Goal: Task Accomplishment & Management: Use online tool/utility

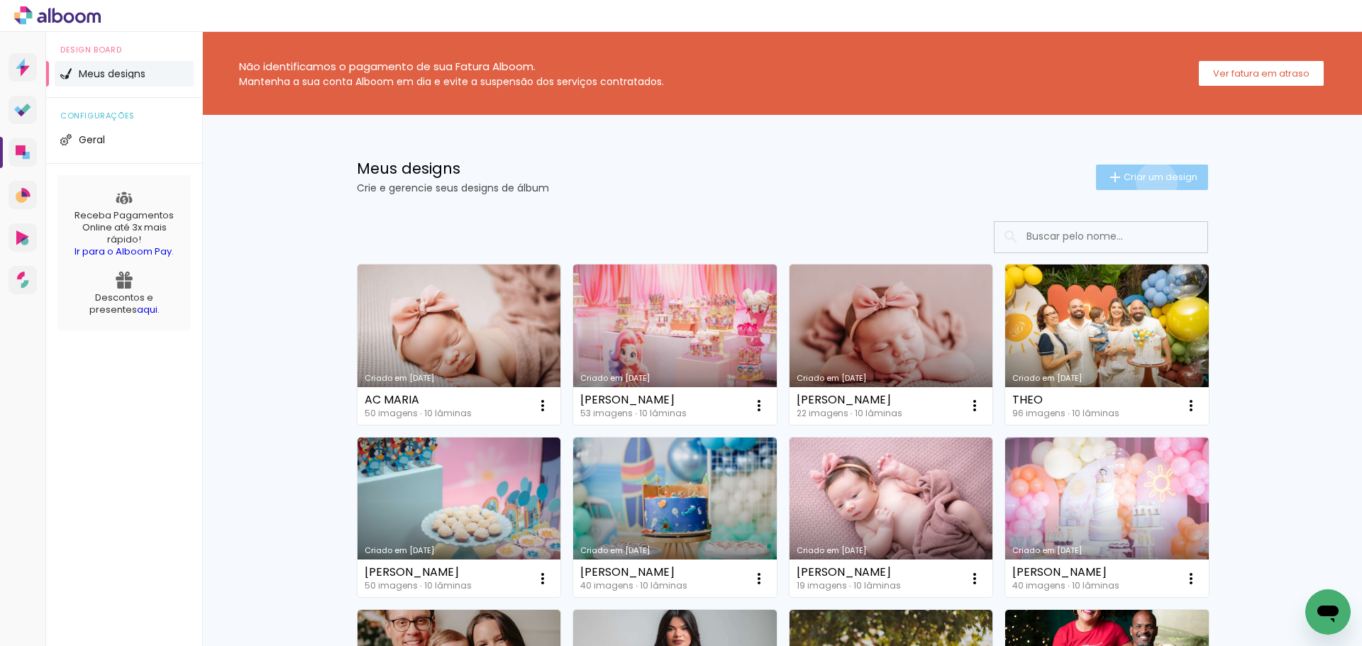
click at [1149, 182] on span "Criar um design" at bounding box center [1161, 176] width 74 height 9
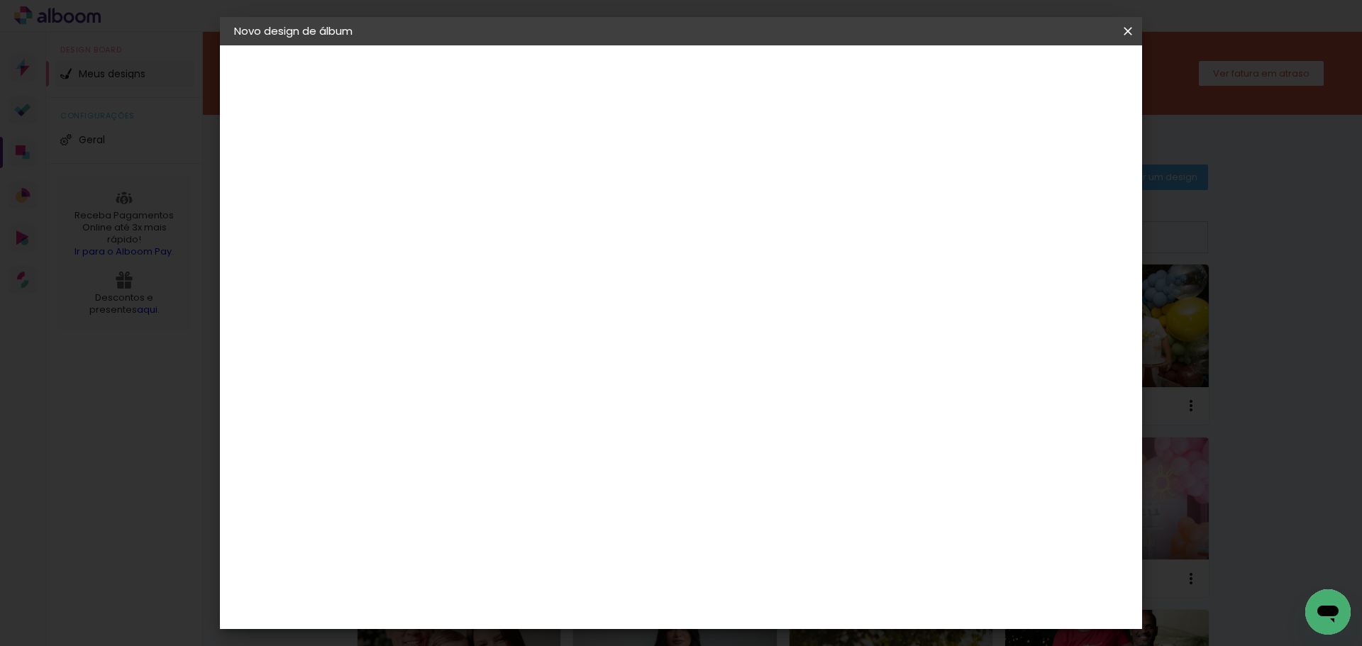
click at [466, 188] on input at bounding box center [466, 190] width 0 height 22
type input "AYLA"
type paper-input "AYLA"
click at [0, 0] on slot "Avançar" at bounding box center [0, 0] width 0 height 0
click at [732, 226] on paper-item "Tamanho Livre" at bounding box center [664, 215] width 136 height 31
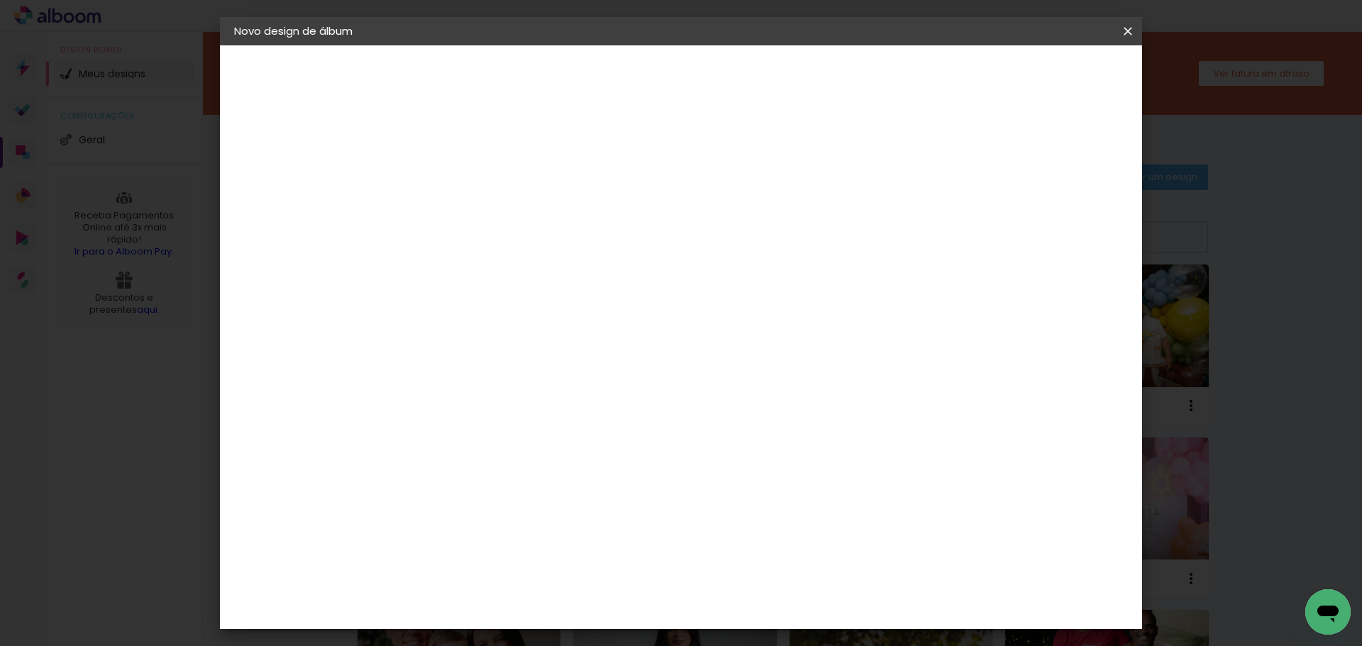
click at [0, 0] on slot "Avançar" at bounding box center [0, 0] width 0 height 0
drag, startPoint x: 768, startPoint y: 590, endPoint x: 743, endPoint y: 588, distance: 25.6
click at [743, 588] on input "60" at bounding box center [759, 591] width 37 height 21
type input "30"
type paper-input "30"
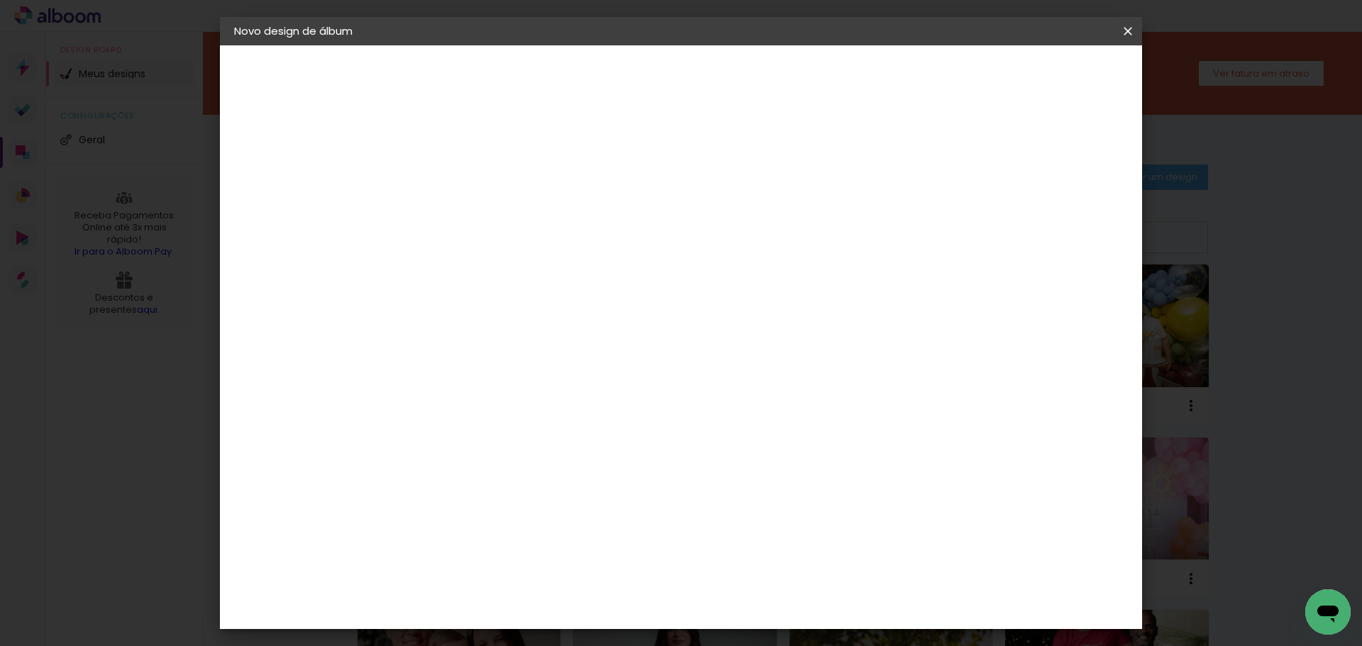
drag, startPoint x: 513, startPoint y: 469, endPoint x: 477, endPoint y: 467, distance: 35.5
click at [477, 467] on div "30" at bounding box center [502, 470] width 54 height 21
click at [497, 468] on input "30" at bounding box center [493, 470] width 37 height 21
type input "15"
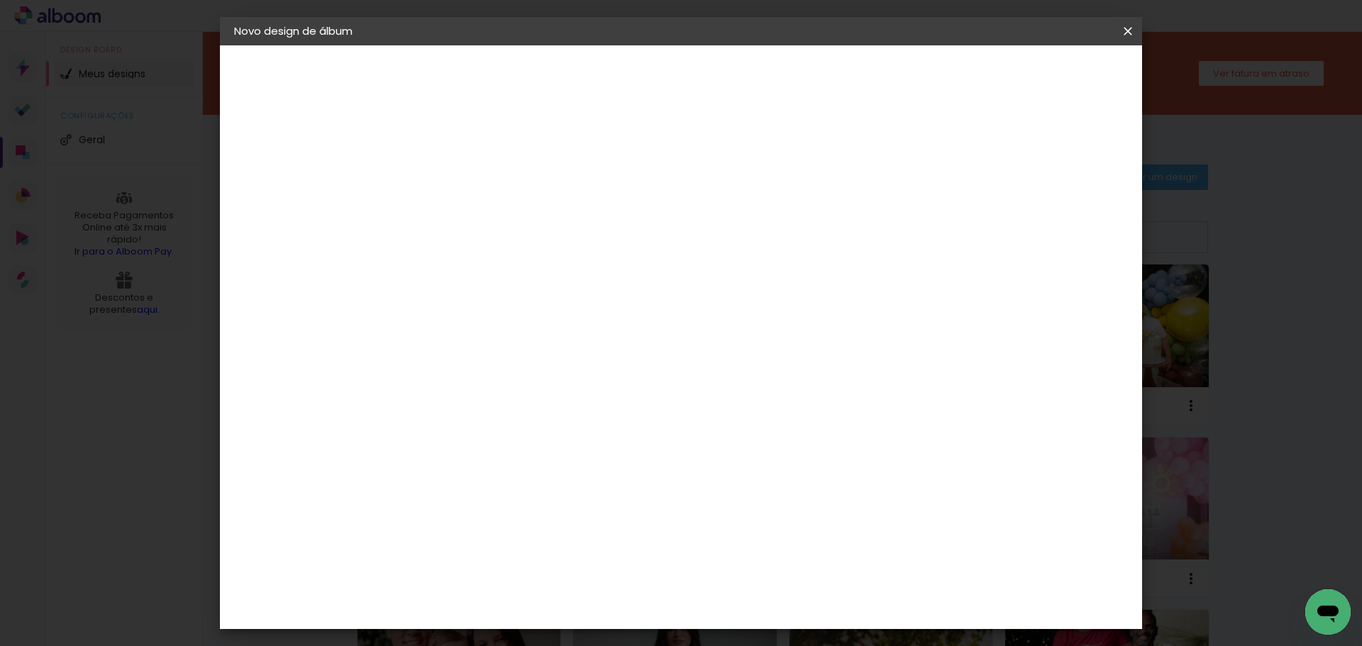
type paper-input "15"
click at [1039, 75] on span "Iniciar design" at bounding box center [1007, 75] width 65 height 10
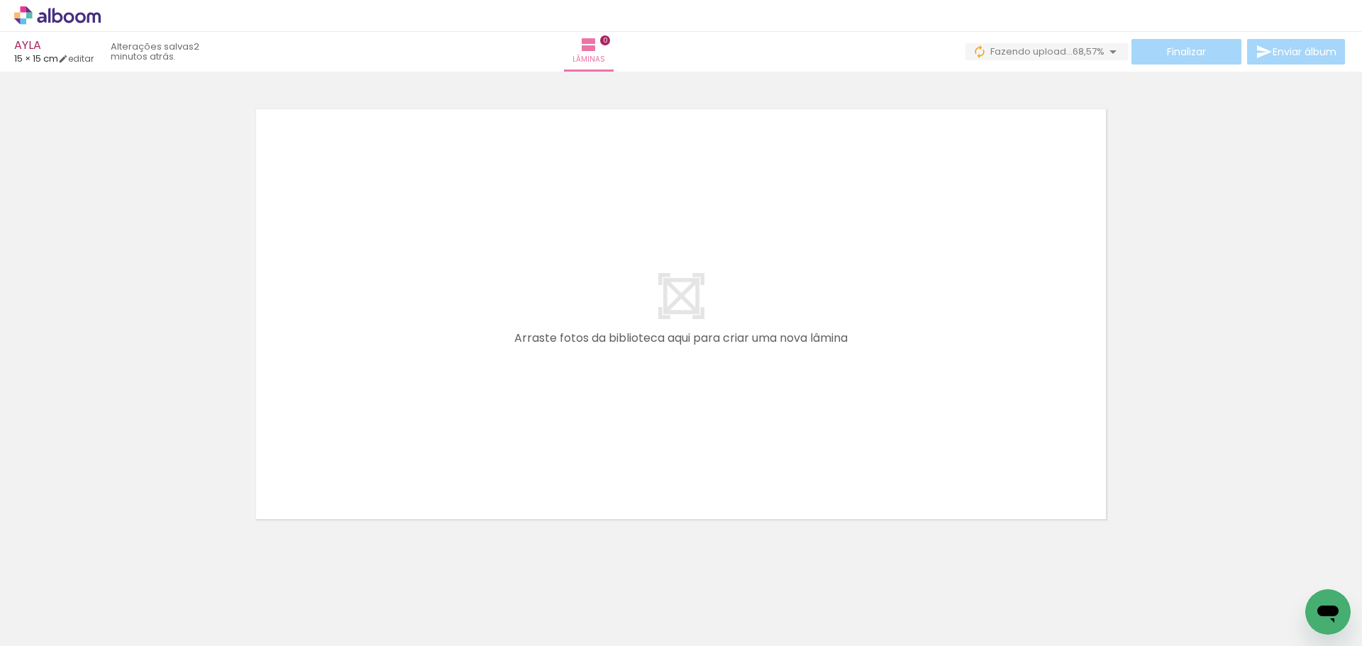
scroll to position [0, 811]
drag, startPoint x: 521, startPoint y: 610, endPoint x: 460, endPoint y: 361, distance: 256.5
click at [460, 361] on quentale-workspace at bounding box center [681, 323] width 1362 height 646
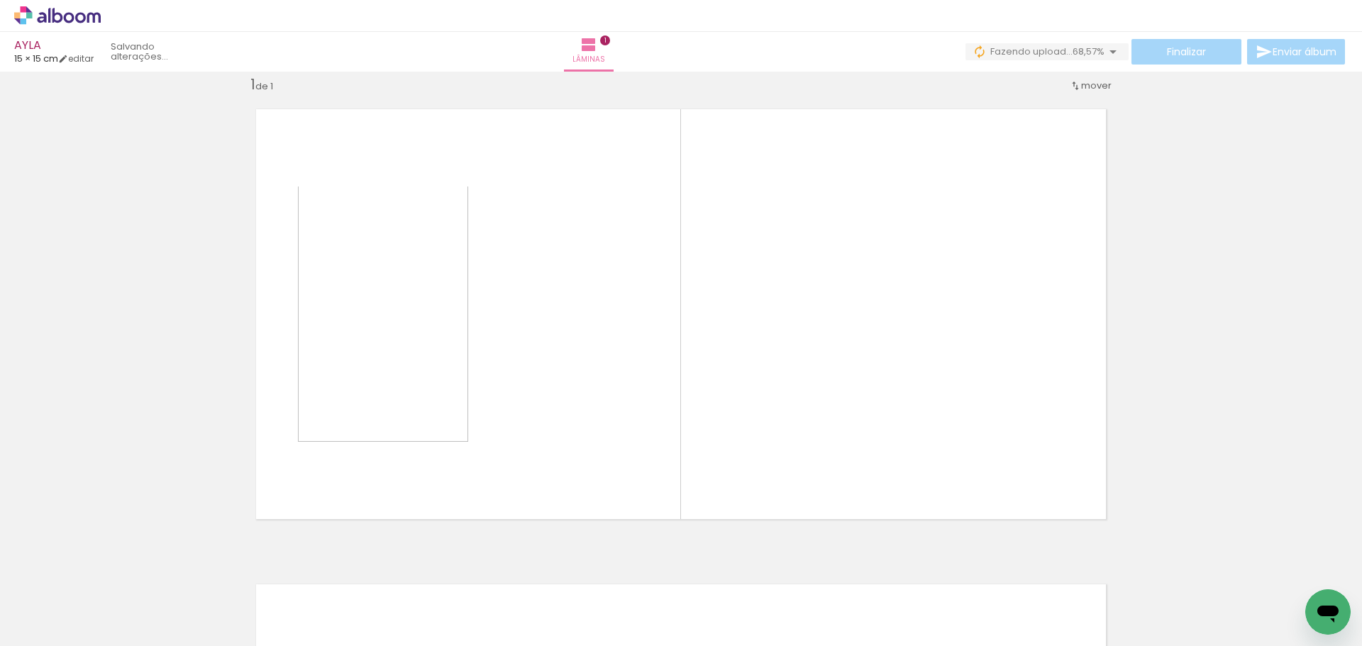
scroll to position [18, 0]
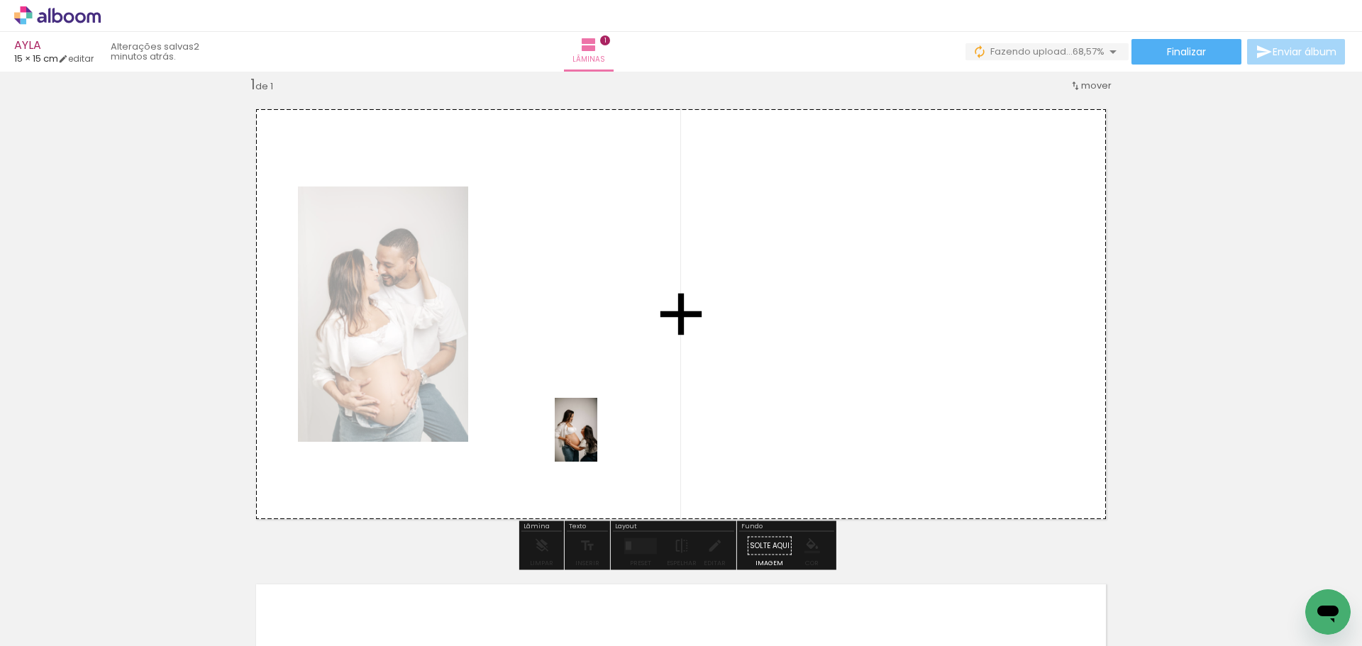
drag, startPoint x: 615, startPoint y: 599, endPoint x: 630, endPoint y: 488, distance: 111.7
click at [597, 440] on quentale-workspace at bounding box center [681, 323] width 1362 height 646
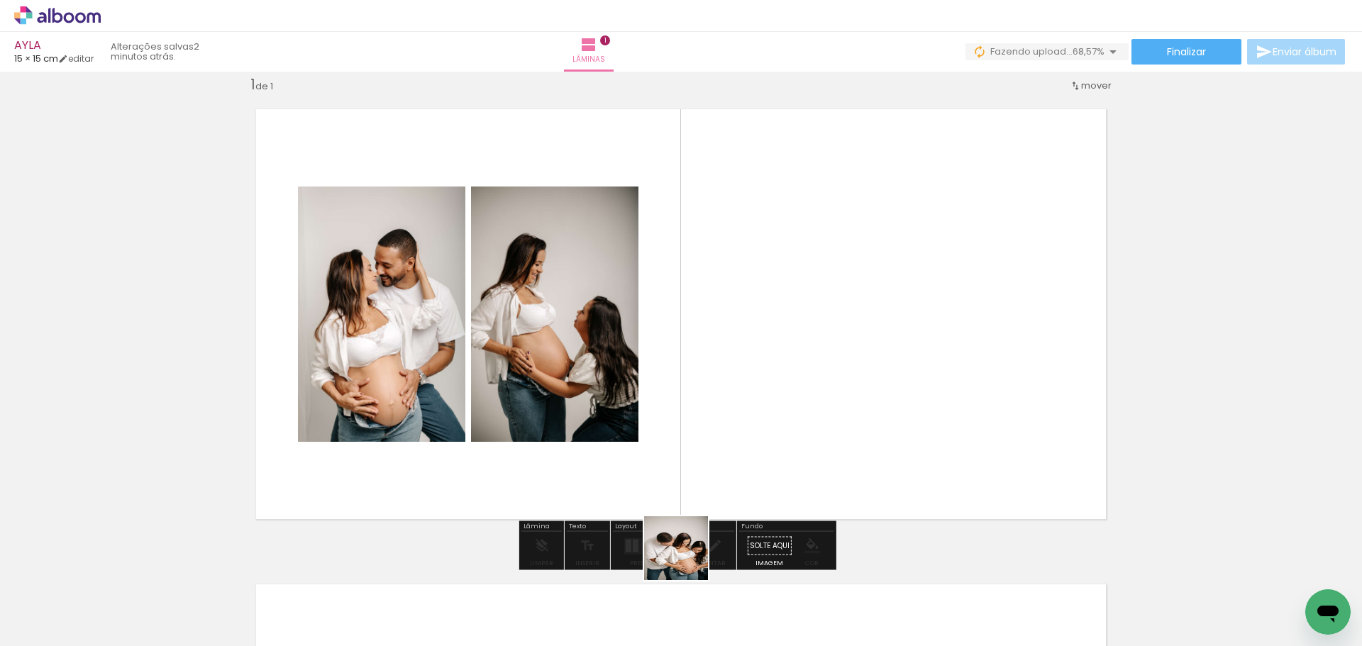
drag, startPoint x: 687, startPoint y: 602, endPoint x: 707, endPoint y: 412, distance: 191.1
click at [699, 402] on quentale-workspace at bounding box center [681, 323] width 1362 height 646
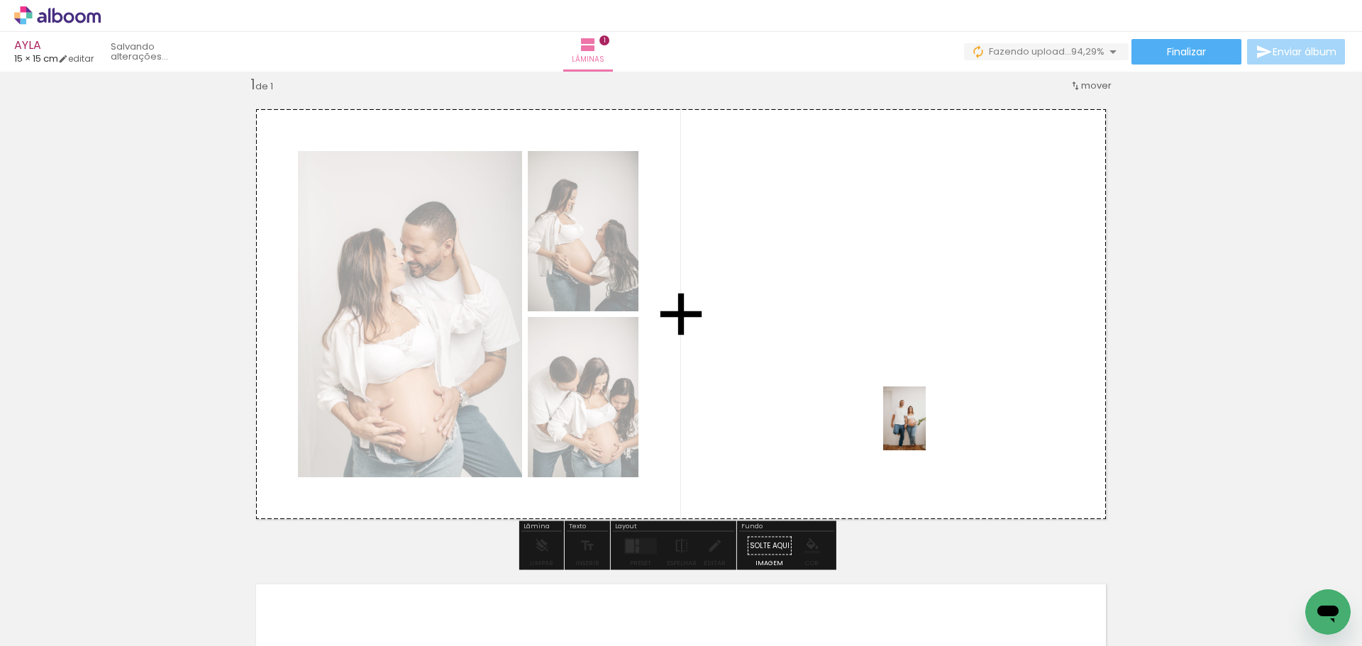
drag, startPoint x: 918, startPoint y: 592, endPoint x: 926, endPoint y: 428, distance: 164.1
click at [926, 428] on quentale-workspace at bounding box center [681, 323] width 1362 height 646
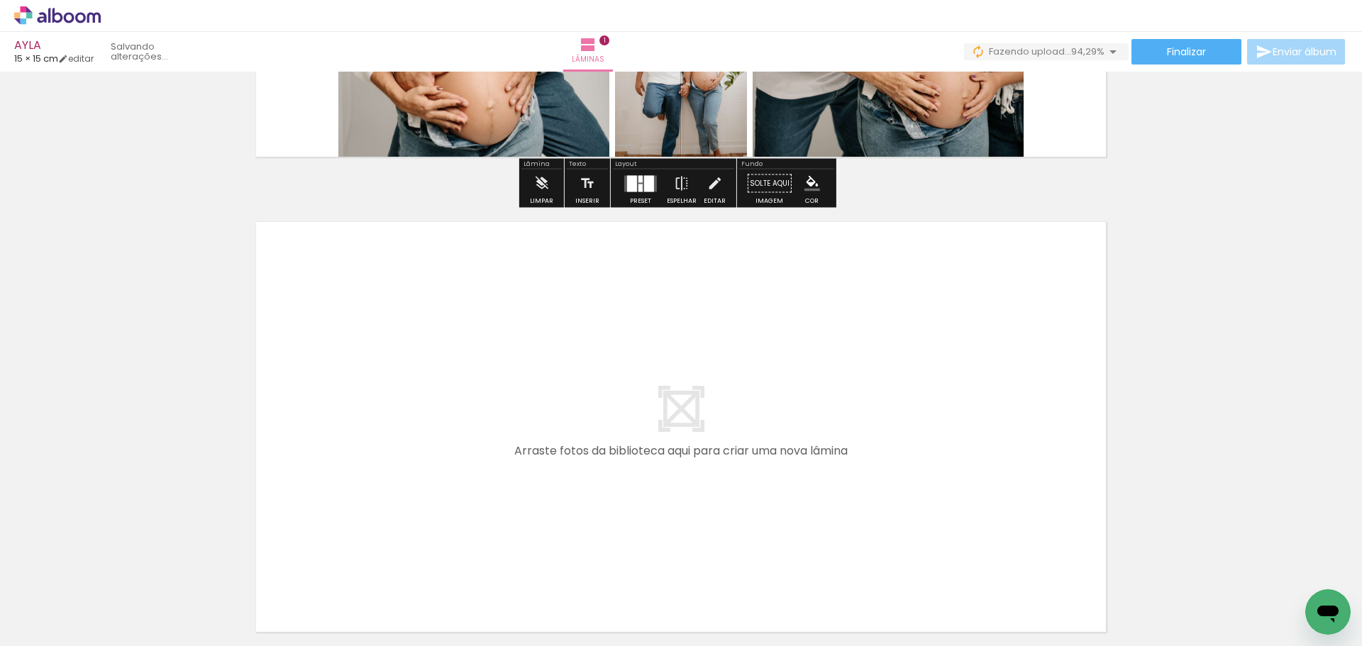
scroll to position [444, 0]
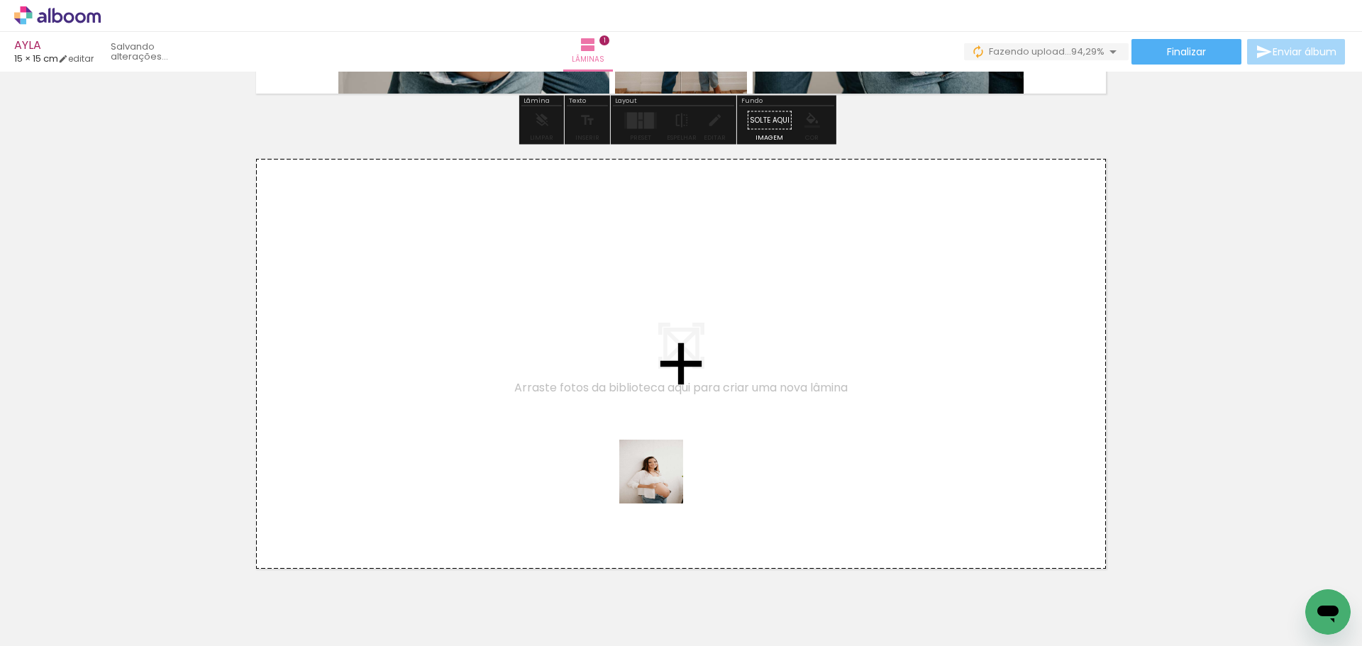
drag, startPoint x: 770, startPoint y: 607, endPoint x: 660, endPoint y: 481, distance: 166.9
click at [660, 481] on quentale-workspace at bounding box center [681, 323] width 1362 height 646
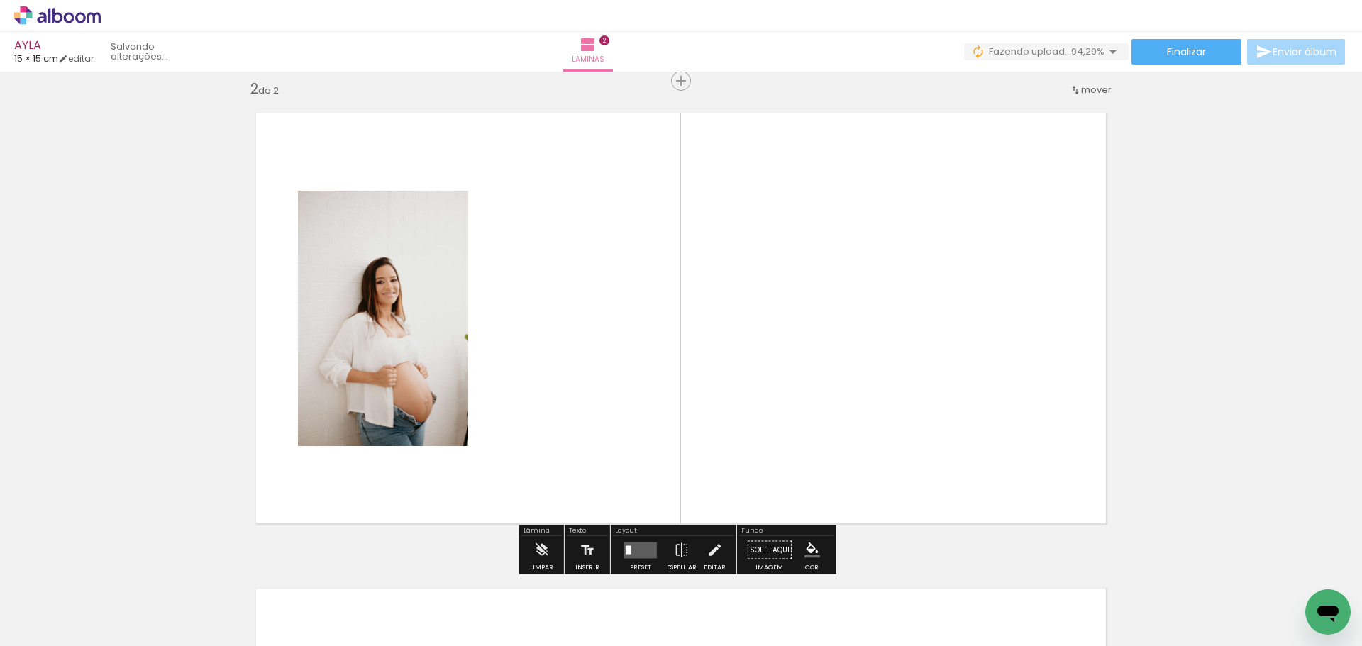
scroll to position [494, 0]
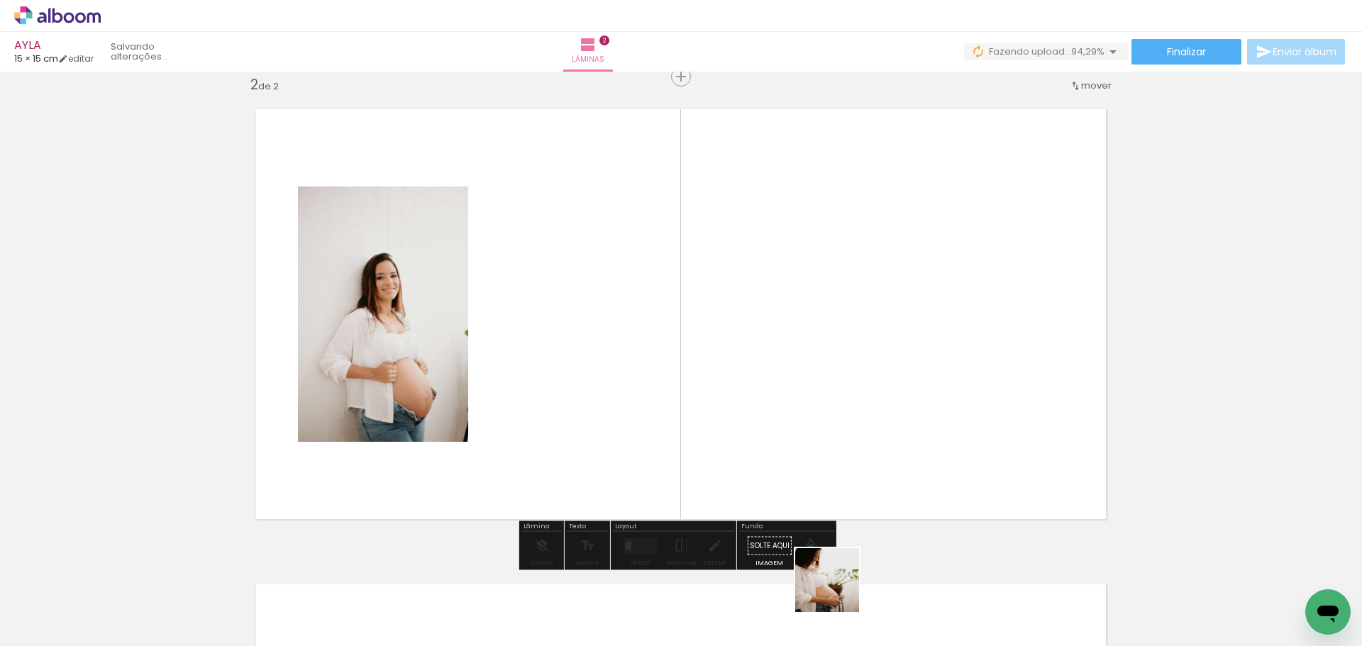
drag, startPoint x: 838, startPoint y: 591, endPoint x: 860, endPoint y: 536, distance: 59.5
click at [776, 482] on quentale-workspace at bounding box center [681, 323] width 1362 height 646
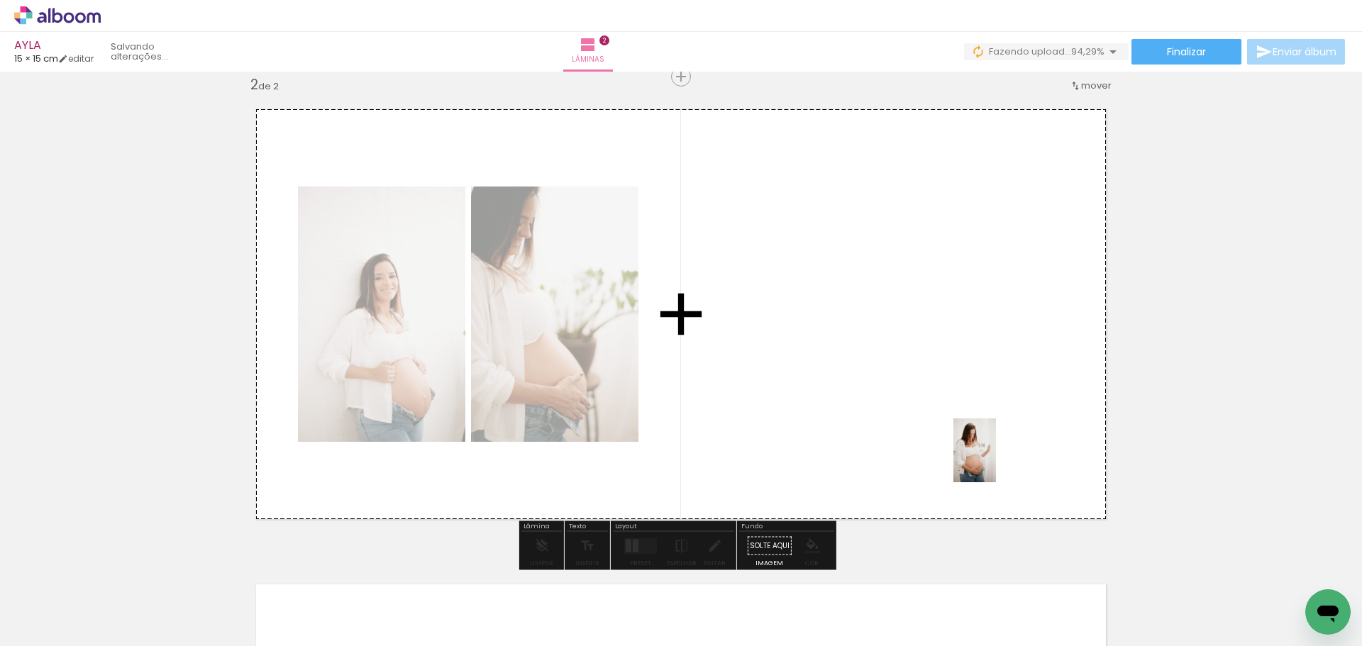
drag, startPoint x: 1175, startPoint y: 606, endPoint x: 987, endPoint y: 452, distance: 243.0
click at [988, 456] on quentale-workspace at bounding box center [681, 323] width 1362 height 646
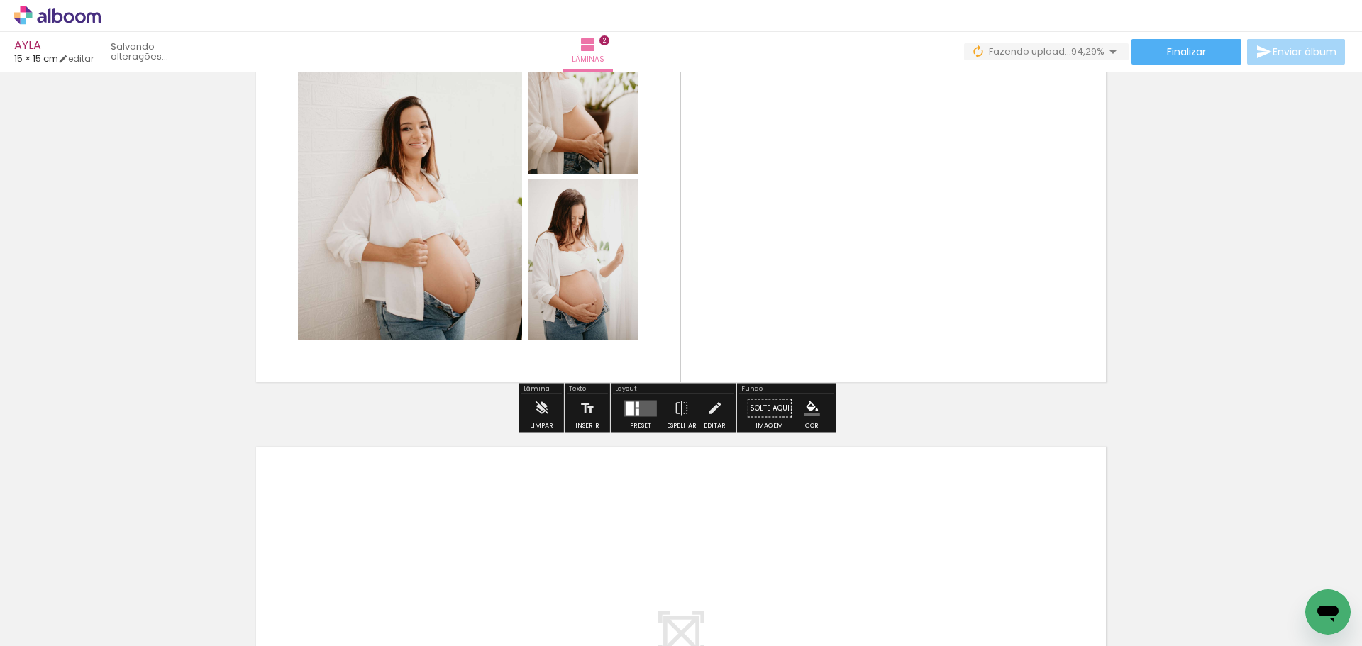
scroll to position [636, 0]
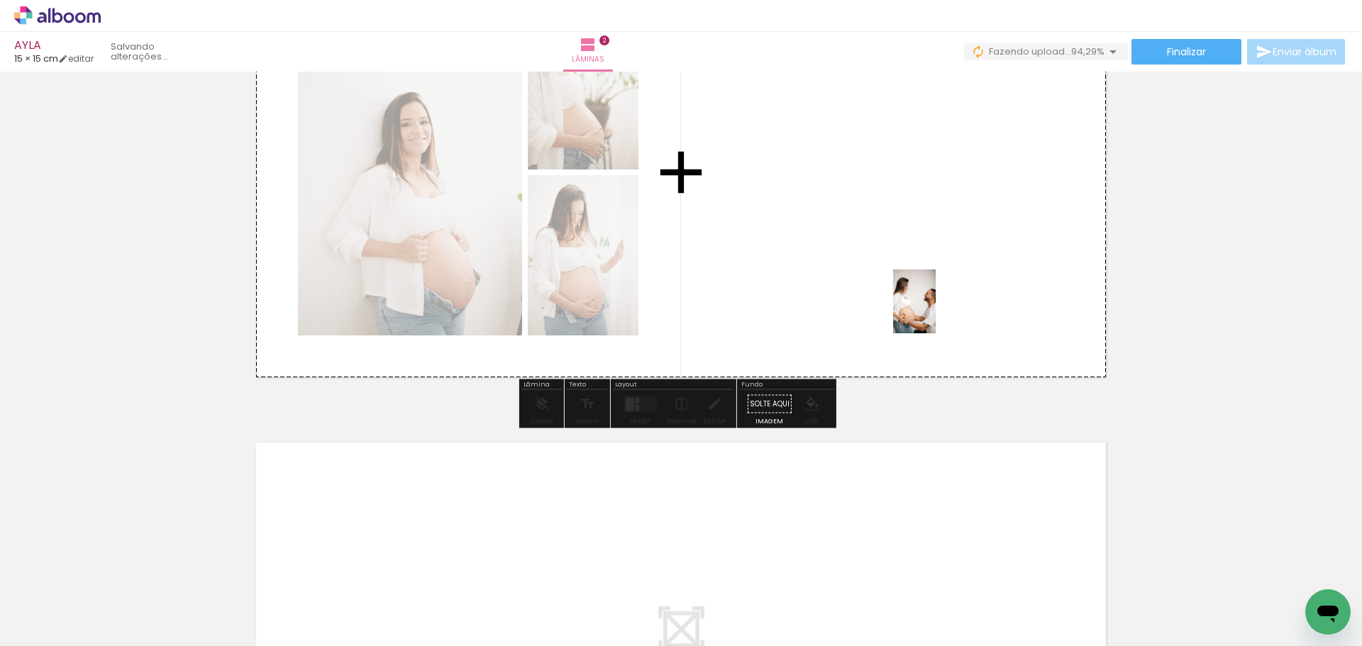
drag, startPoint x: 986, startPoint y: 609, endPoint x: 934, endPoint y: 303, distance: 310.9
click at [934, 303] on quentale-workspace at bounding box center [681, 323] width 1362 height 646
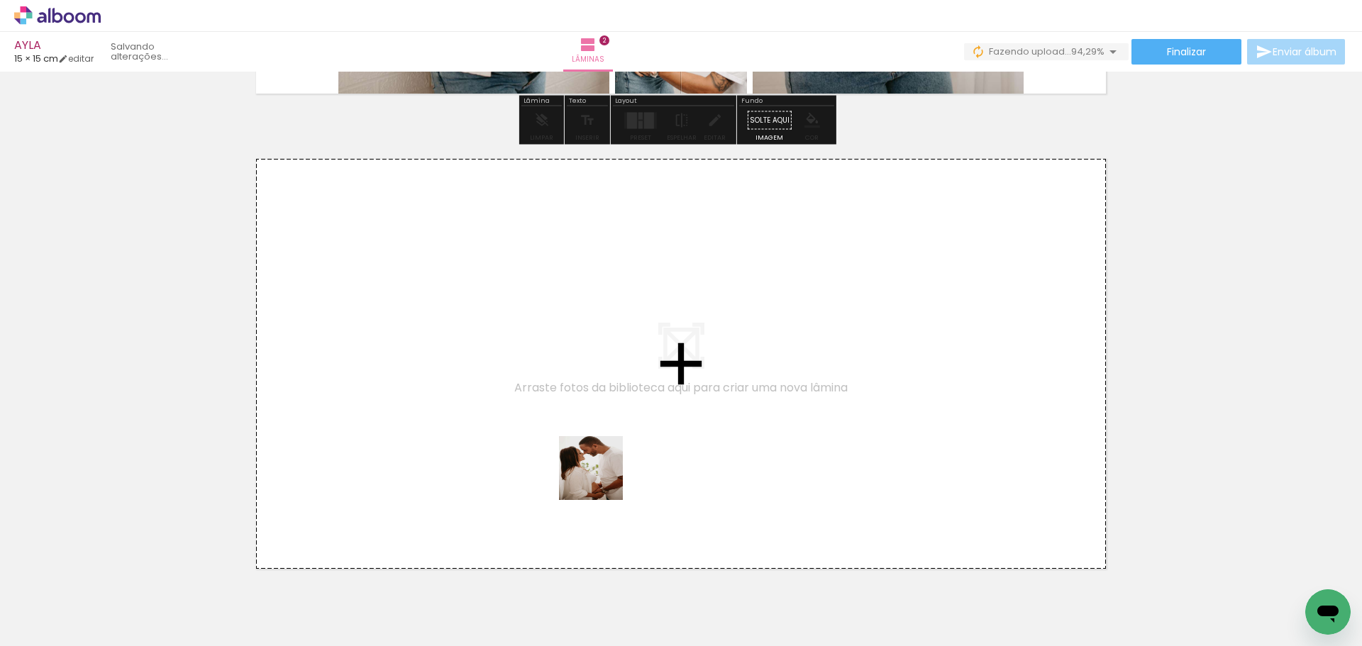
drag, startPoint x: 663, startPoint y: 586, endPoint x: 602, endPoint y: 478, distance: 124.2
click at [602, 478] on quentale-workspace at bounding box center [681, 323] width 1362 height 646
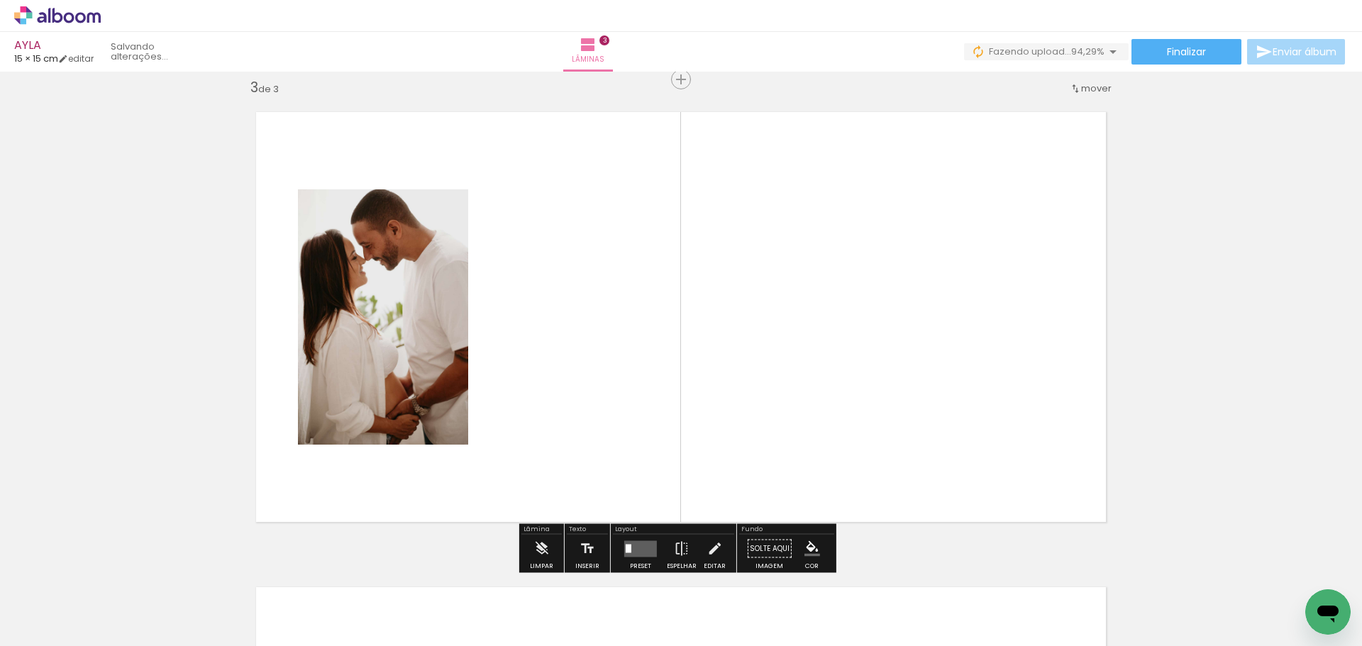
scroll to position [969, 0]
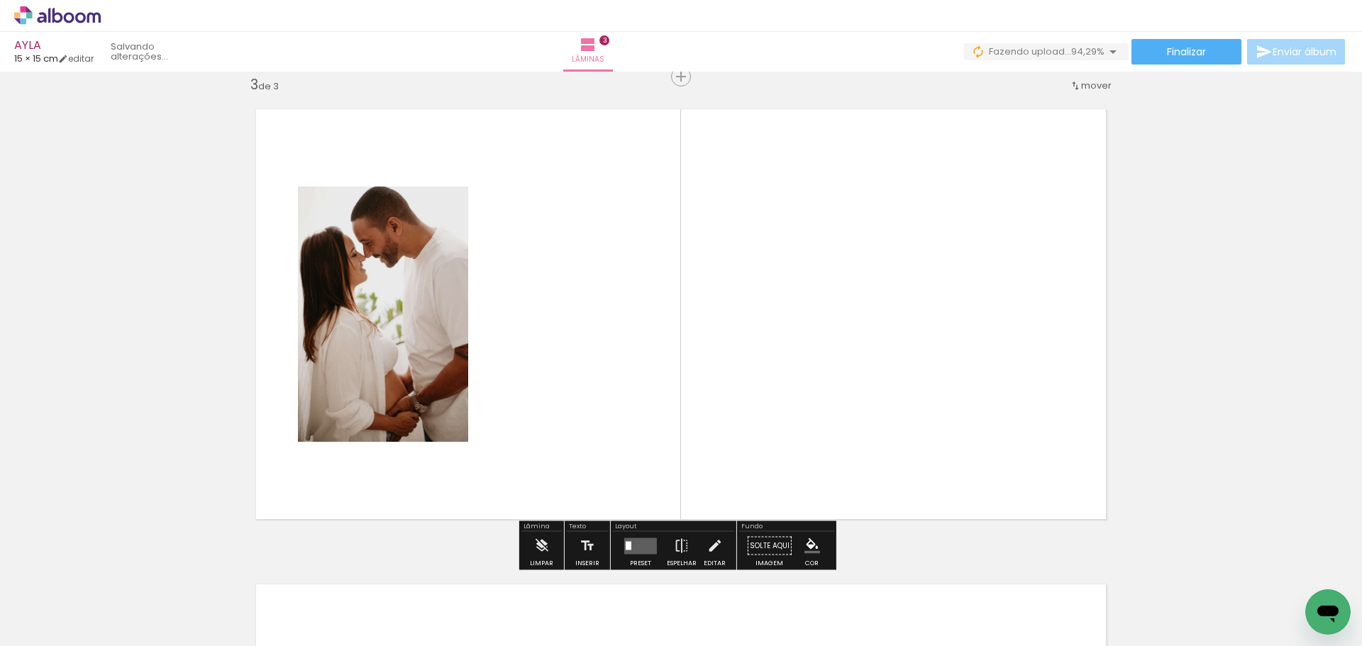
drag, startPoint x: 730, startPoint y: 575, endPoint x: 795, endPoint y: 533, distance: 76.6
click at [724, 477] on quentale-workspace at bounding box center [681, 323] width 1362 height 646
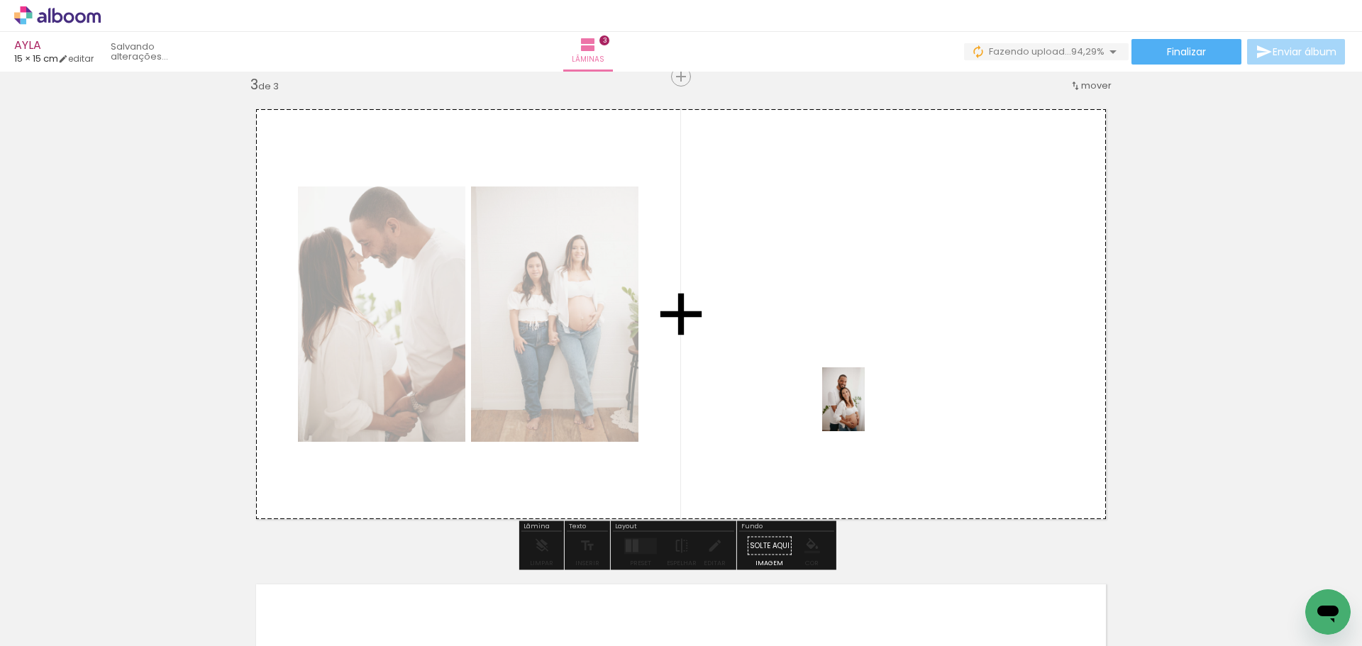
drag, startPoint x: 905, startPoint y: 597, endPoint x: 865, endPoint y: 410, distance: 190.8
click at [865, 410] on quentale-workspace at bounding box center [681, 323] width 1362 height 646
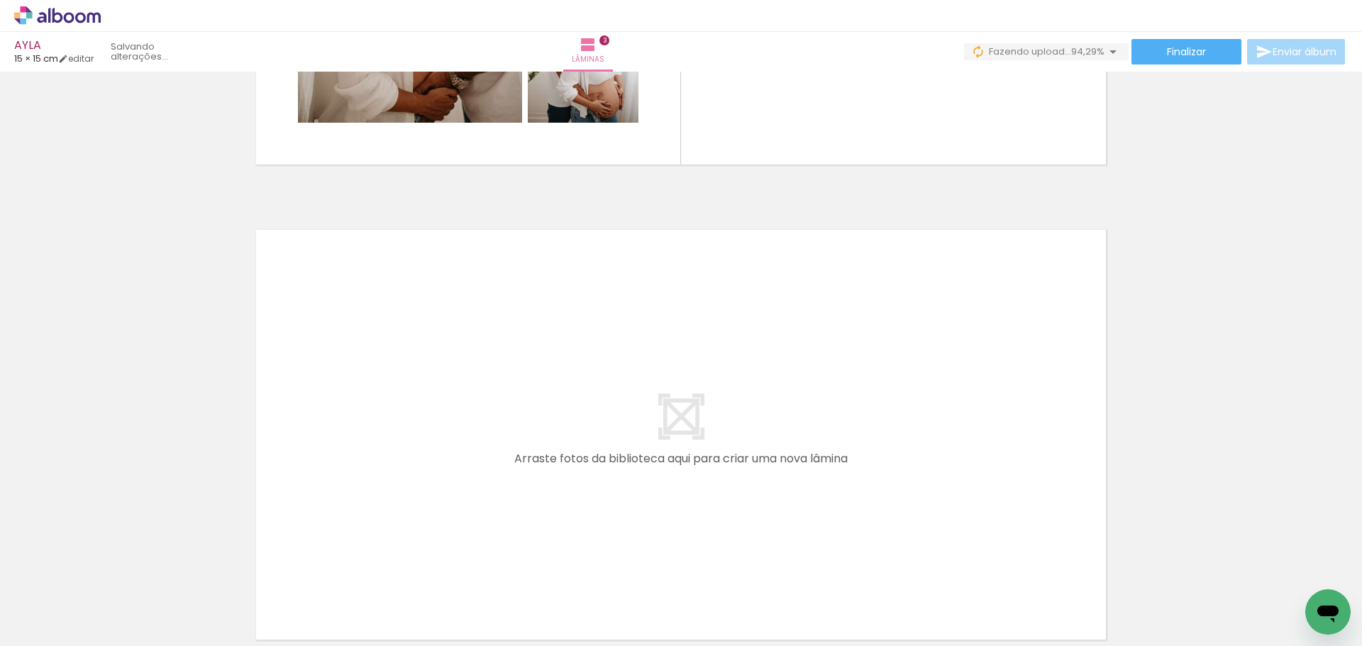
scroll to position [0, 1539]
drag, startPoint x: 673, startPoint y: 599, endPoint x: 643, endPoint y: 491, distance: 112.4
click at [643, 491] on quentale-workspace at bounding box center [681, 323] width 1362 height 646
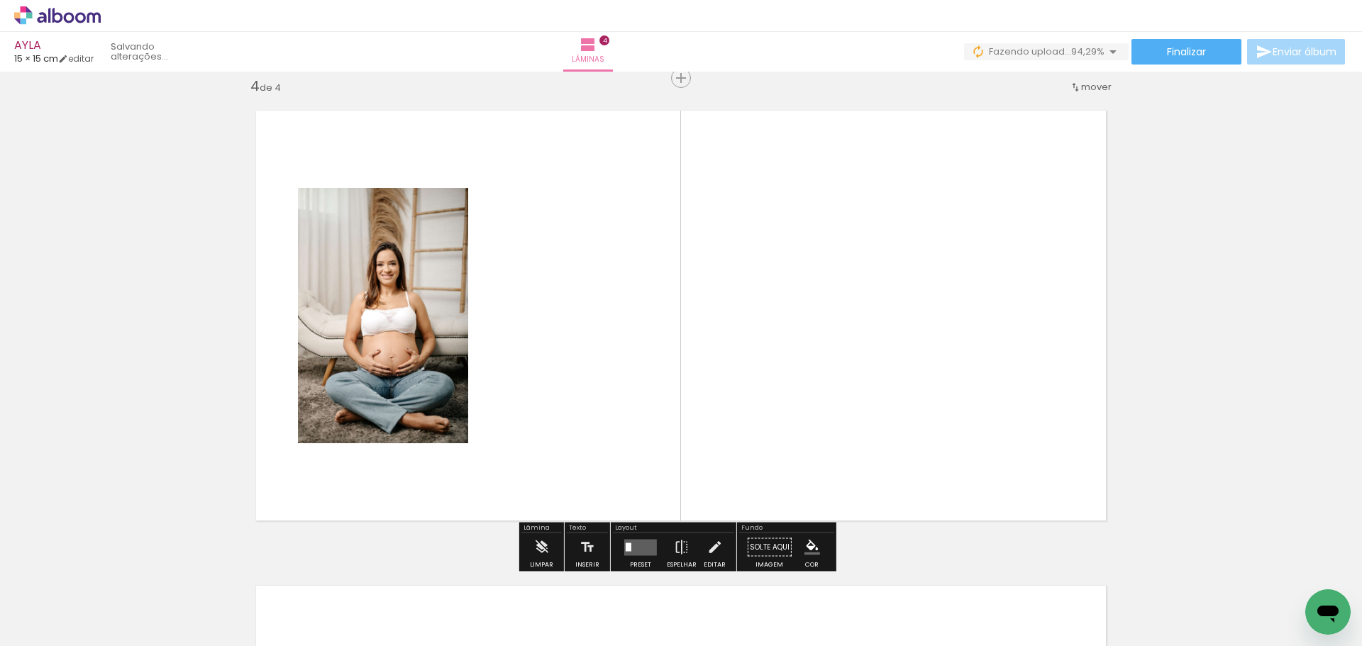
scroll to position [1444, 0]
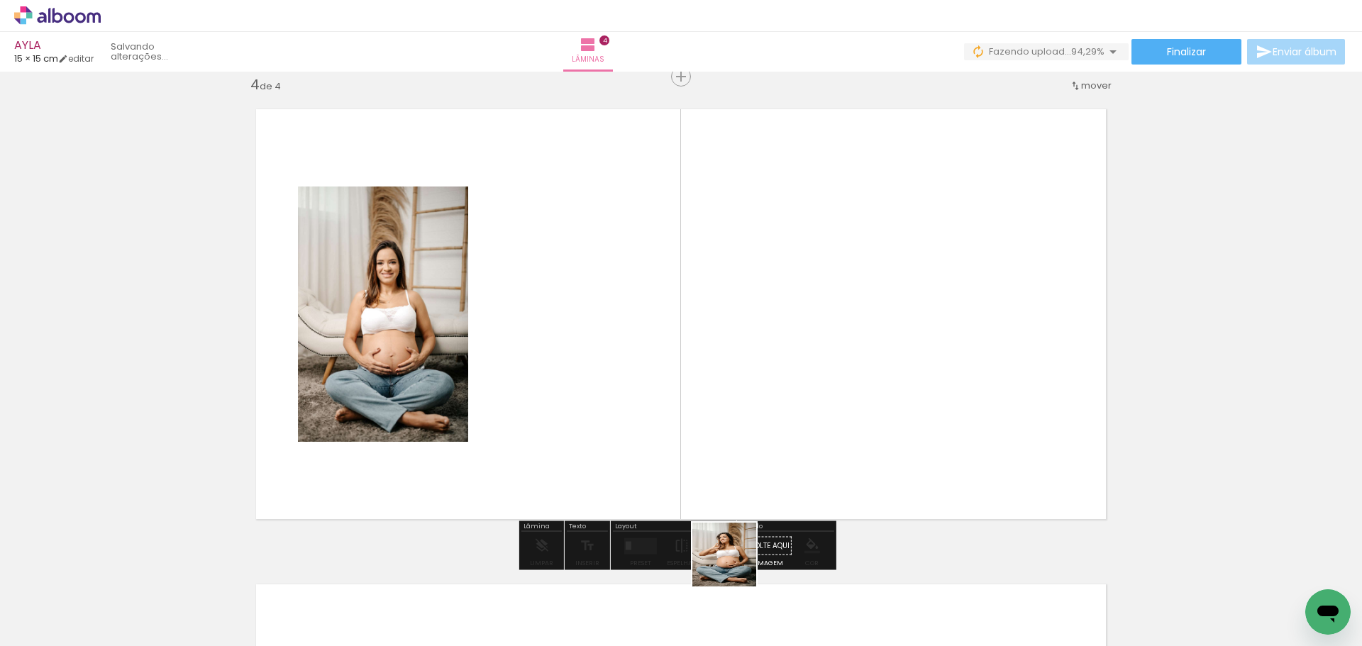
drag, startPoint x: 741, startPoint y: 585, endPoint x: 765, endPoint y: 535, distance: 54.9
click at [724, 480] on quentale-workspace at bounding box center [681, 323] width 1362 height 646
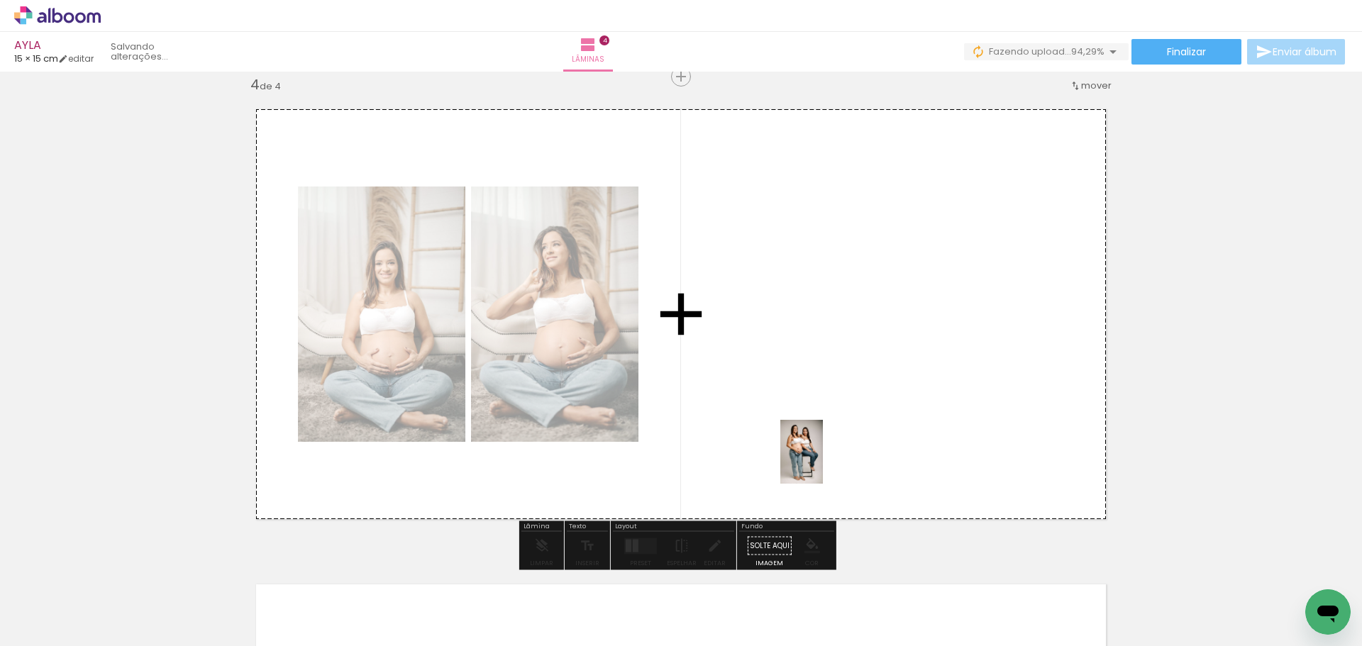
drag, startPoint x: 826, startPoint y: 604, endPoint x: 823, endPoint y: 463, distance: 141.2
click at [823, 463] on quentale-workspace at bounding box center [681, 323] width 1362 height 646
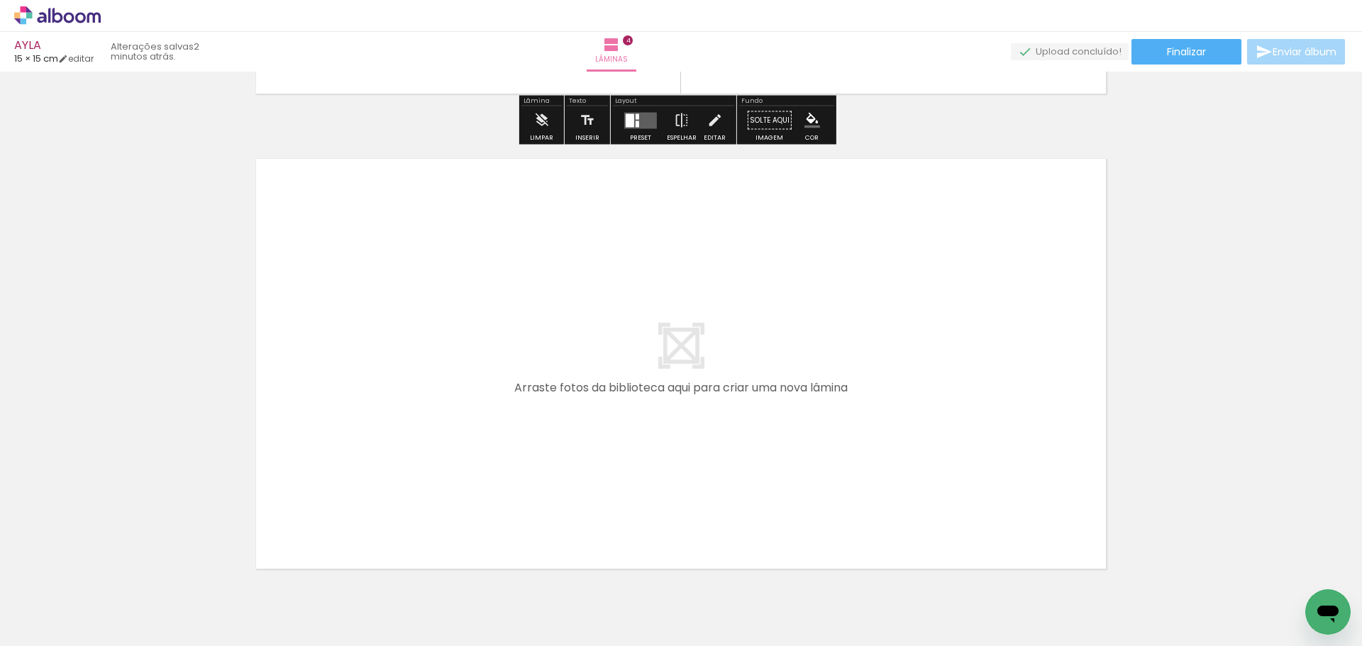
drag, startPoint x: 926, startPoint y: 603, endPoint x: 809, endPoint y: 470, distance: 177.0
click at [809, 470] on quentale-workspace at bounding box center [681, 323] width 1362 height 646
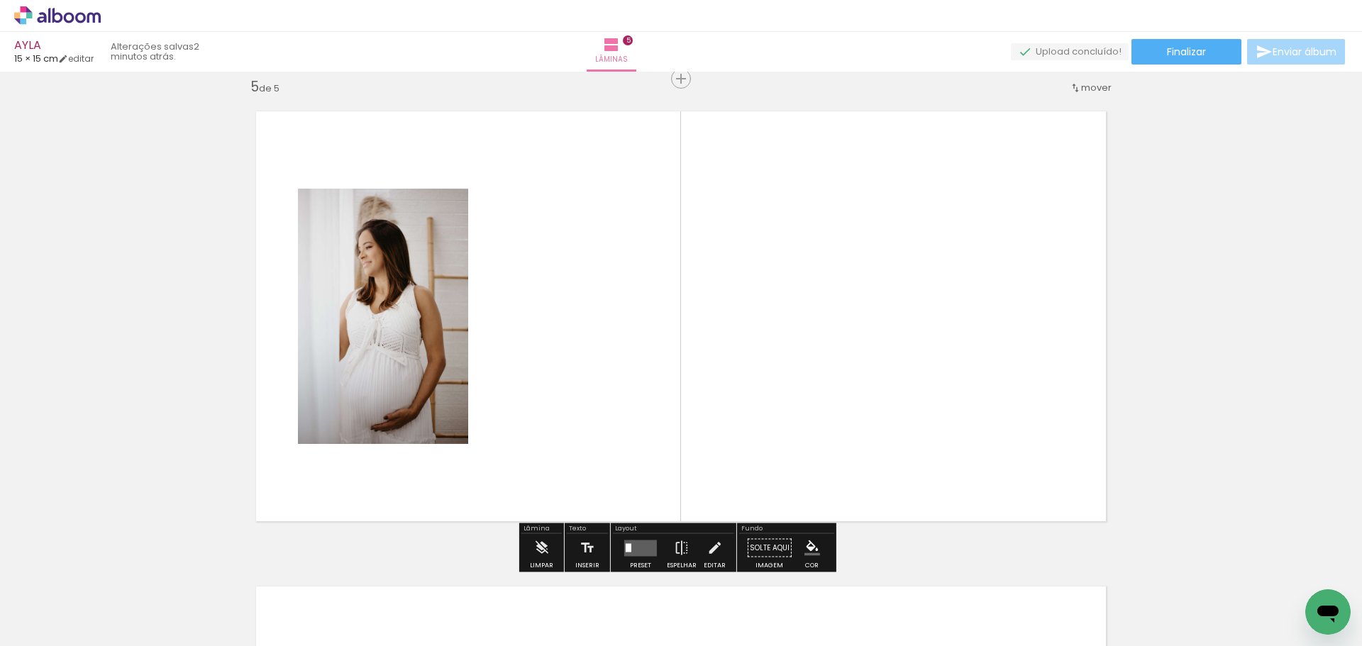
scroll to position [1920, 0]
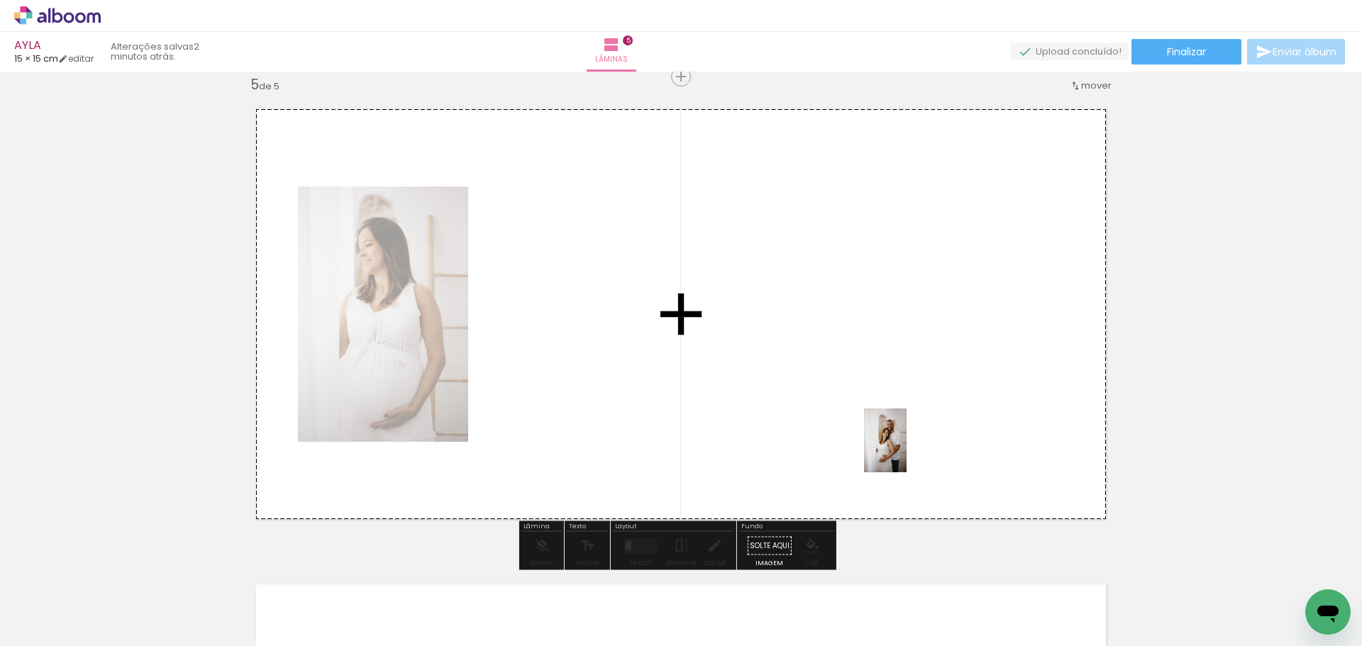
drag, startPoint x: 985, startPoint y: 590, endPoint x: 926, endPoint y: 461, distance: 141.6
click at [906, 450] on quentale-workspace at bounding box center [681, 323] width 1362 height 646
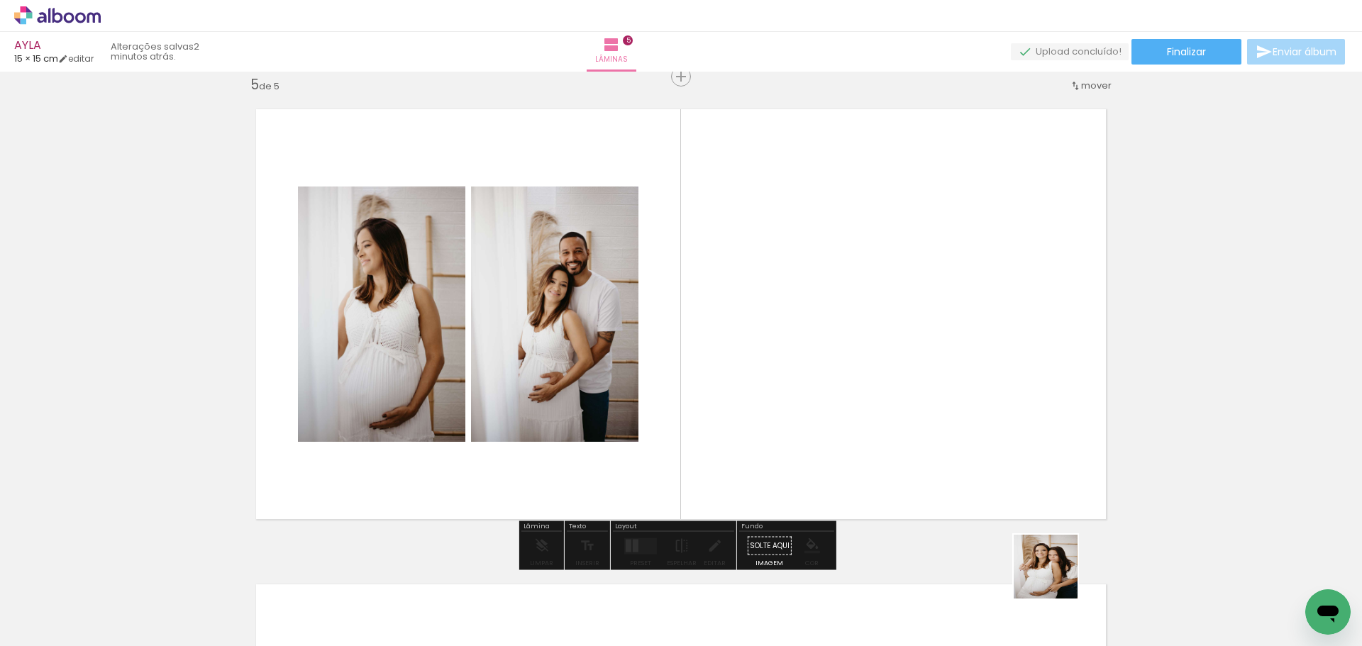
drag, startPoint x: 1068, startPoint y: 597, endPoint x: 976, endPoint y: 462, distance: 163.9
click at [976, 462] on quentale-workspace at bounding box center [681, 323] width 1362 height 646
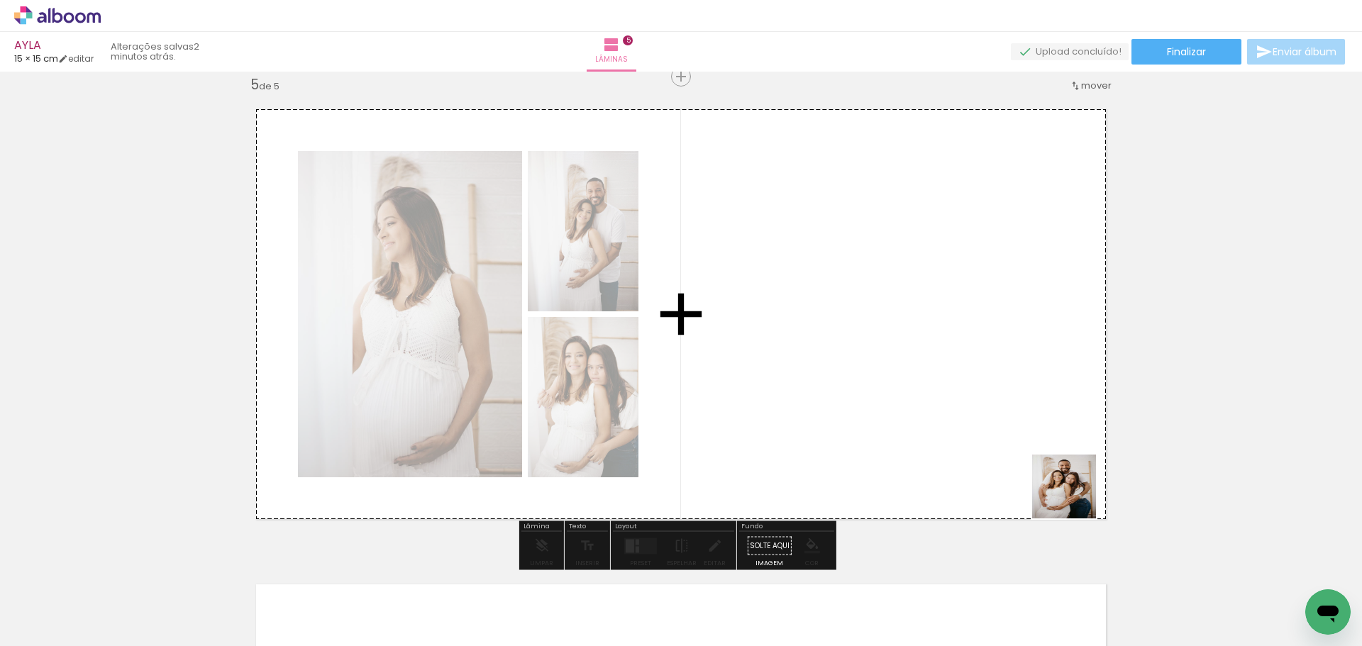
drag, startPoint x: 1158, startPoint y: 593, endPoint x: 993, endPoint y: 416, distance: 242.0
click at [993, 416] on quentale-workspace at bounding box center [681, 323] width 1362 height 646
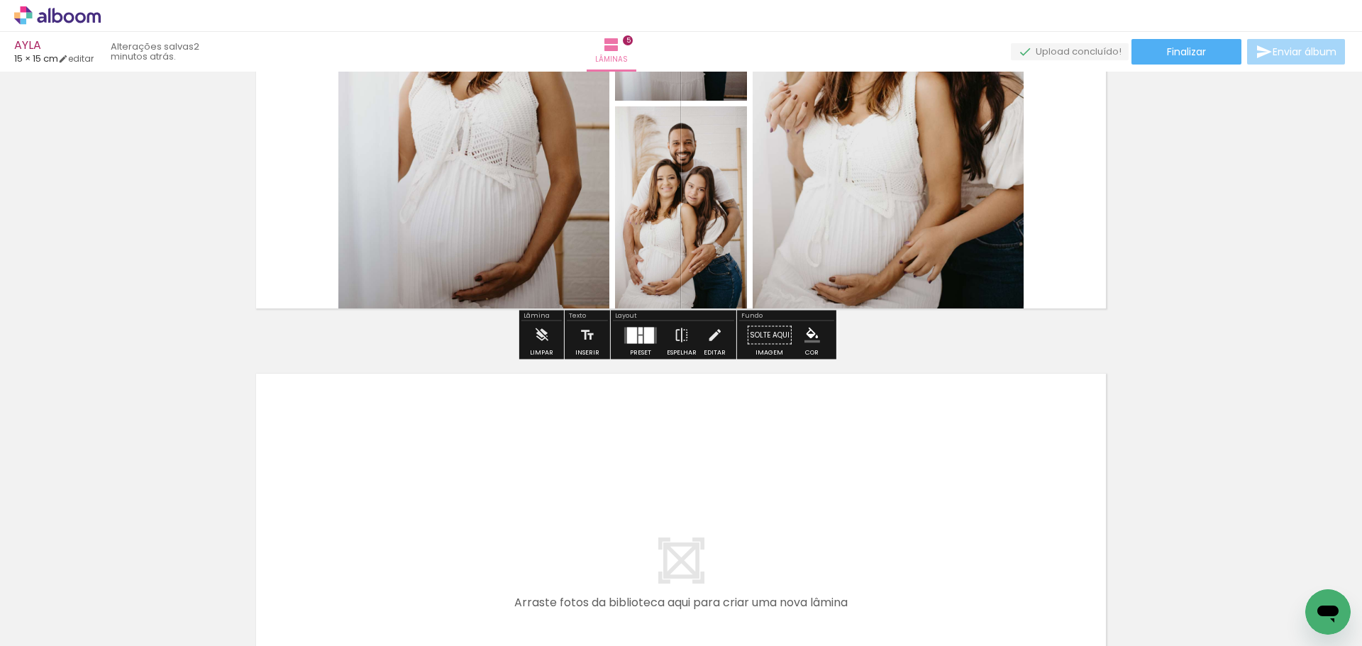
scroll to position [2203, 0]
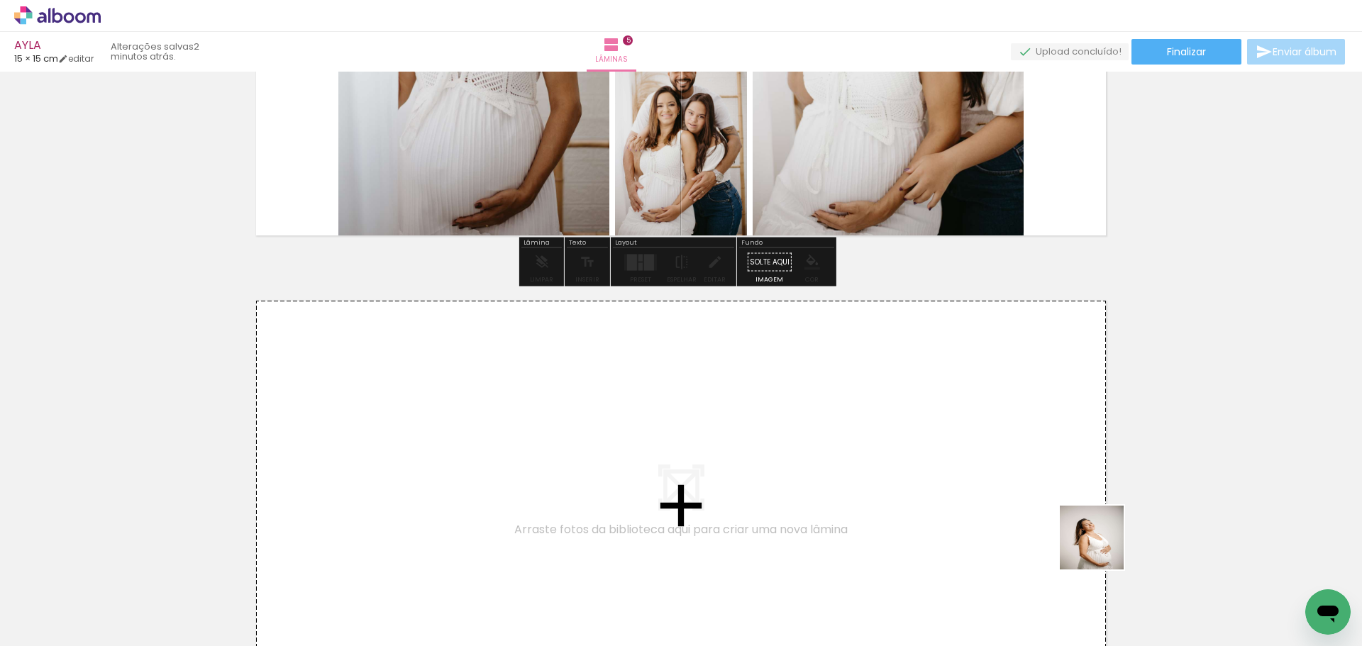
drag, startPoint x: 1224, startPoint y: 601, endPoint x: 875, endPoint y: 492, distance: 365.1
click at [875, 492] on quentale-workspace at bounding box center [681, 323] width 1362 height 646
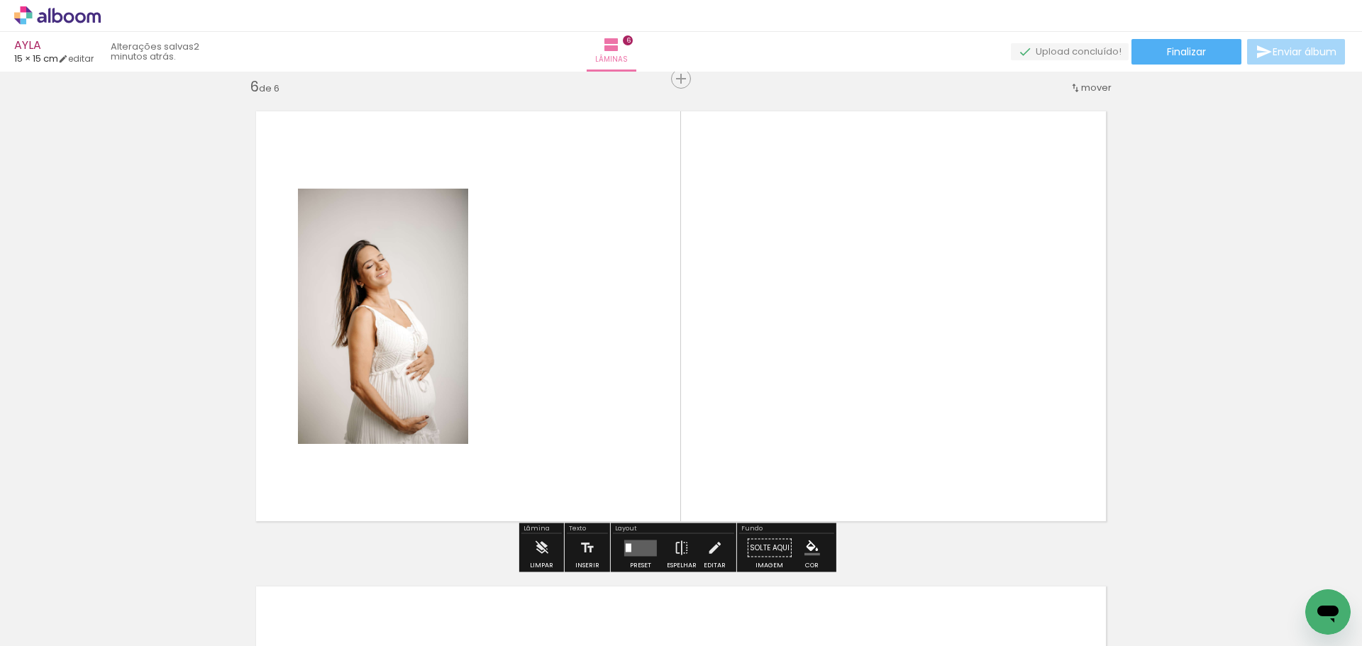
scroll to position [2395, 0]
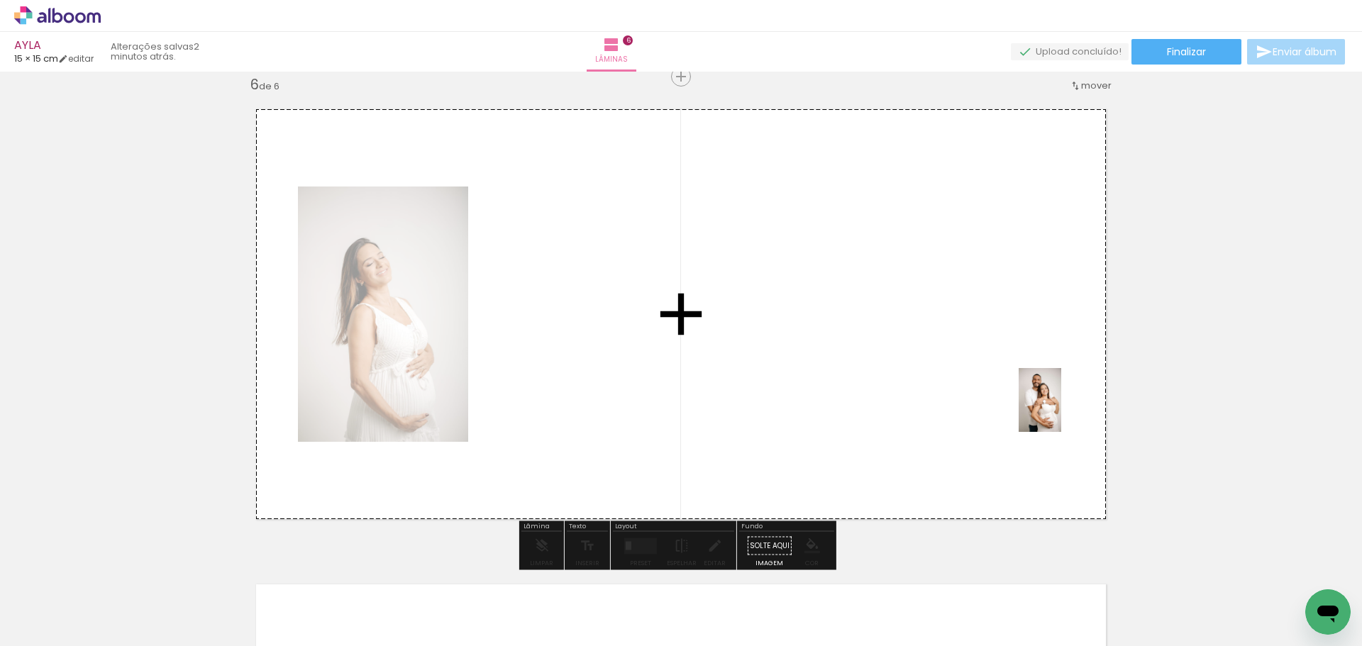
drag, startPoint x: 1293, startPoint y: 577, endPoint x: 1061, endPoint y: 411, distance: 285.7
click at [1061, 411] on quentale-workspace at bounding box center [681, 323] width 1362 height 646
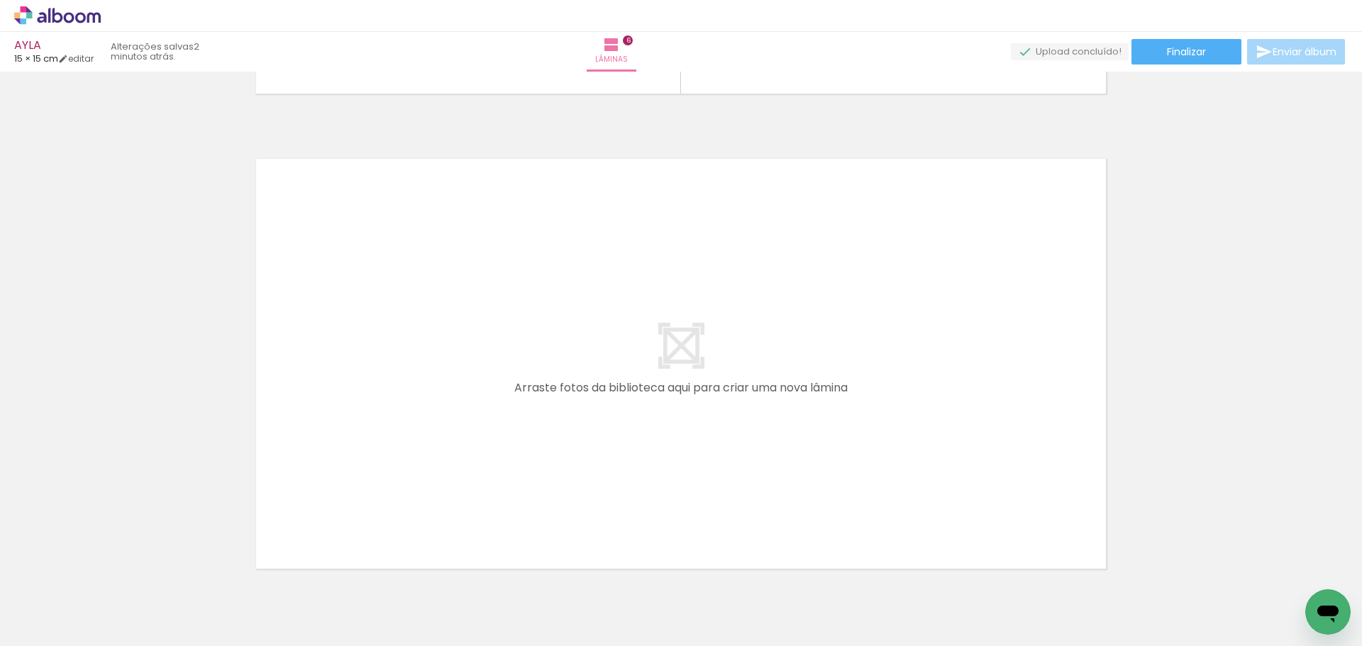
scroll to position [0, 0]
drag, startPoint x: 146, startPoint y: 603, endPoint x: 380, endPoint y: 468, distance: 270.1
click at [380, 468] on quentale-workspace at bounding box center [681, 323] width 1362 height 646
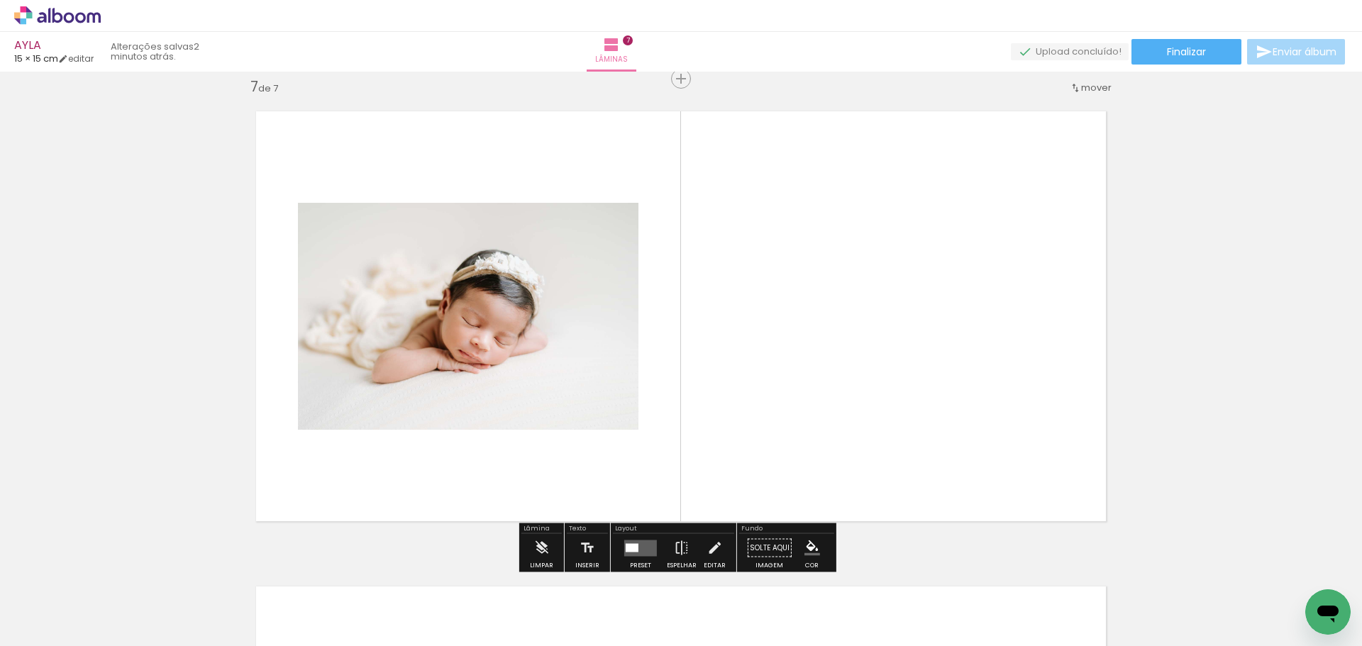
scroll to position [2870, 0]
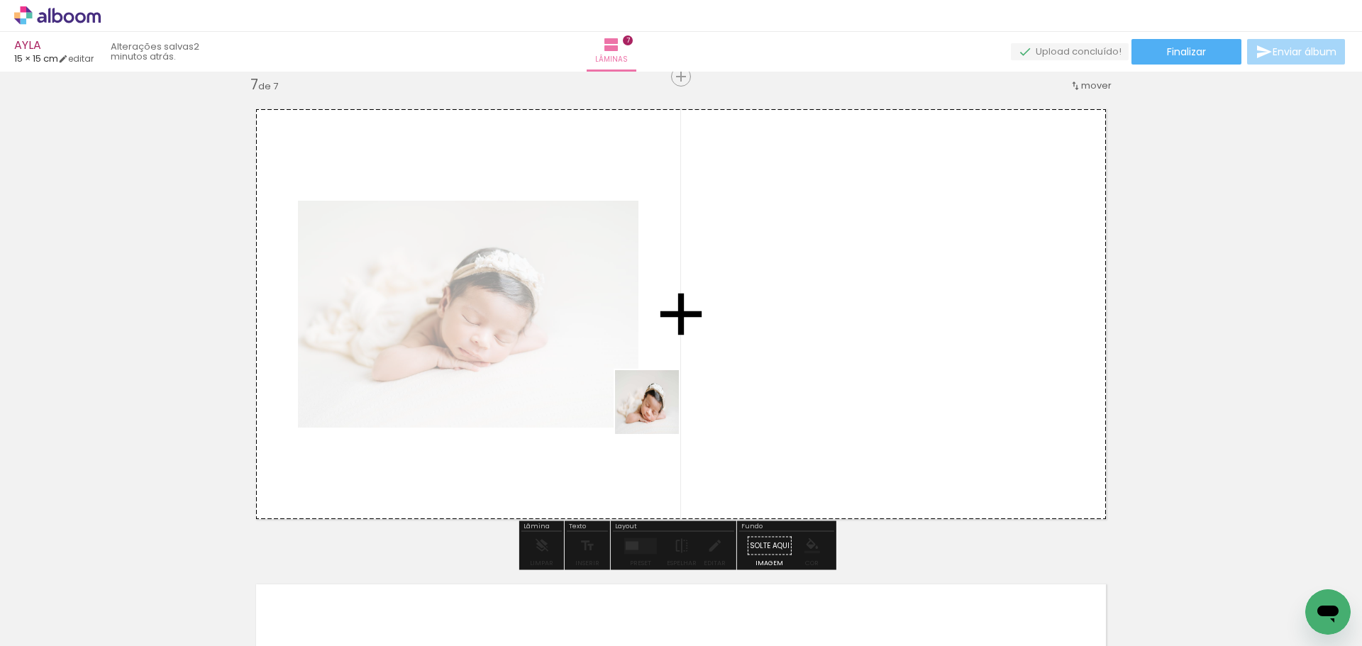
drag, startPoint x: 233, startPoint y: 609, endPoint x: 694, endPoint y: 402, distance: 505.8
click at [694, 402] on quentale-workspace at bounding box center [681, 323] width 1362 height 646
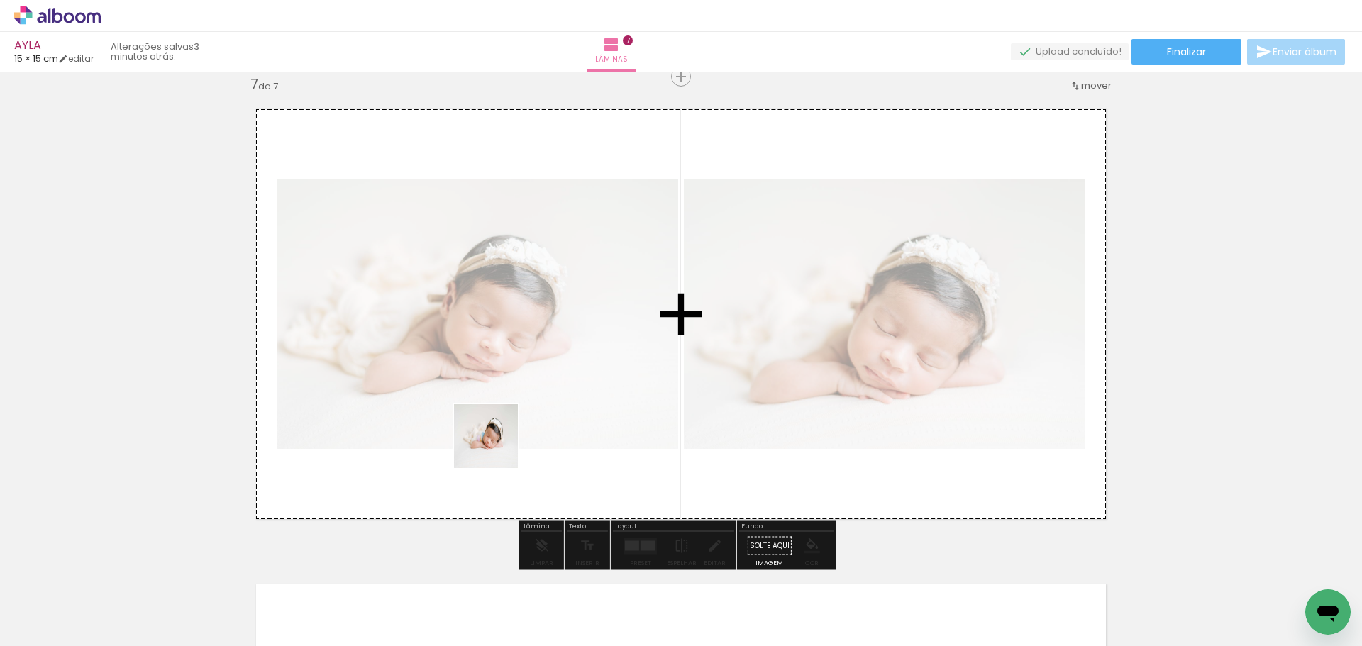
drag, startPoint x: 319, startPoint y: 599, endPoint x: 600, endPoint y: 383, distance: 354.6
click at [599, 385] on quentale-workspace at bounding box center [681, 323] width 1362 height 646
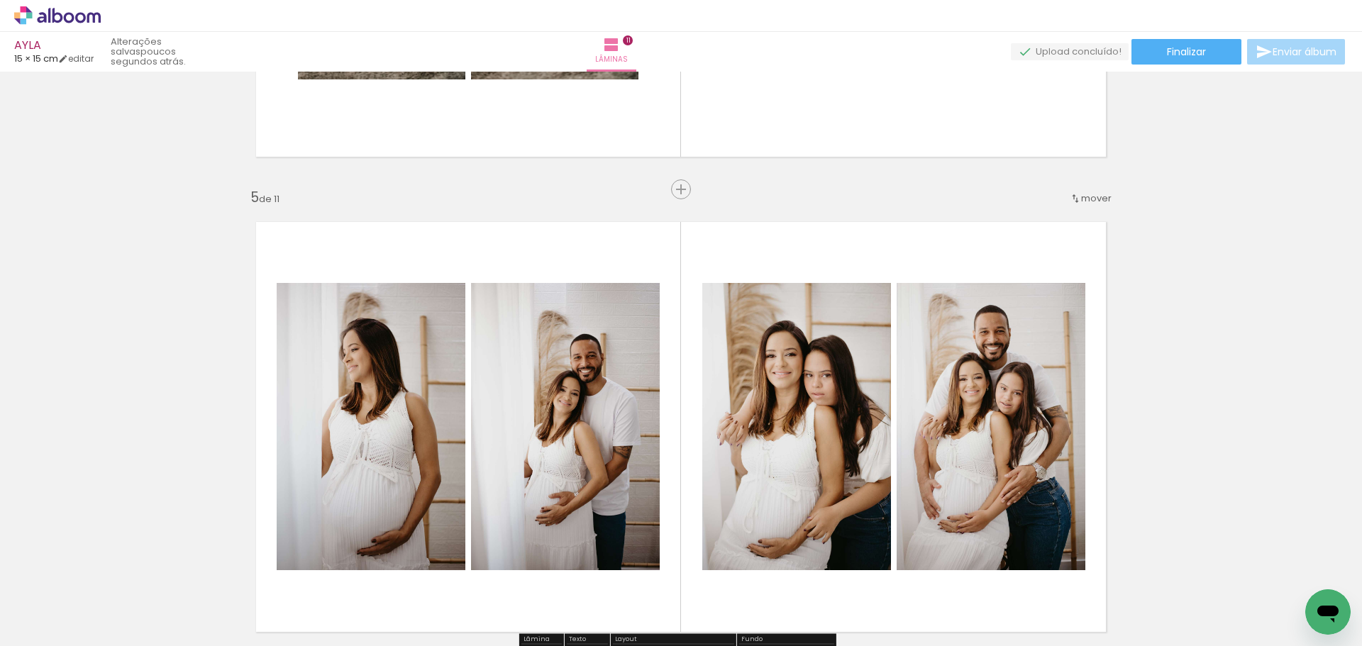
scroll to position [1820, 0]
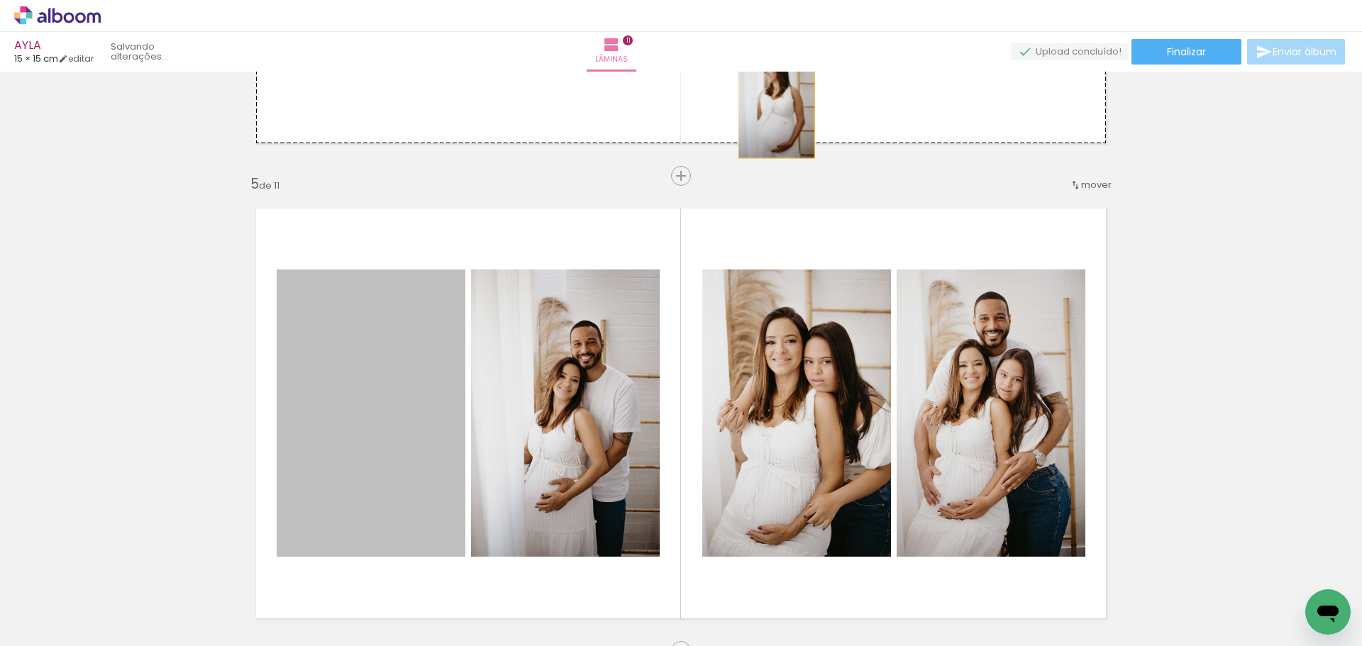
drag, startPoint x: 375, startPoint y: 351, endPoint x: 773, endPoint y: 96, distance: 473.1
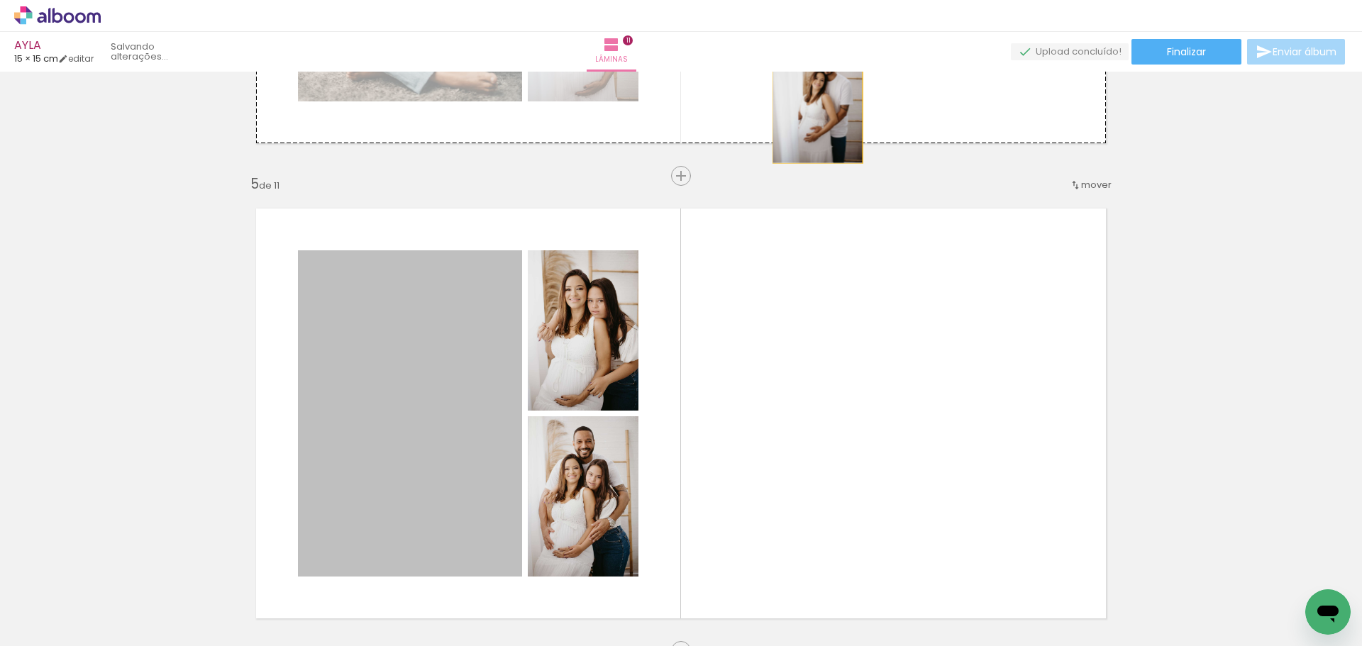
drag, startPoint x: 406, startPoint y: 358, endPoint x: 812, endPoint y: 98, distance: 482.3
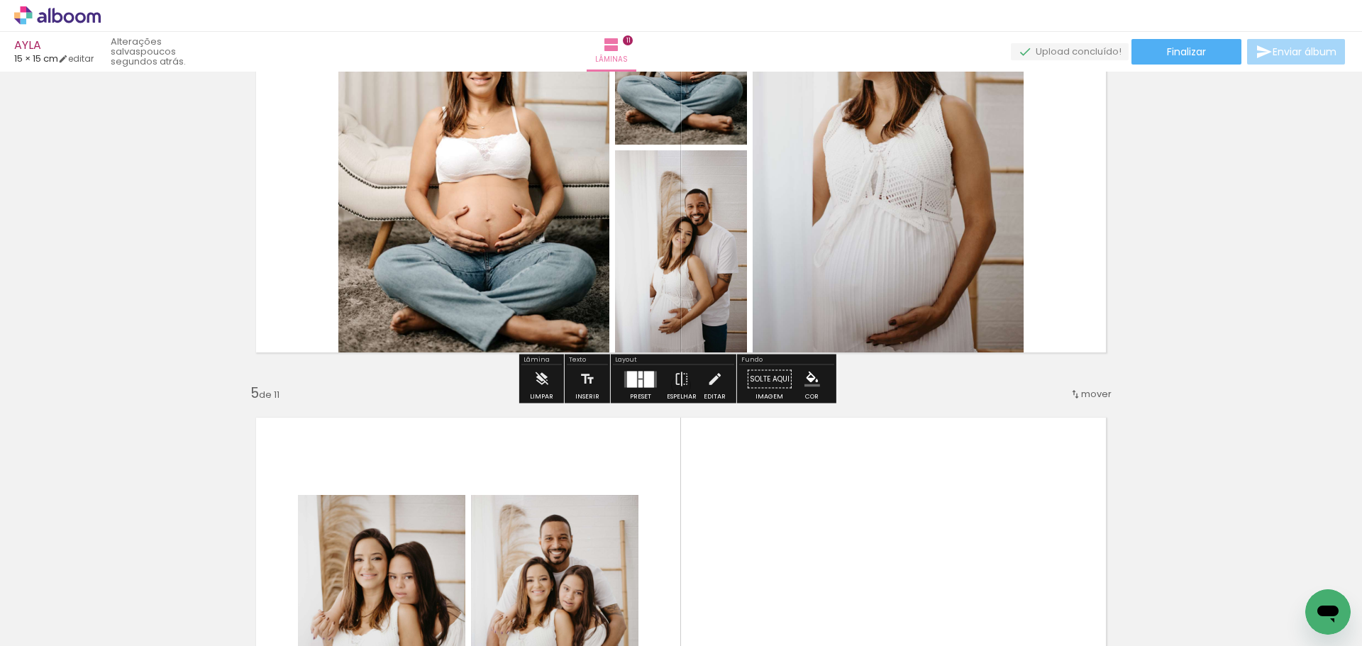
scroll to position [1537, 0]
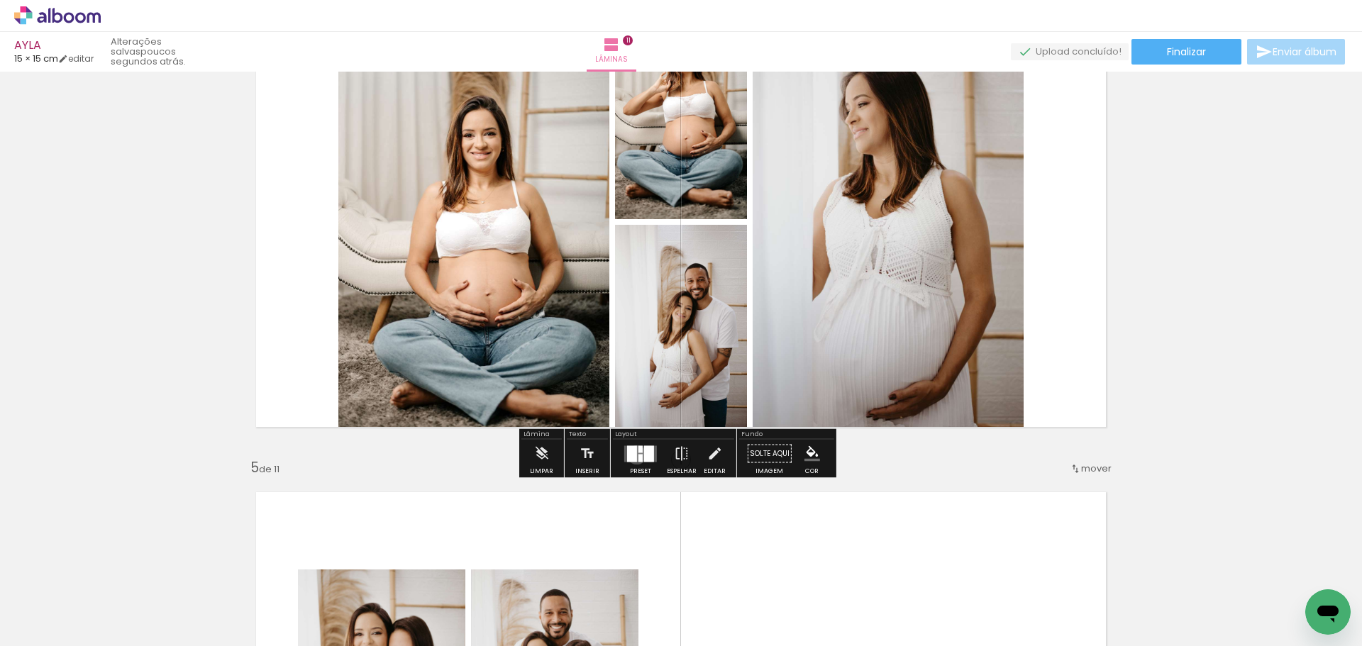
click at [634, 455] on div at bounding box center [632, 454] width 10 height 16
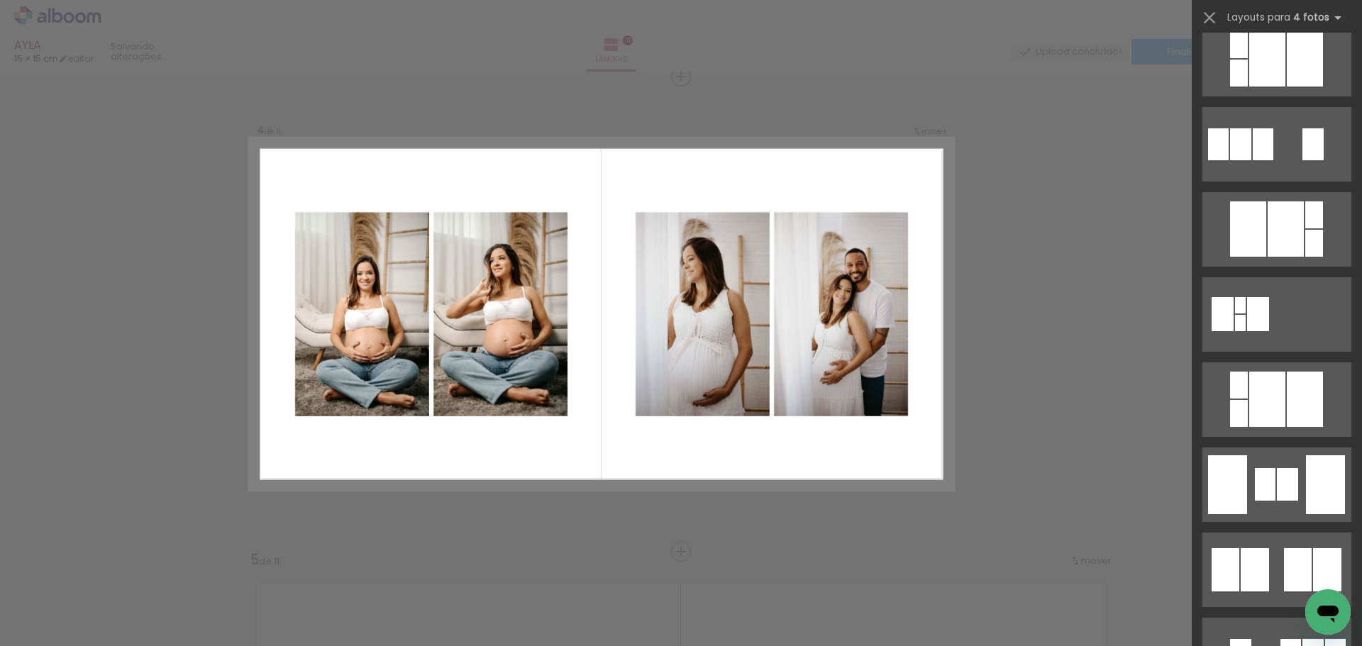
scroll to position [2554, 0]
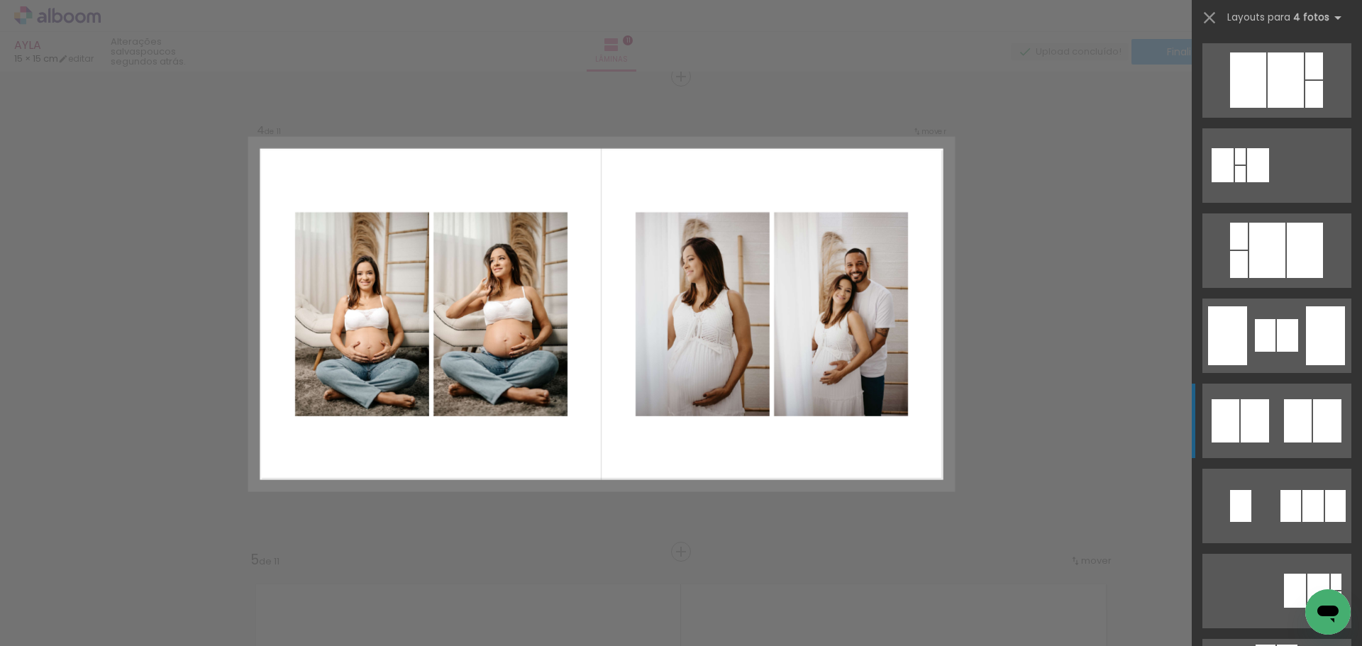
click at [1305, 416] on div at bounding box center [1298, 420] width 28 height 43
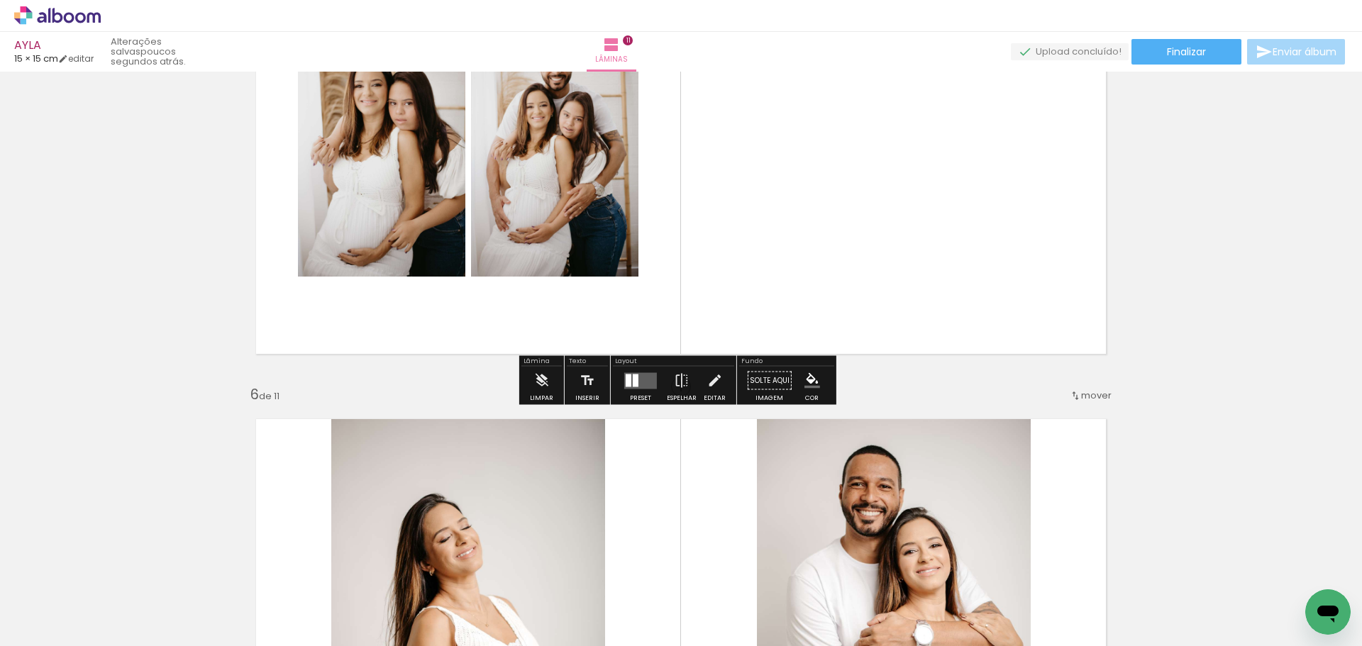
scroll to position [2199, 0]
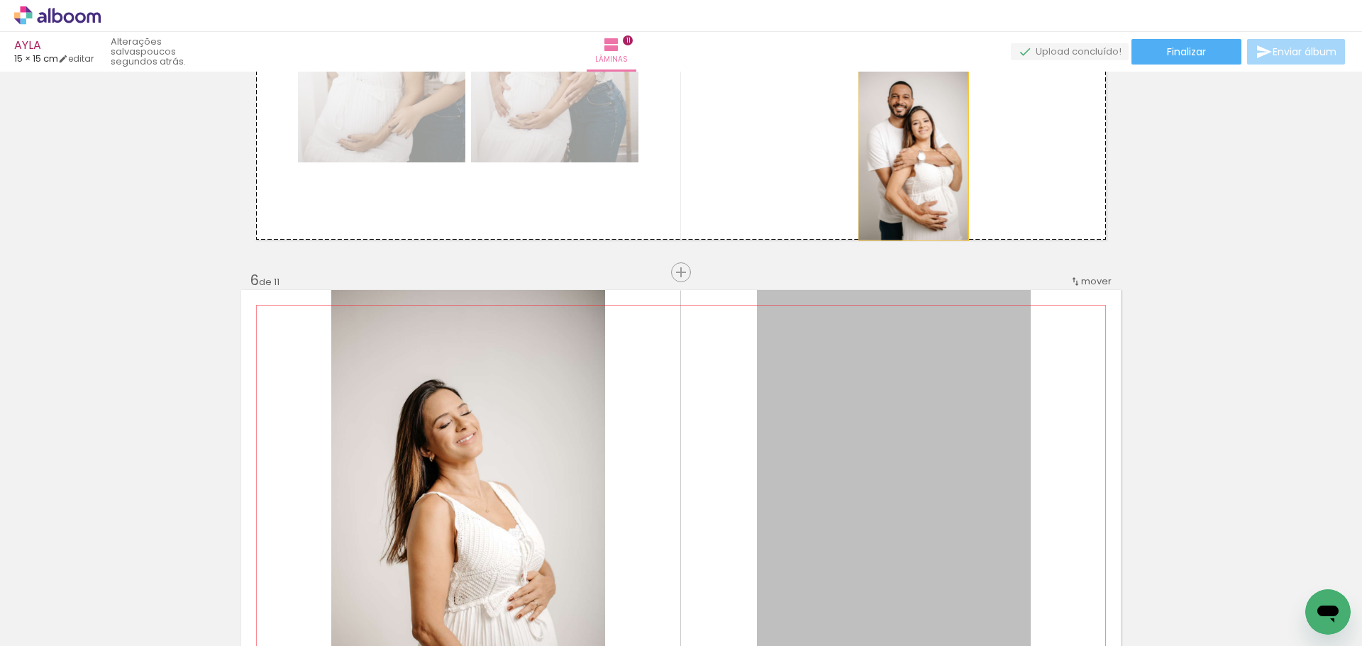
drag, startPoint x: 956, startPoint y: 390, endPoint x: 908, endPoint y: 153, distance: 242.5
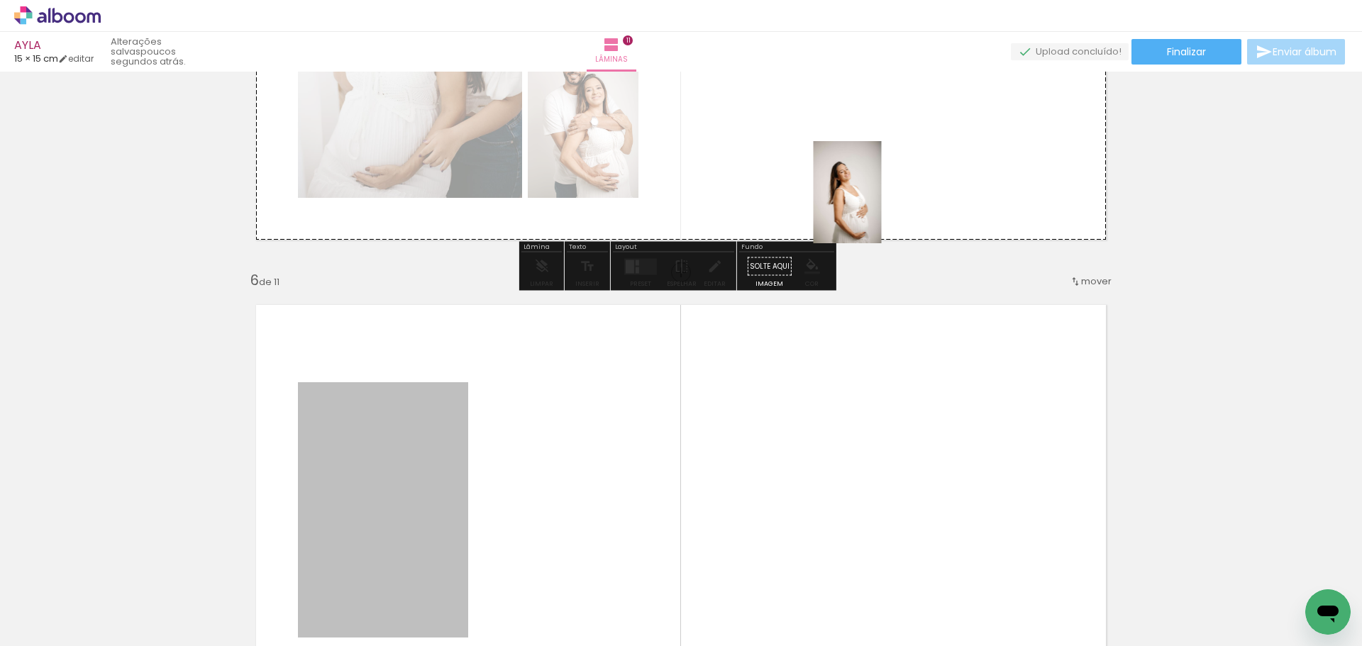
drag, startPoint x: 414, startPoint y: 404, endPoint x: 856, endPoint y: 176, distance: 498.1
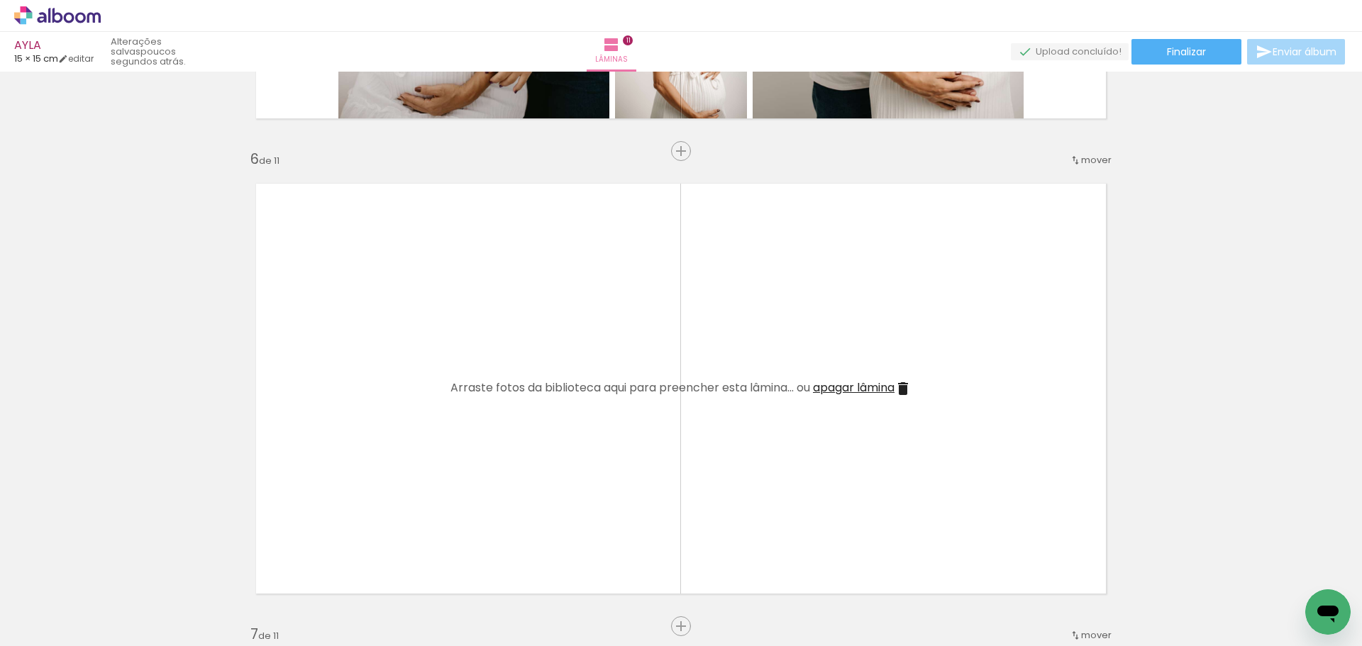
scroll to position [2412, 0]
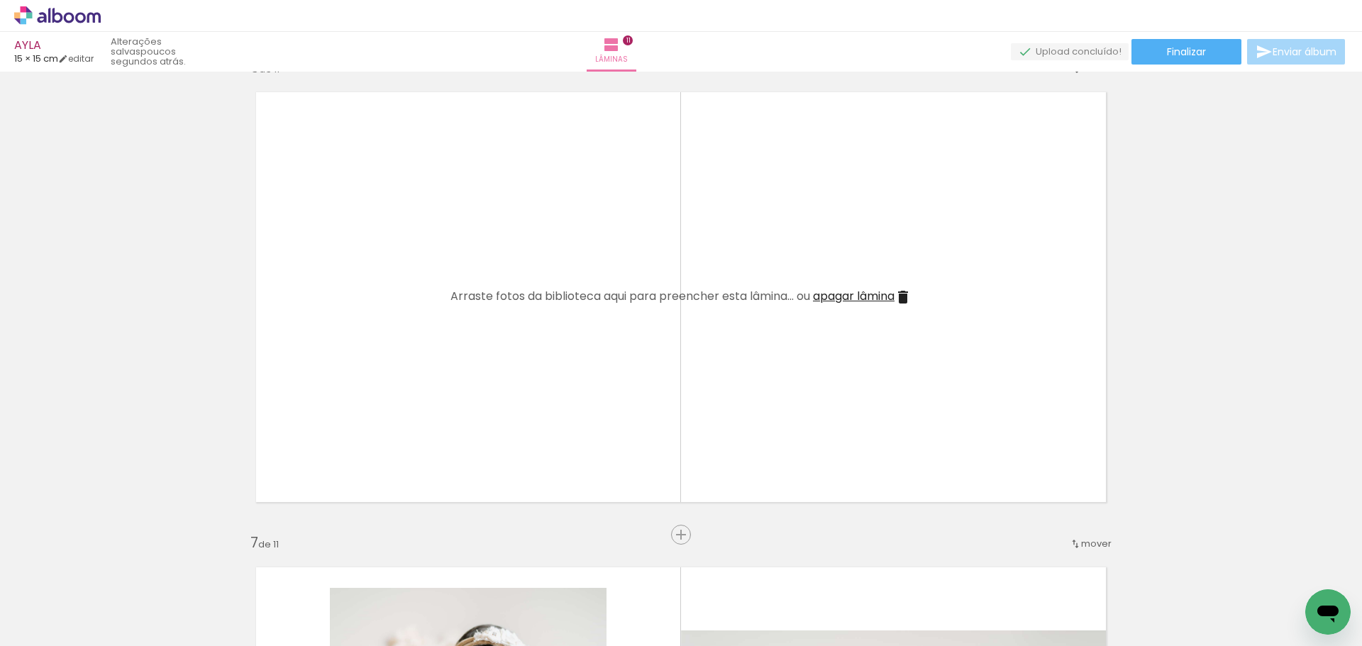
click at [864, 297] on span "apagar lâmina" at bounding box center [854, 296] width 82 height 16
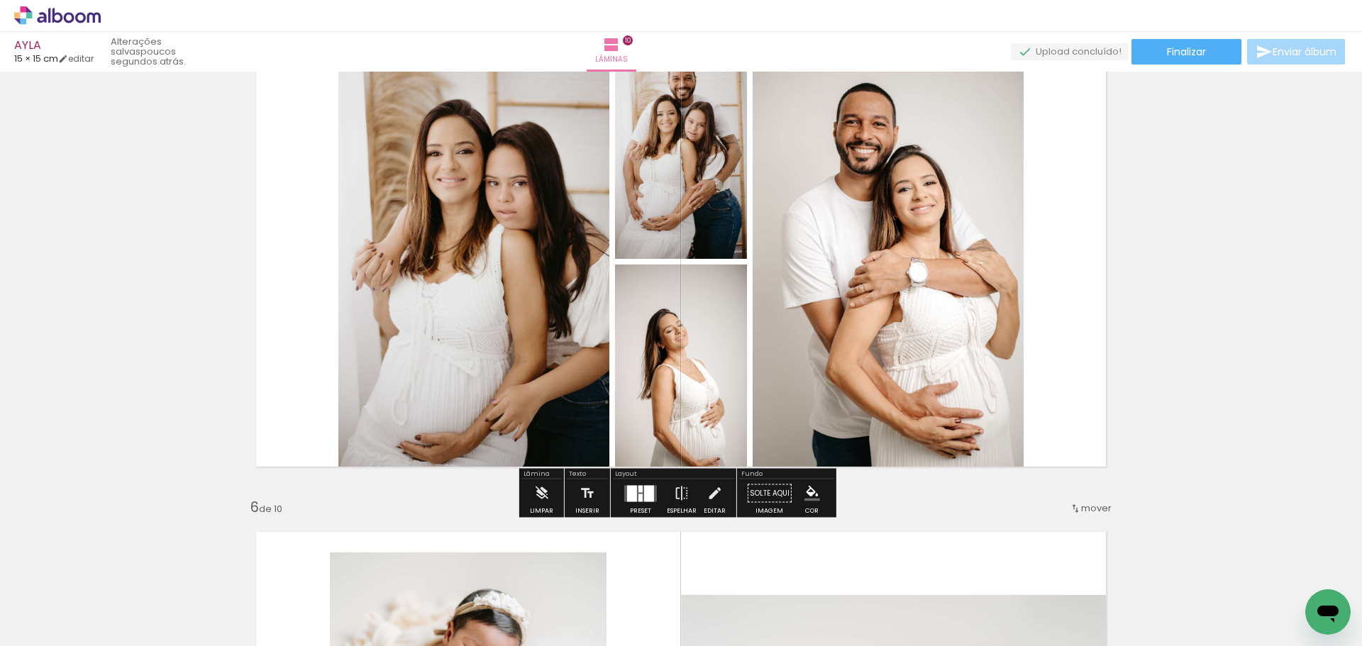
scroll to position [2057, 0]
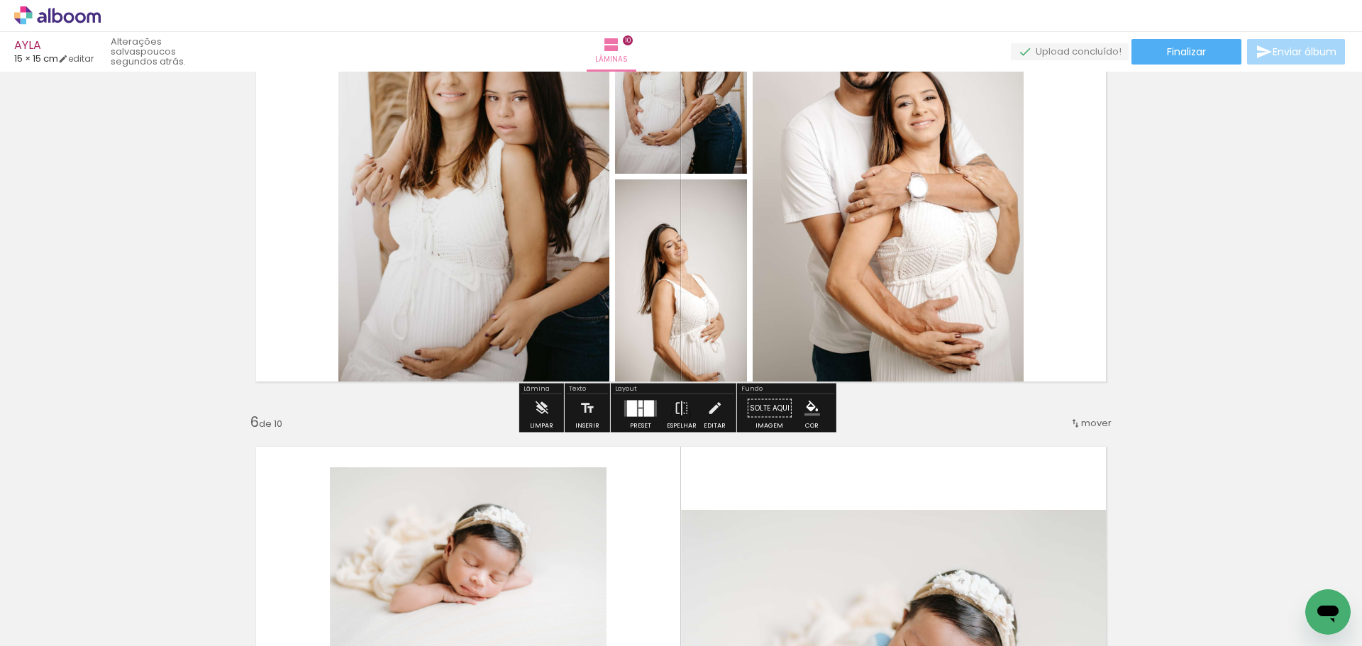
click at [644, 402] on div at bounding box center [649, 408] width 10 height 16
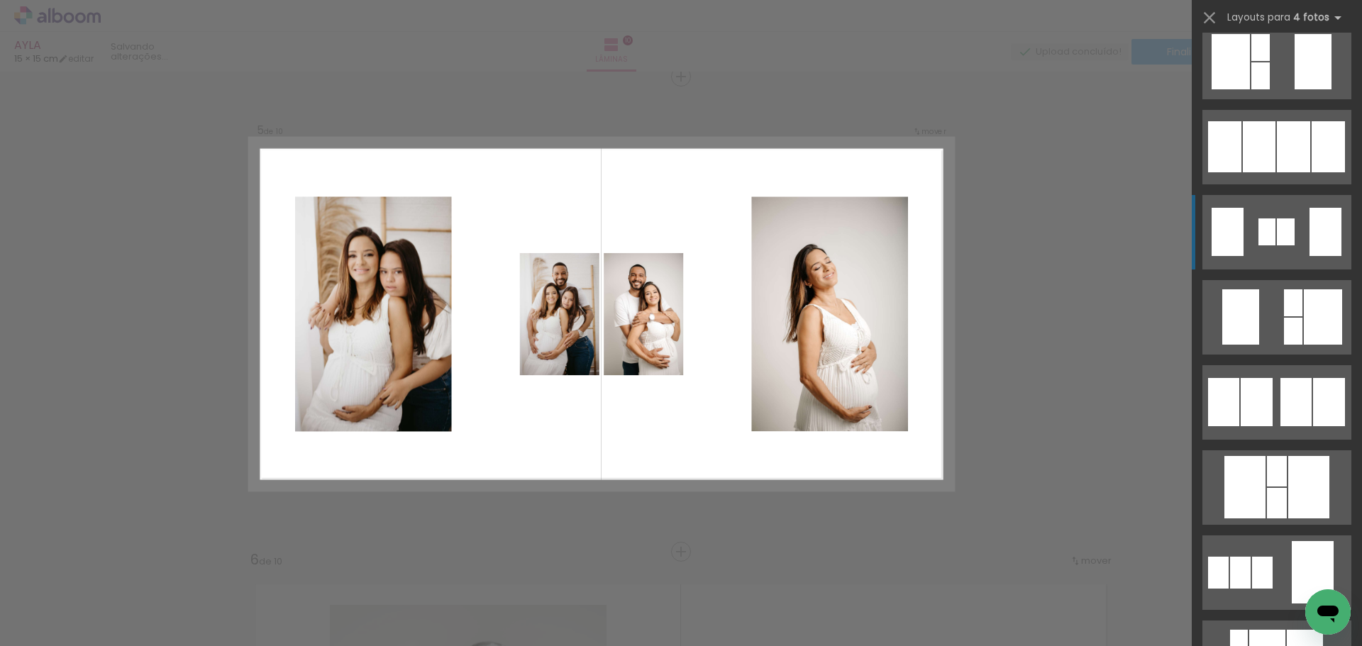
scroll to position [638, 0]
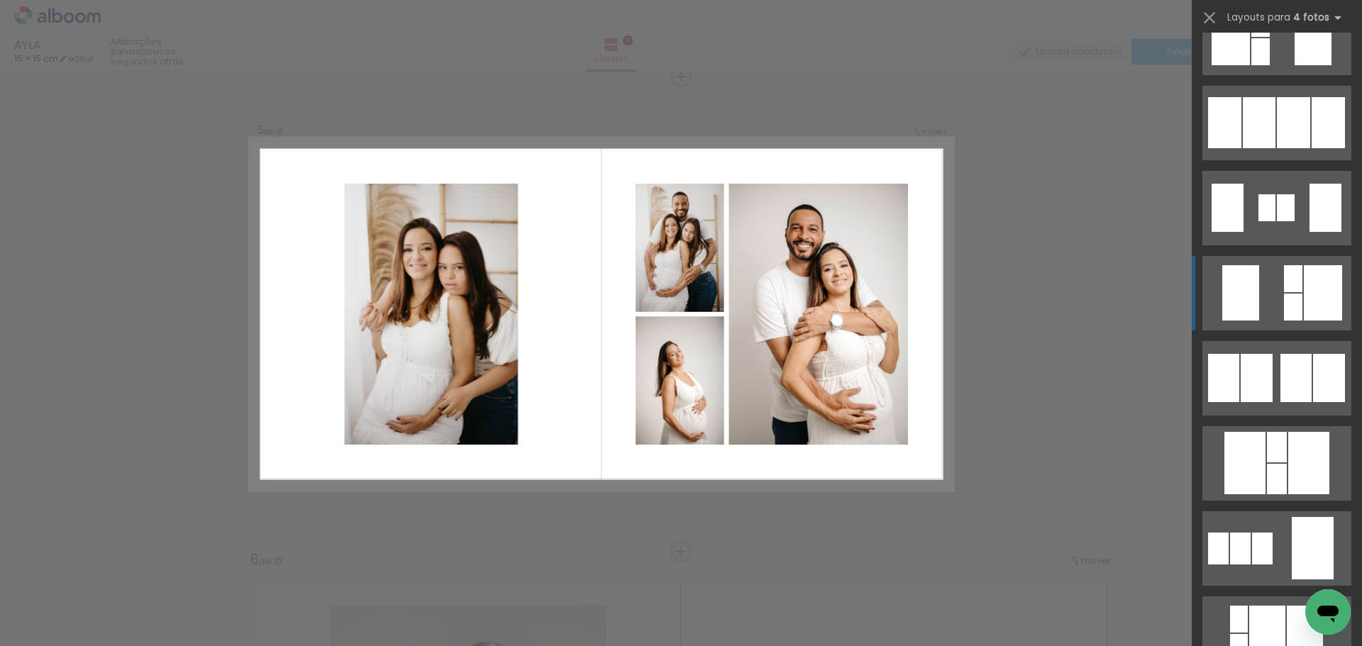
click at [1322, 298] on div at bounding box center [1323, 292] width 38 height 55
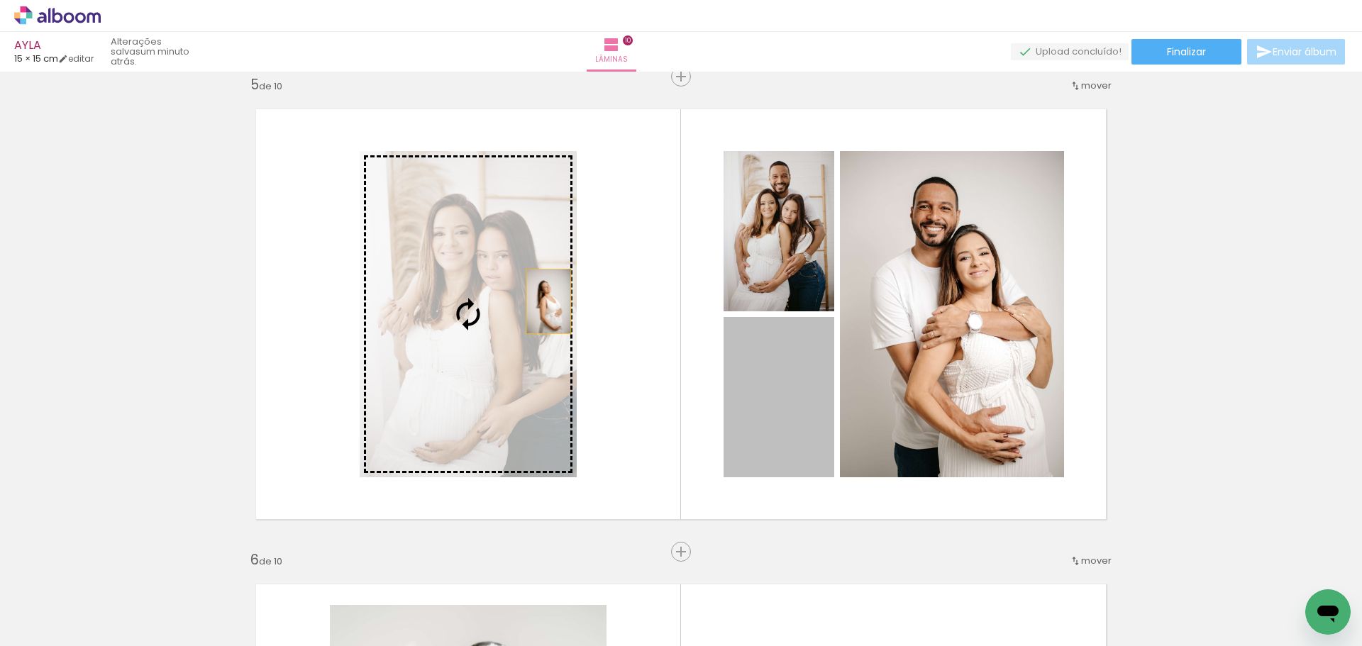
drag, startPoint x: 800, startPoint y: 378, endPoint x: 543, endPoint y: 302, distance: 268.0
click at [0, 0] on slot at bounding box center [0, 0] width 0 height 0
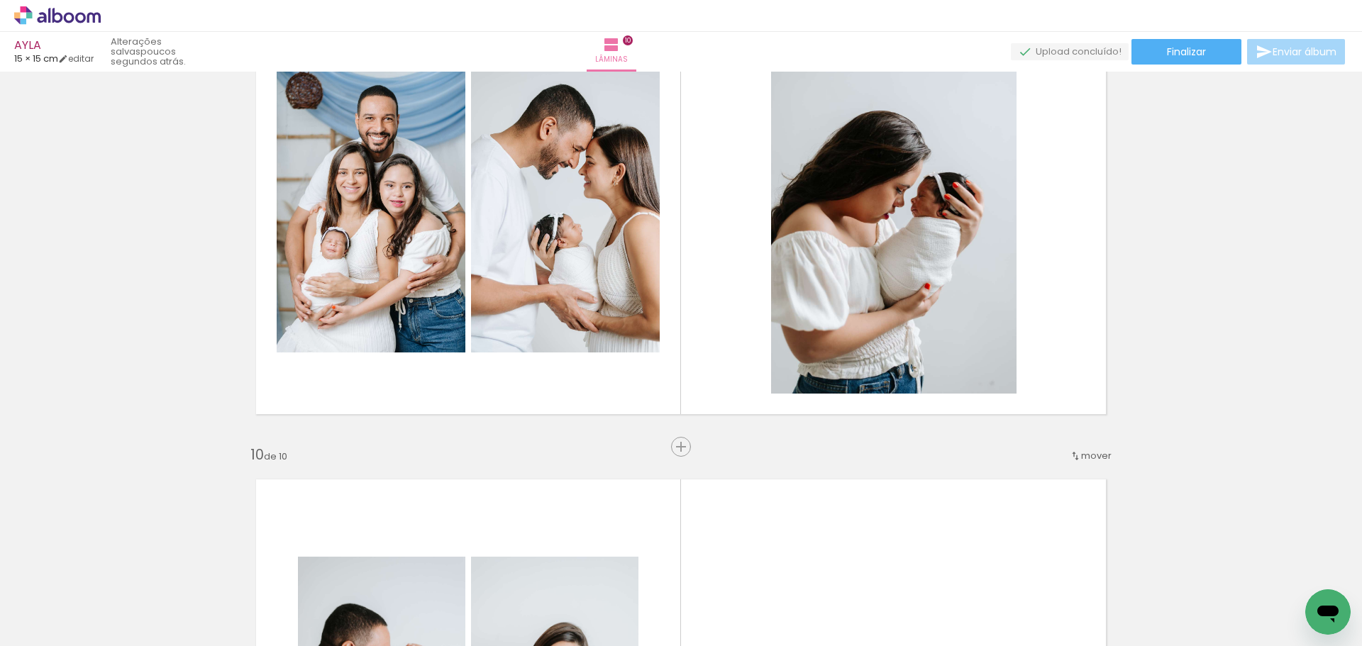
scroll to position [3977, 0]
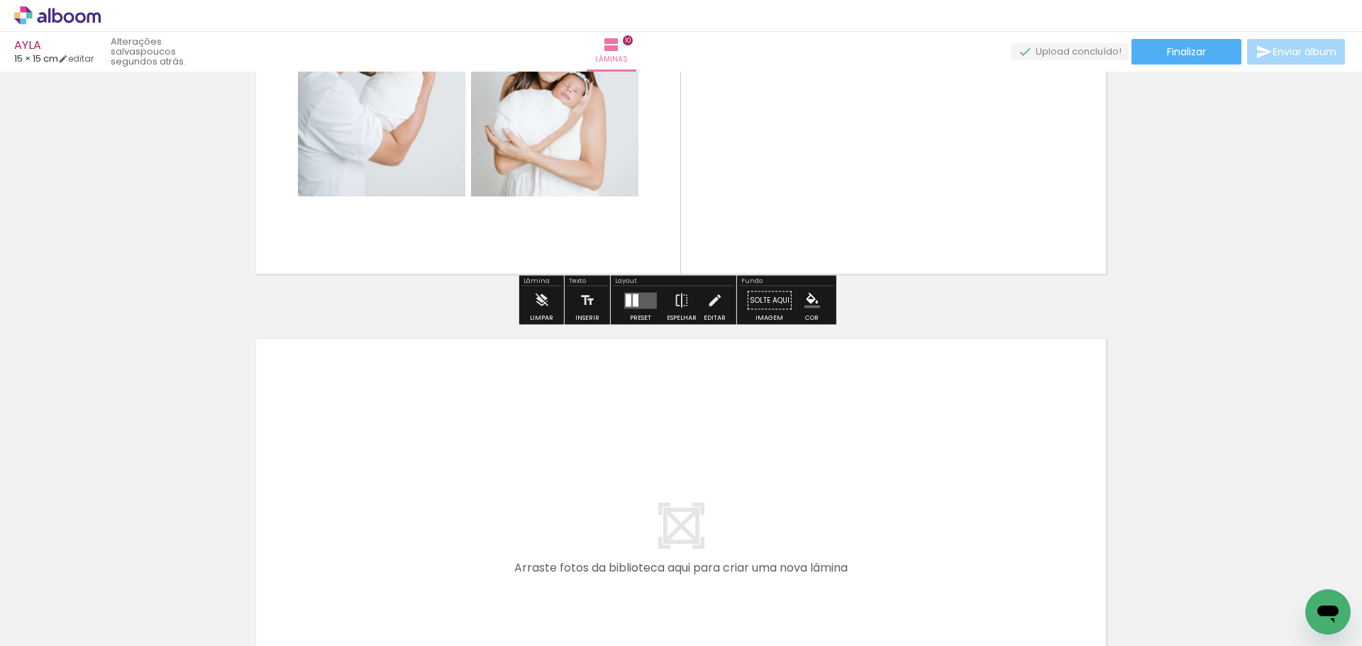
scroll to position [4545, 0]
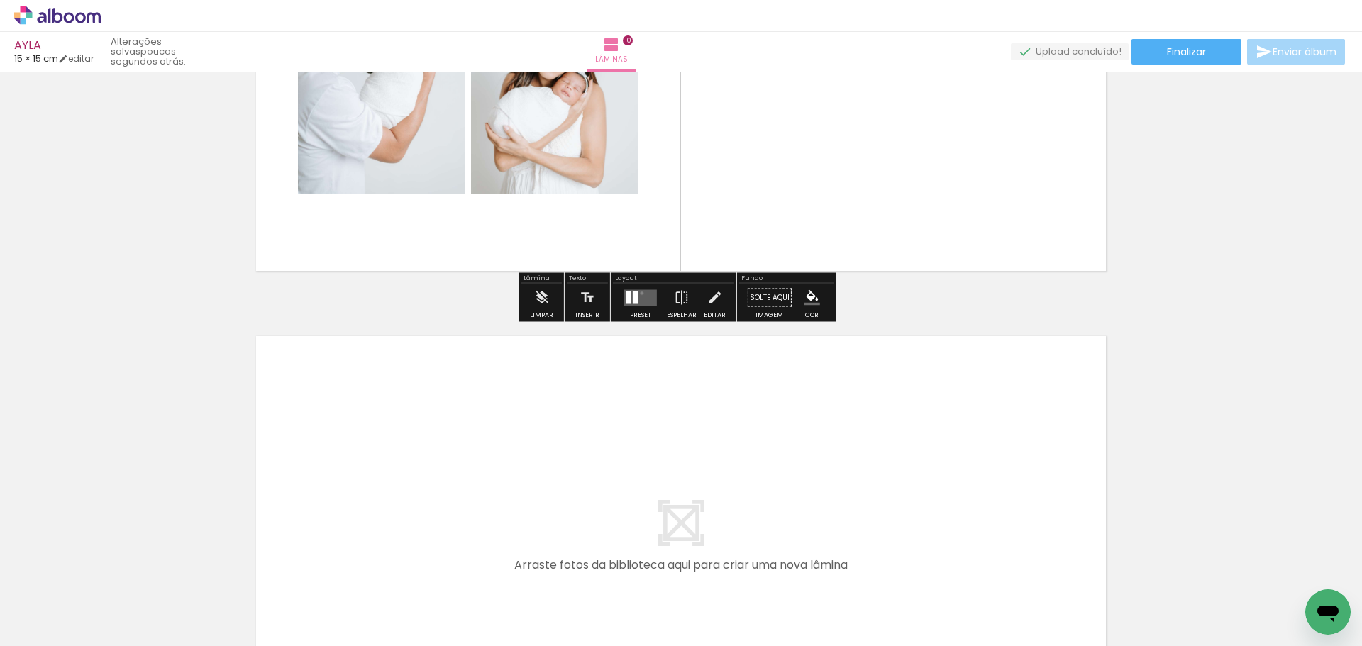
click at [638, 293] on quentale-layouter at bounding box center [640, 297] width 33 height 16
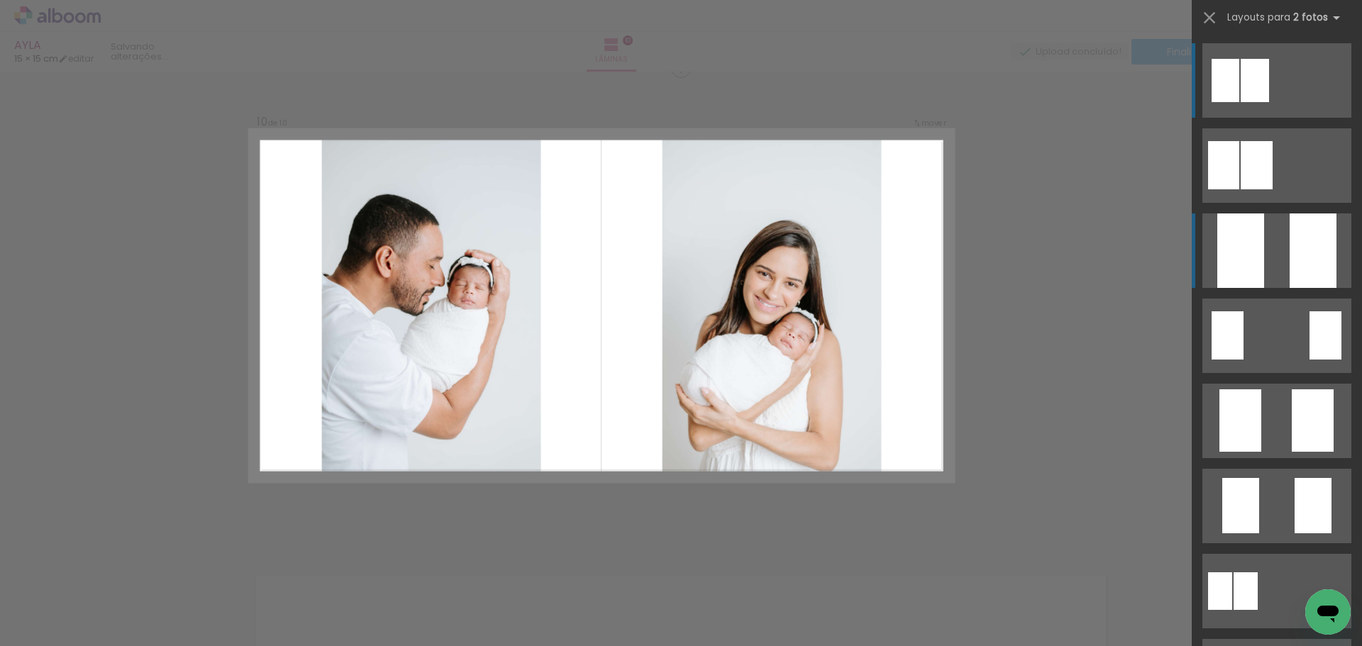
scroll to position [4296, 0]
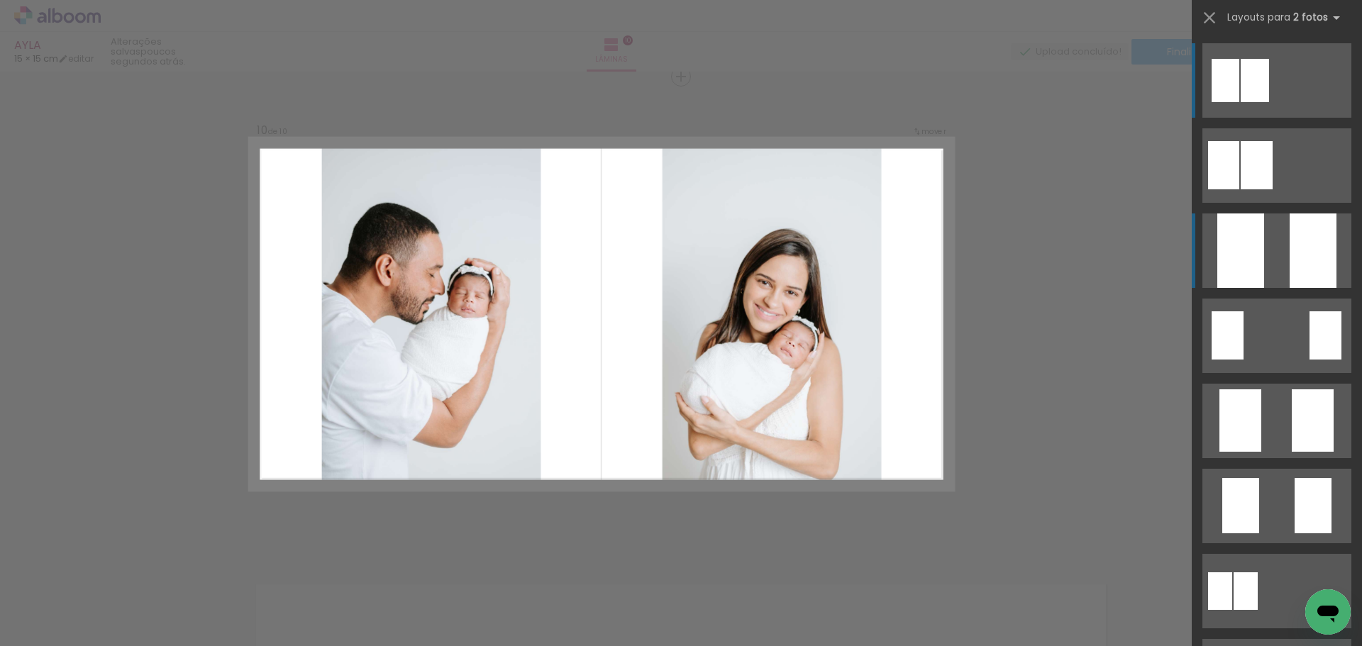
click at [1275, 265] on quentale-layouter at bounding box center [1276, 251] width 149 height 74
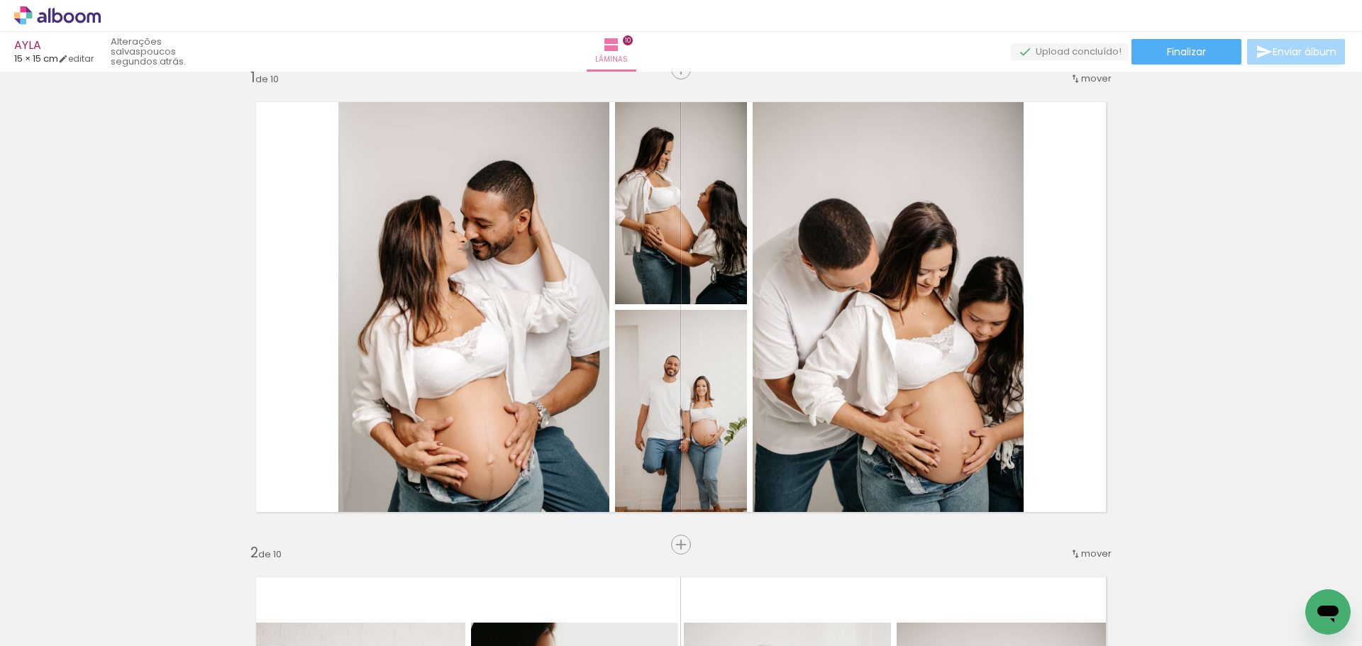
scroll to position [0, 0]
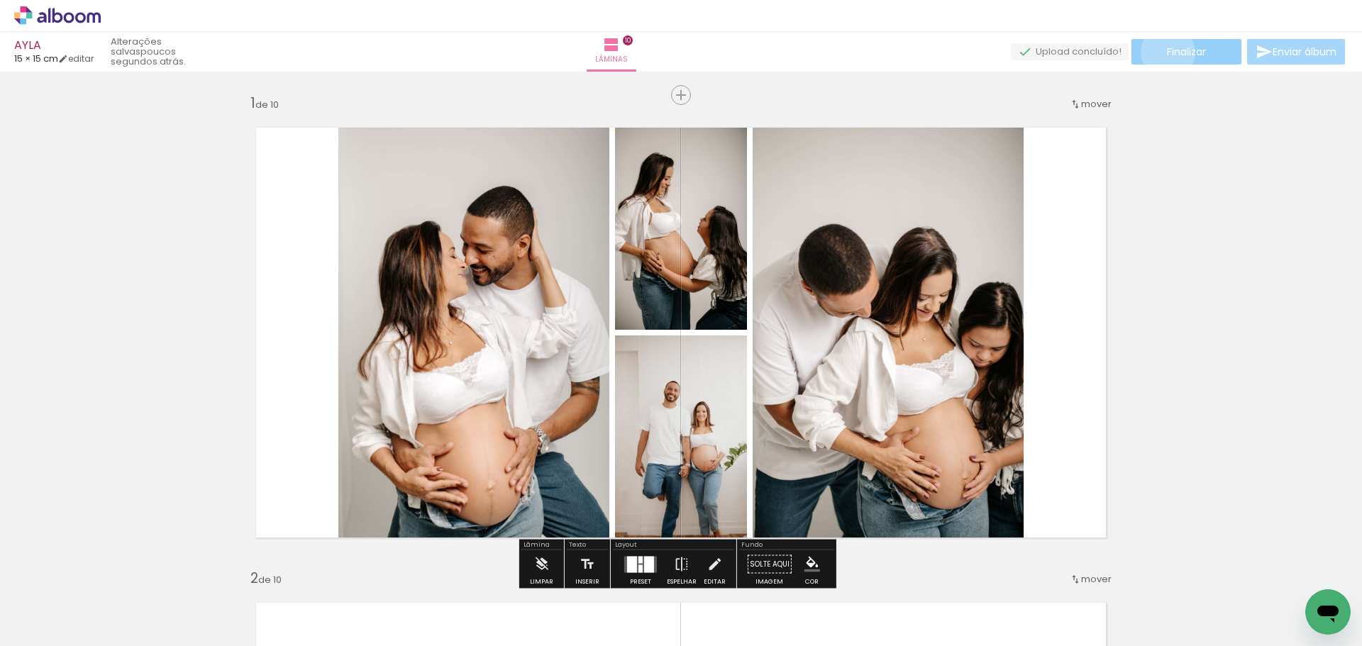
click at [1167, 51] on span "Finalizar" at bounding box center [1186, 52] width 39 height 10
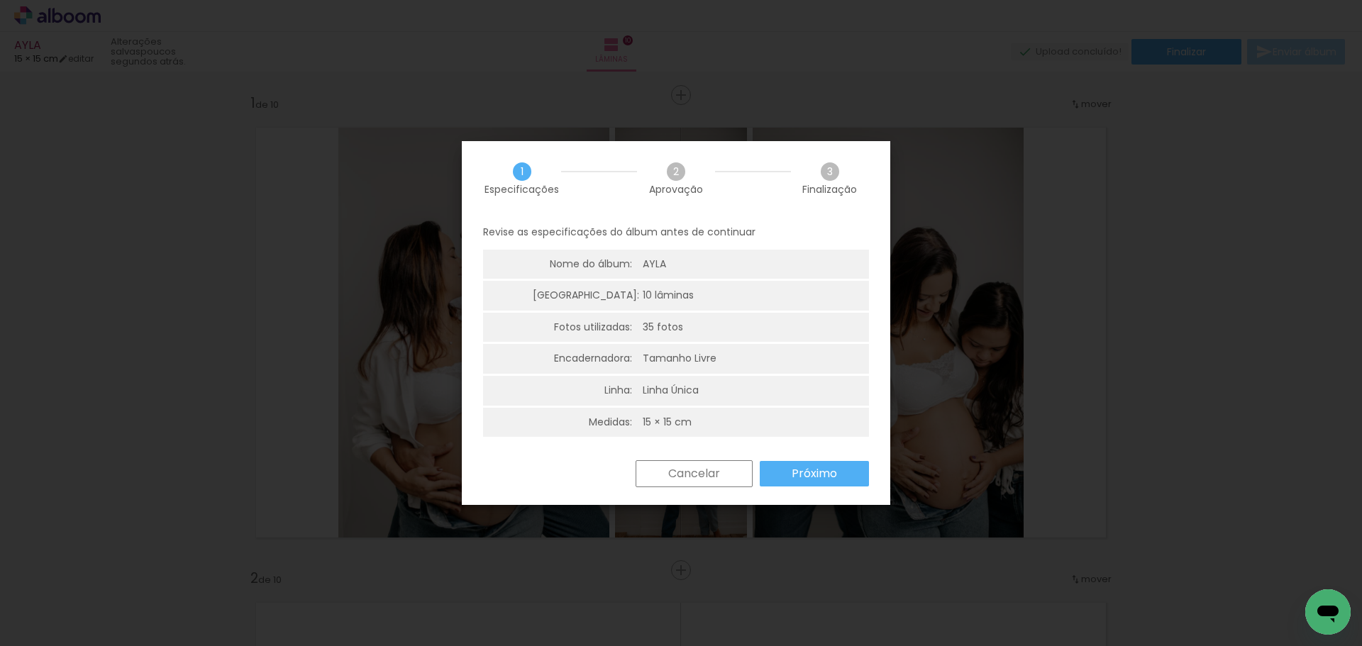
click at [0, 0] on slot "Próximo" at bounding box center [0, 0] width 0 height 0
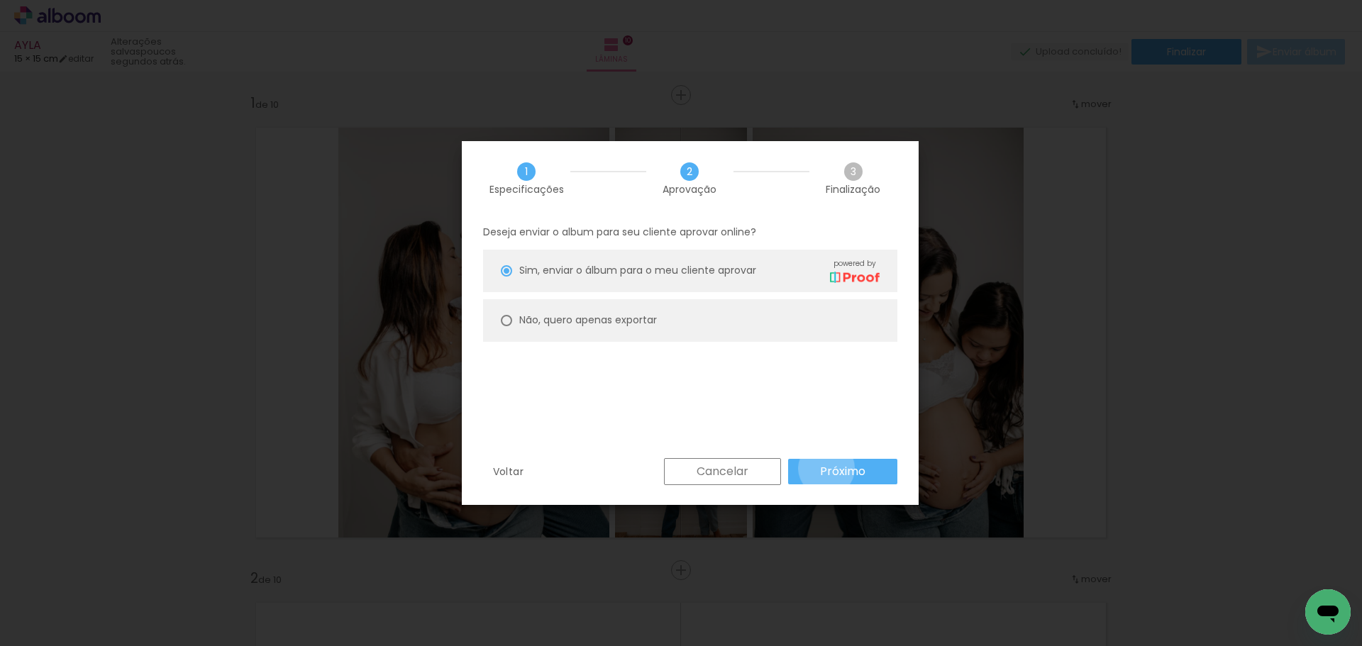
click at [0, 0] on slot "Próximo" at bounding box center [0, 0] width 0 height 0
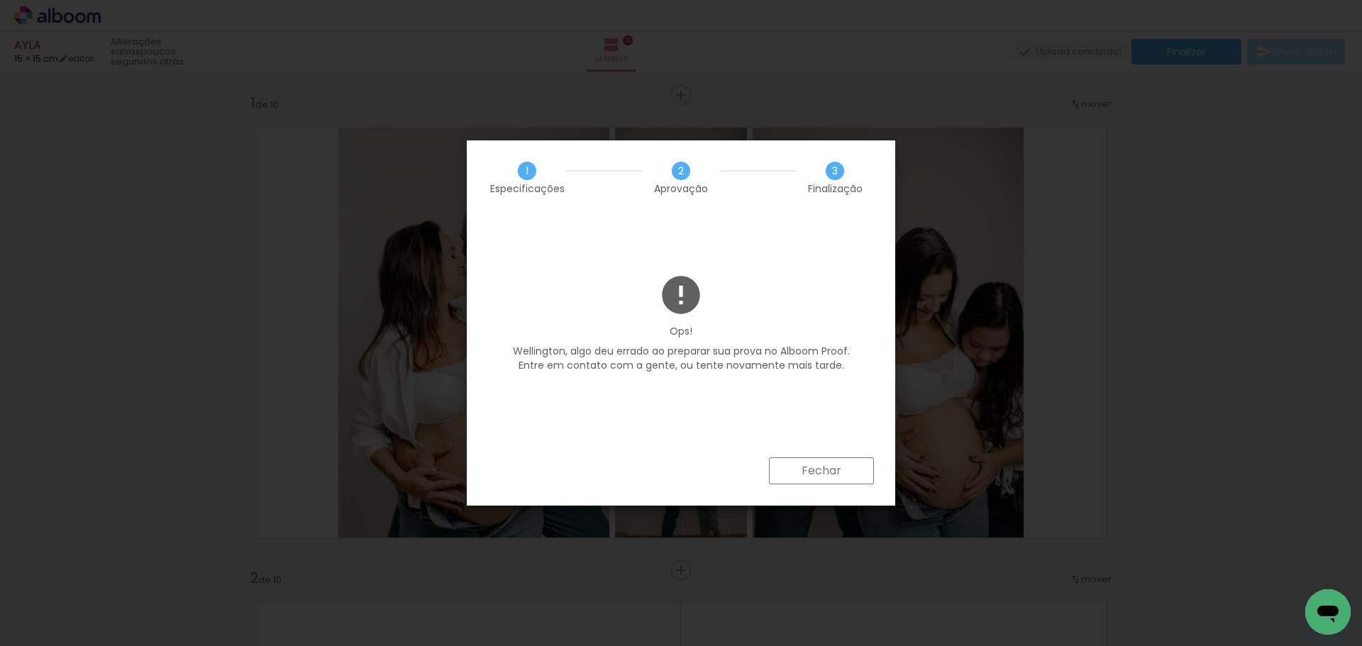
click at [0, 0] on slot "Fechar" at bounding box center [0, 0] width 0 height 0
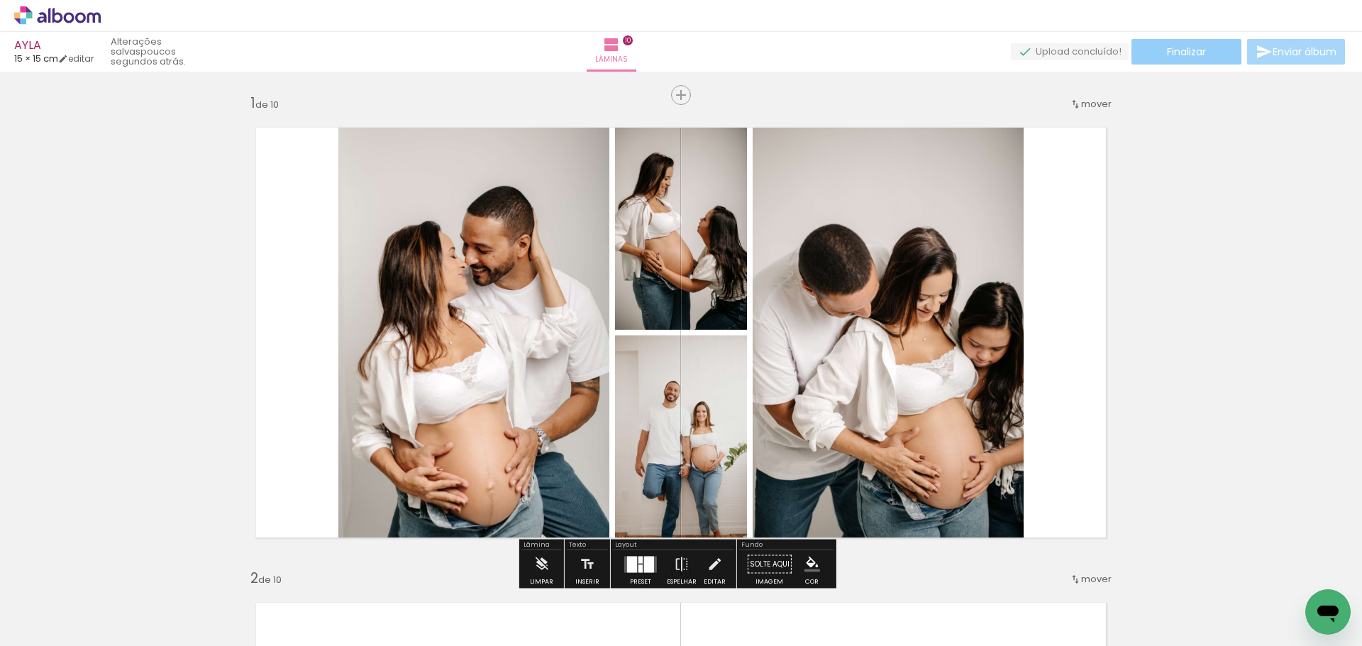
click at [1205, 46] on paper-button "Finalizar" at bounding box center [1187, 52] width 110 height 26
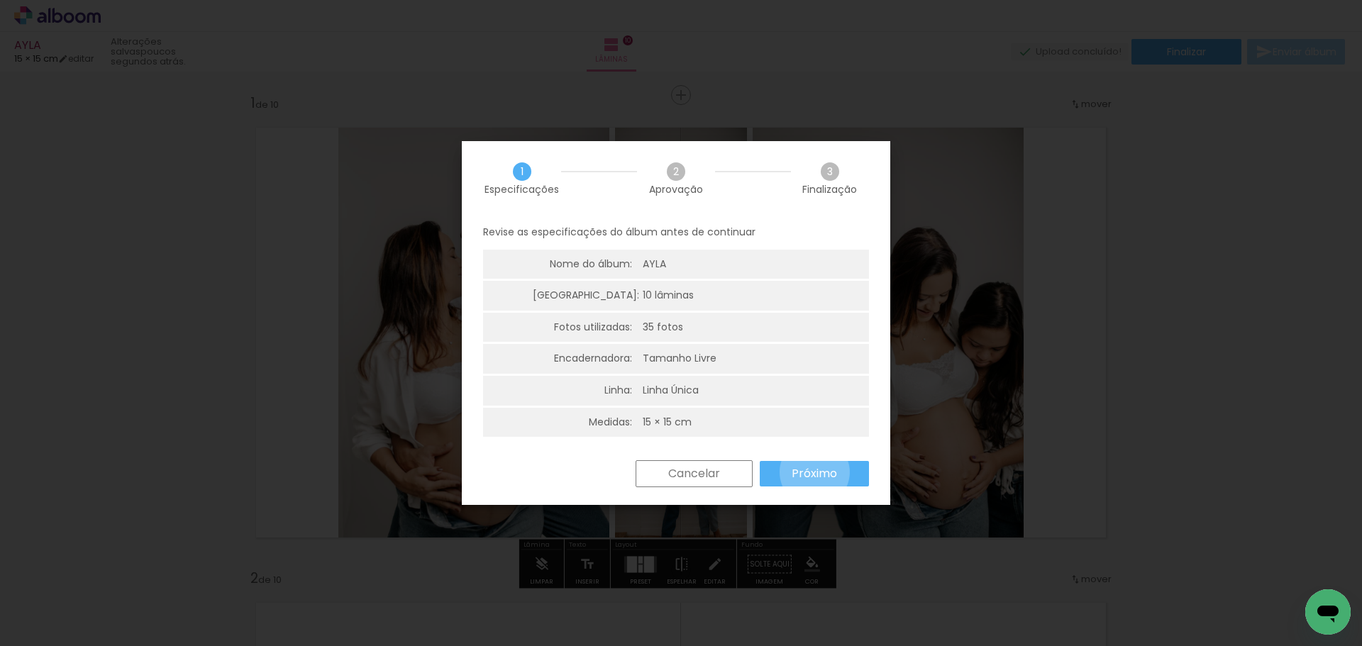
click at [0, 0] on slot "Próximo" at bounding box center [0, 0] width 0 height 0
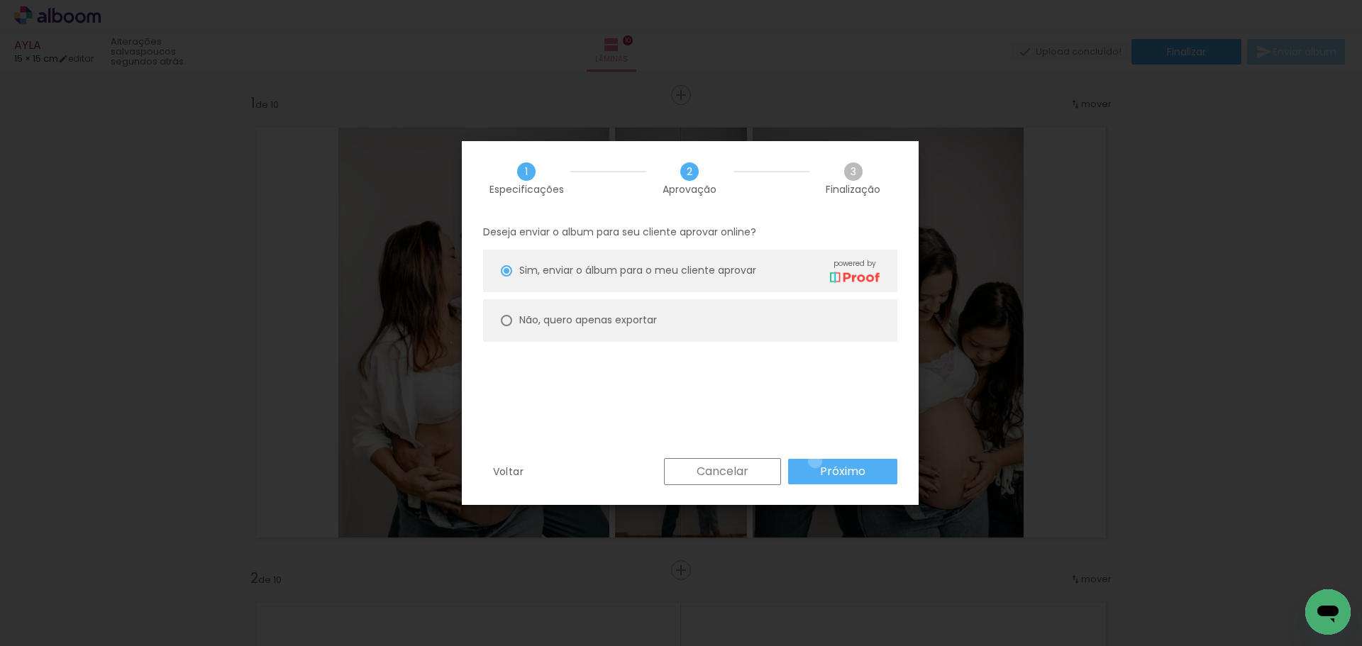
click at [815, 461] on paper-button "Próximo" at bounding box center [842, 472] width 109 height 26
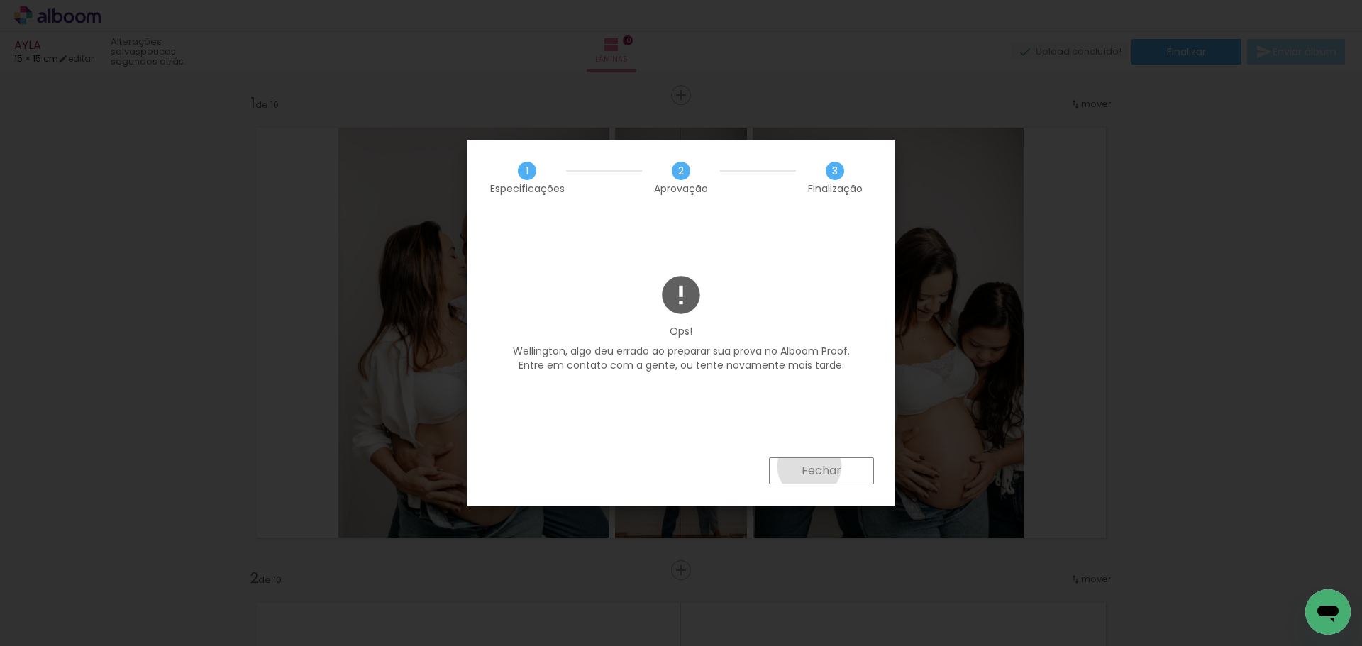
click at [0, 0] on slot "Fechar" at bounding box center [0, 0] width 0 height 0
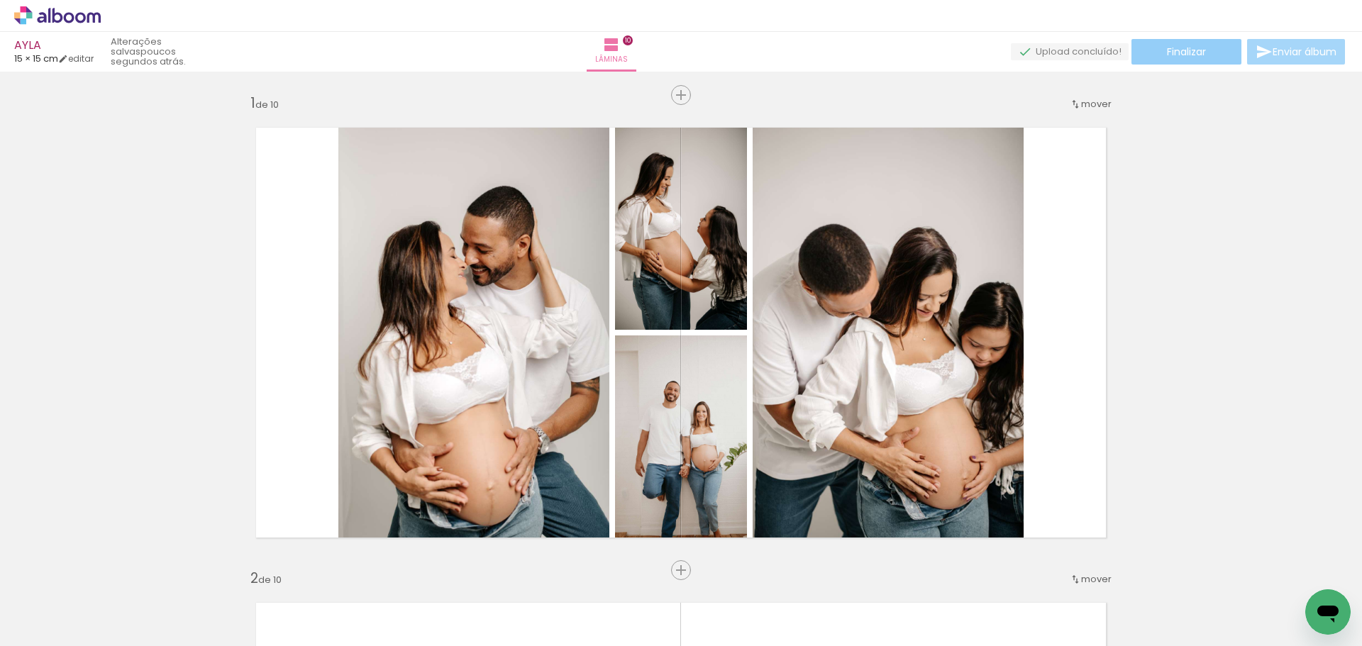
click at [1171, 48] on span "Finalizar" at bounding box center [1186, 52] width 39 height 10
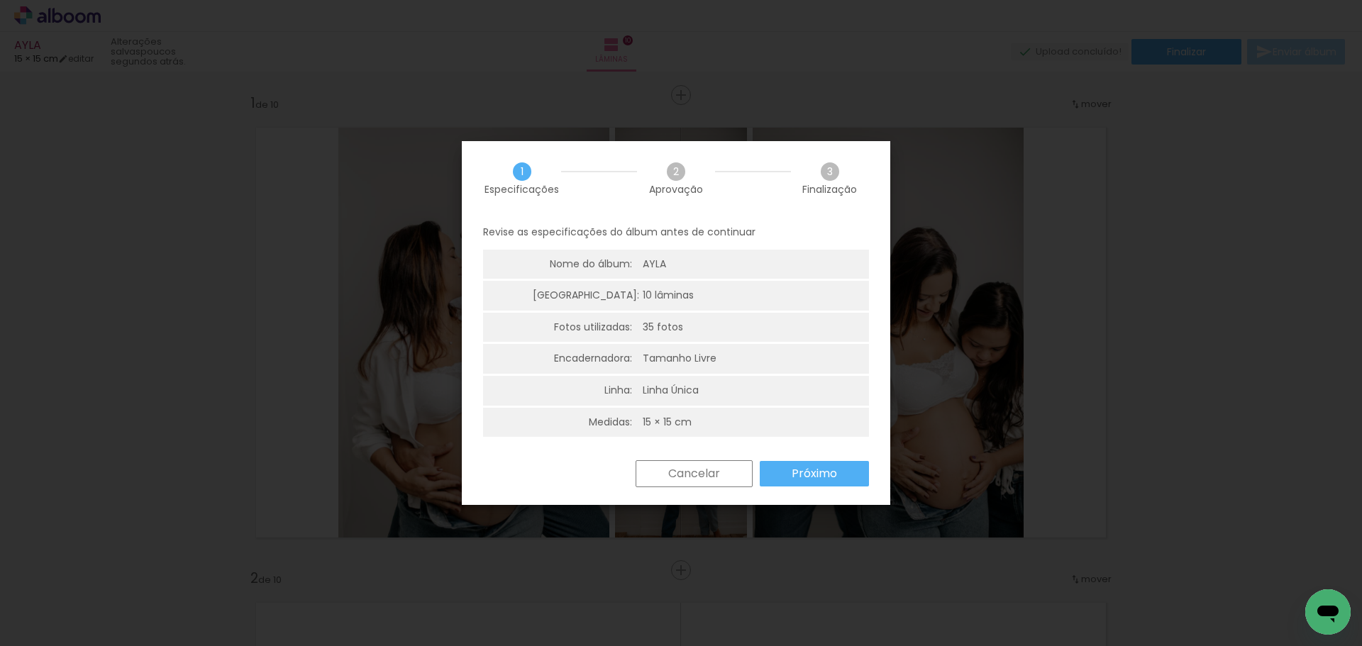
click at [0, 0] on slot "Próximo" at bounding box center [0, 0] width 0 height 0
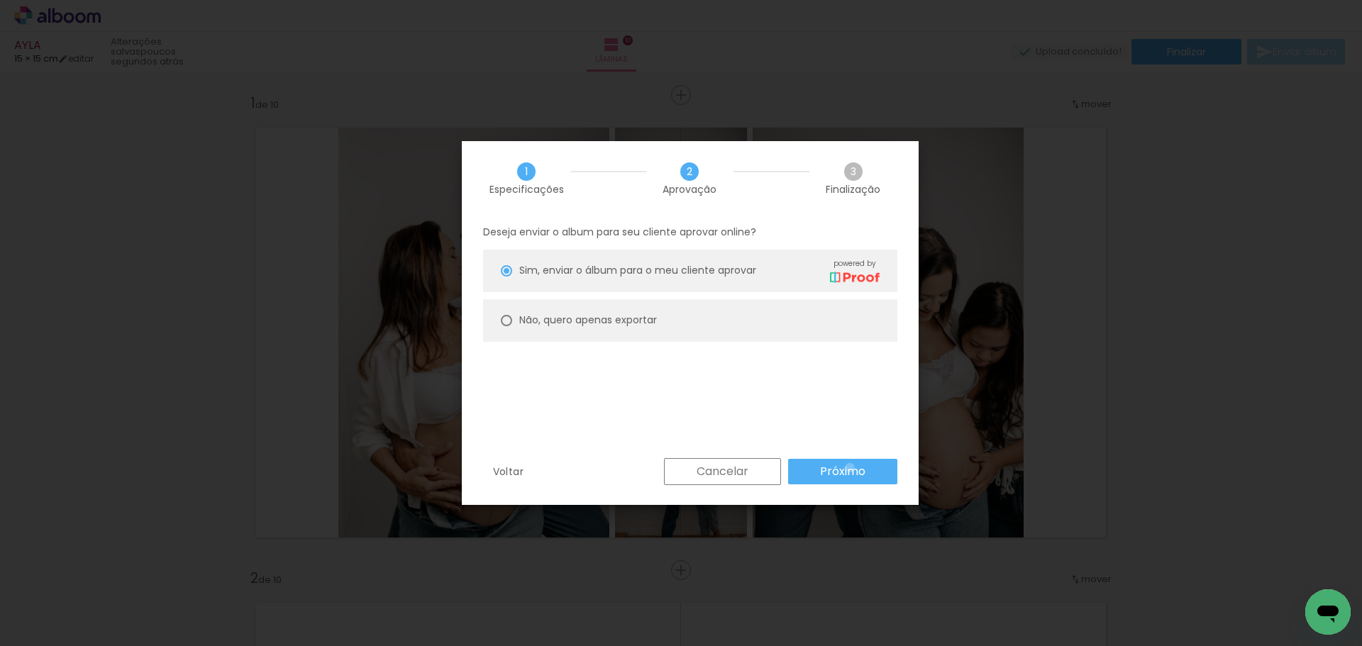
click at [0, 0] on slot "Próximo" at bounding box center [0, 0] width 0 height 0
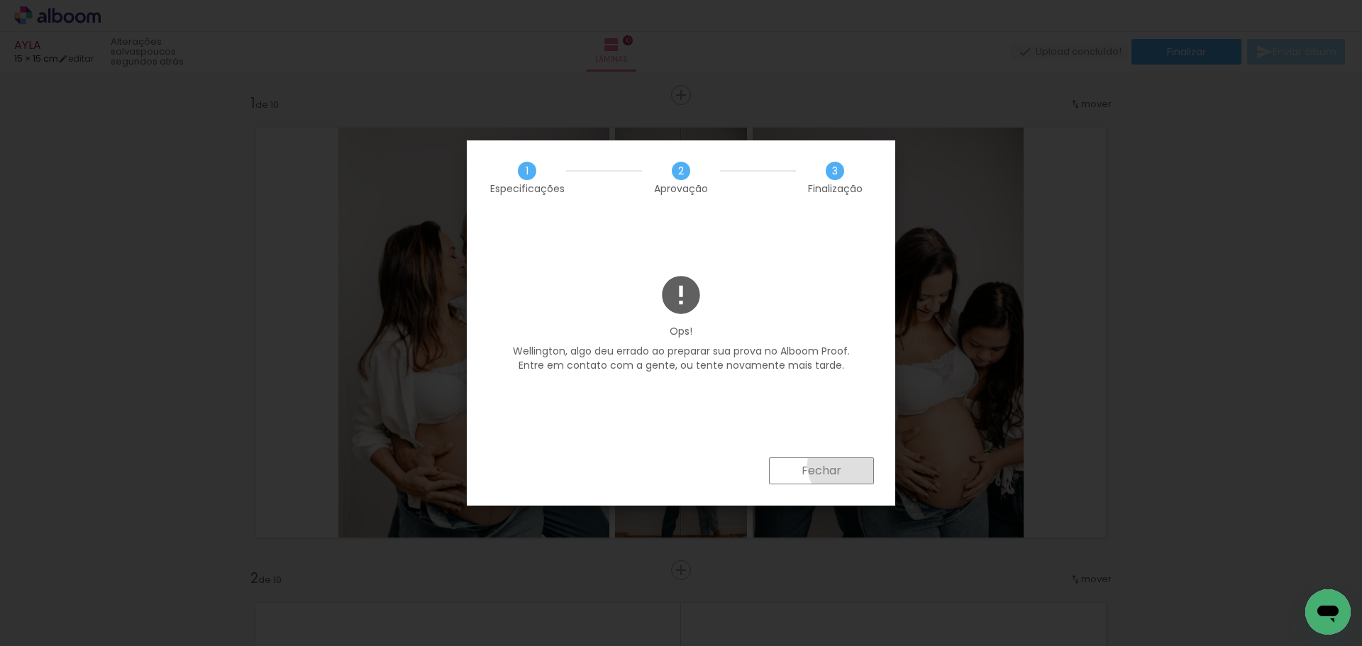
click at [850, 465] on paper-button "Fechar" at bounding box center [821, 471] width 105 height 27
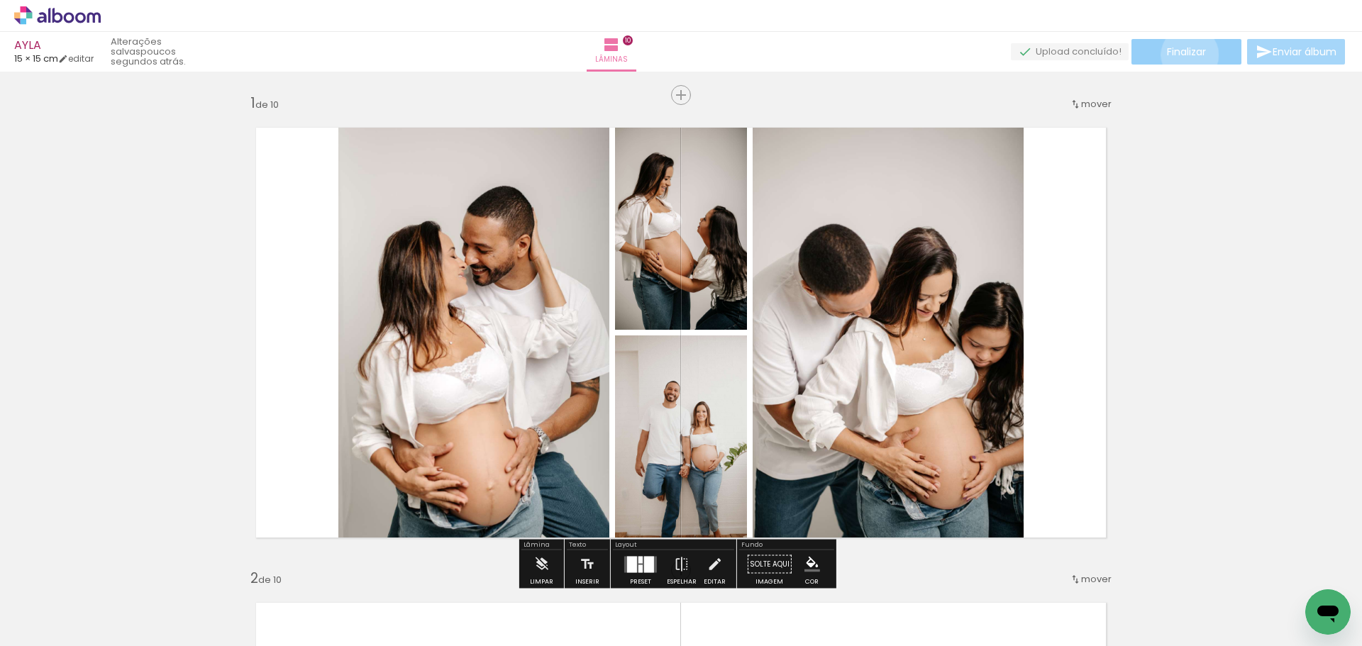
click at [1185, 55] on span "Finalizar" at bounding box center [1186, 52] width 39 height 10
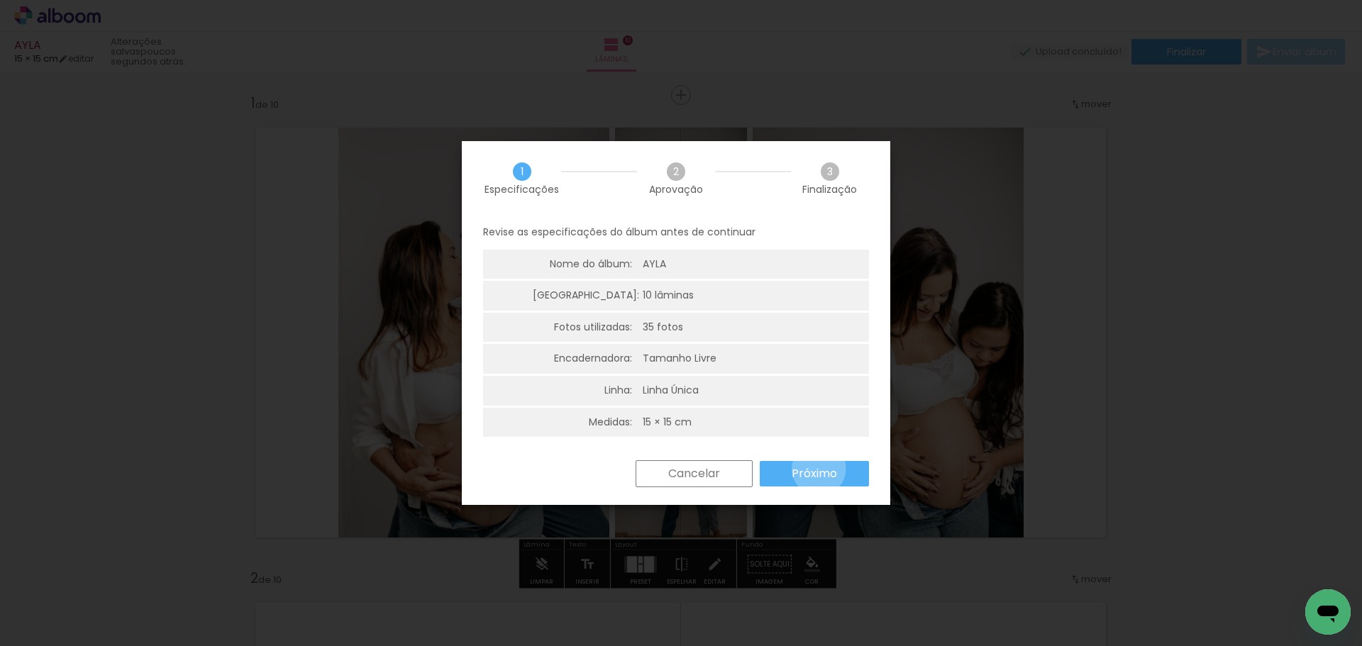
click at [0, 0] on slot "Próximo" at bounding box center [0, 0] width 0 height 0
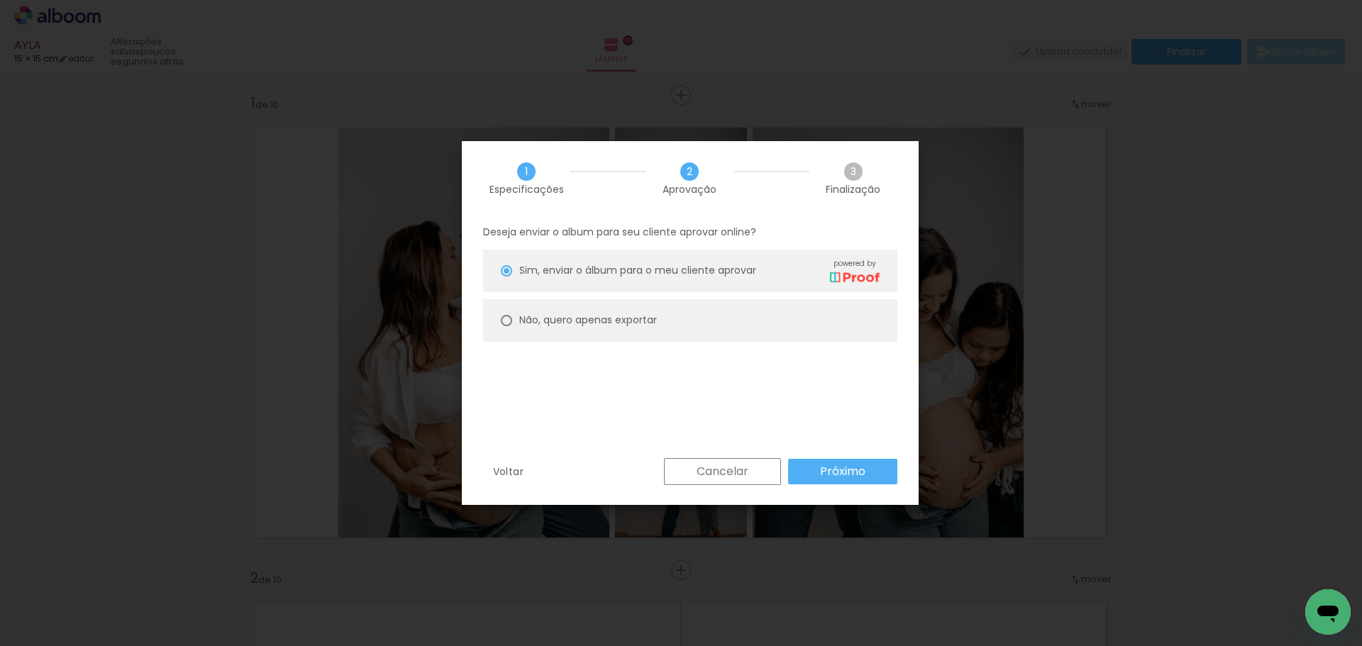
click at [818, 464] on paper-button "Próximo" at bounding box center [842, 472] width 109 height 26
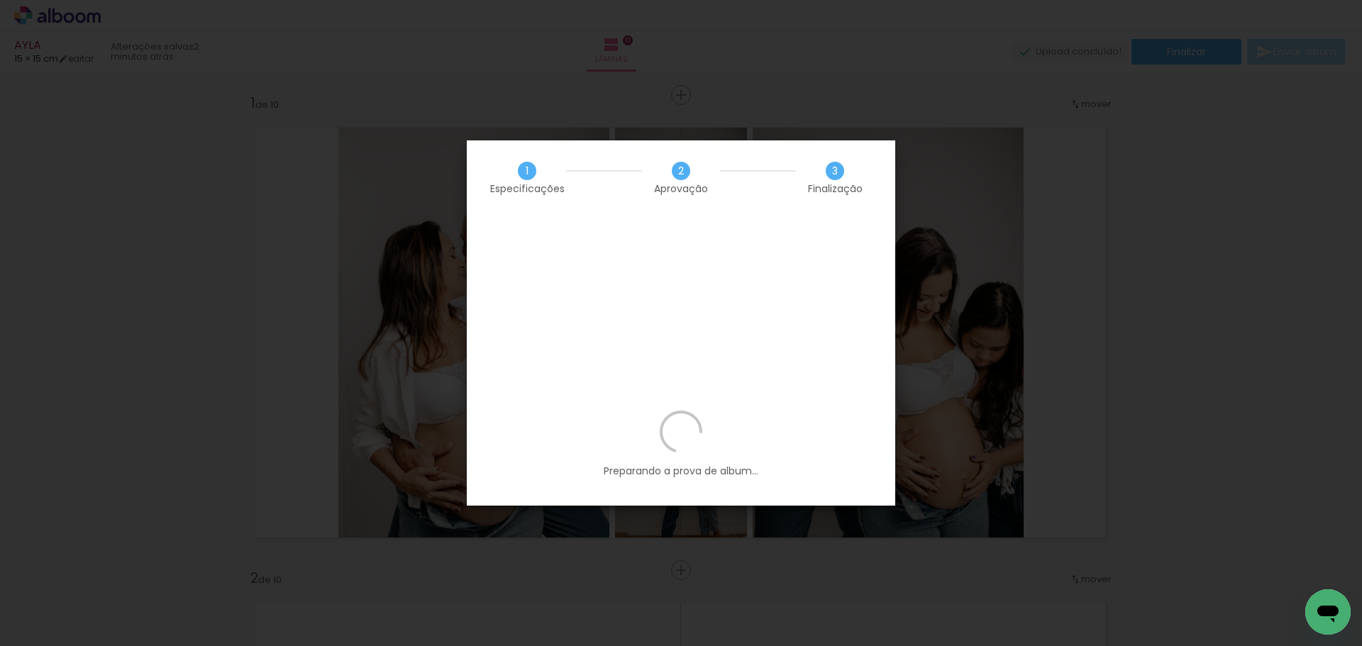
scroll to position [0, 359]
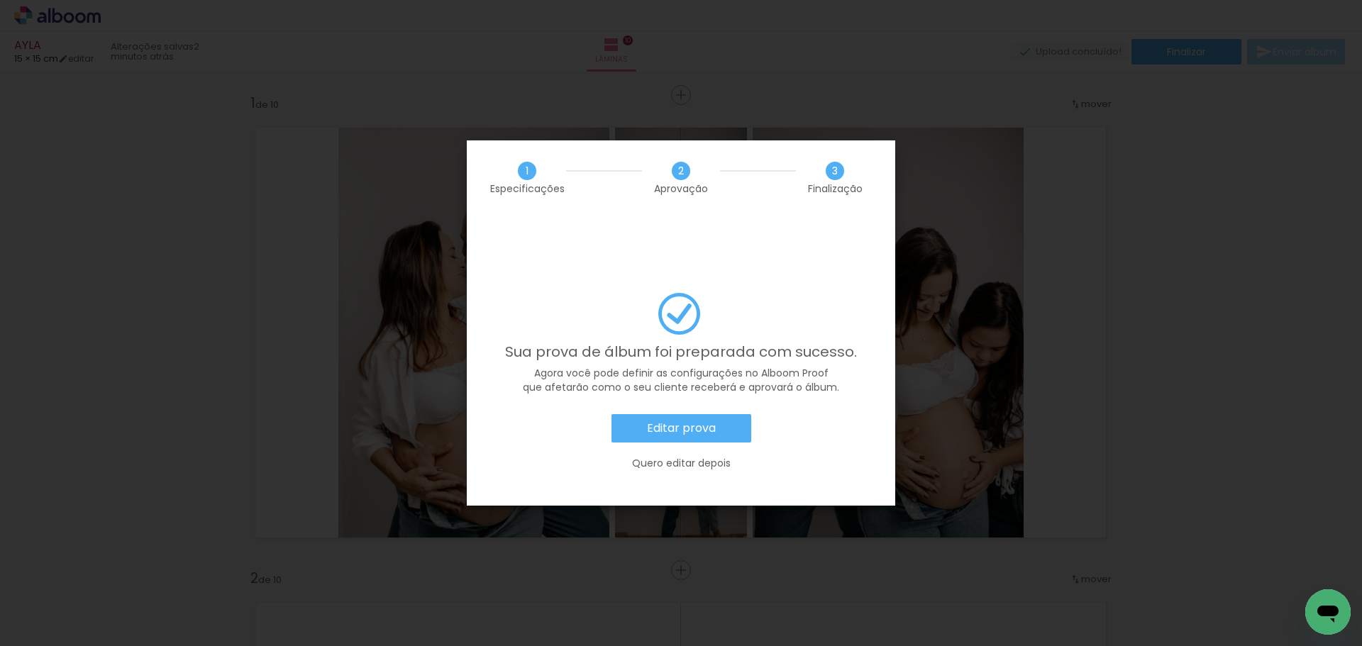
click at [0, 0] on slot "Editar prova" at bounding box center [0, 0] width 0 height 0
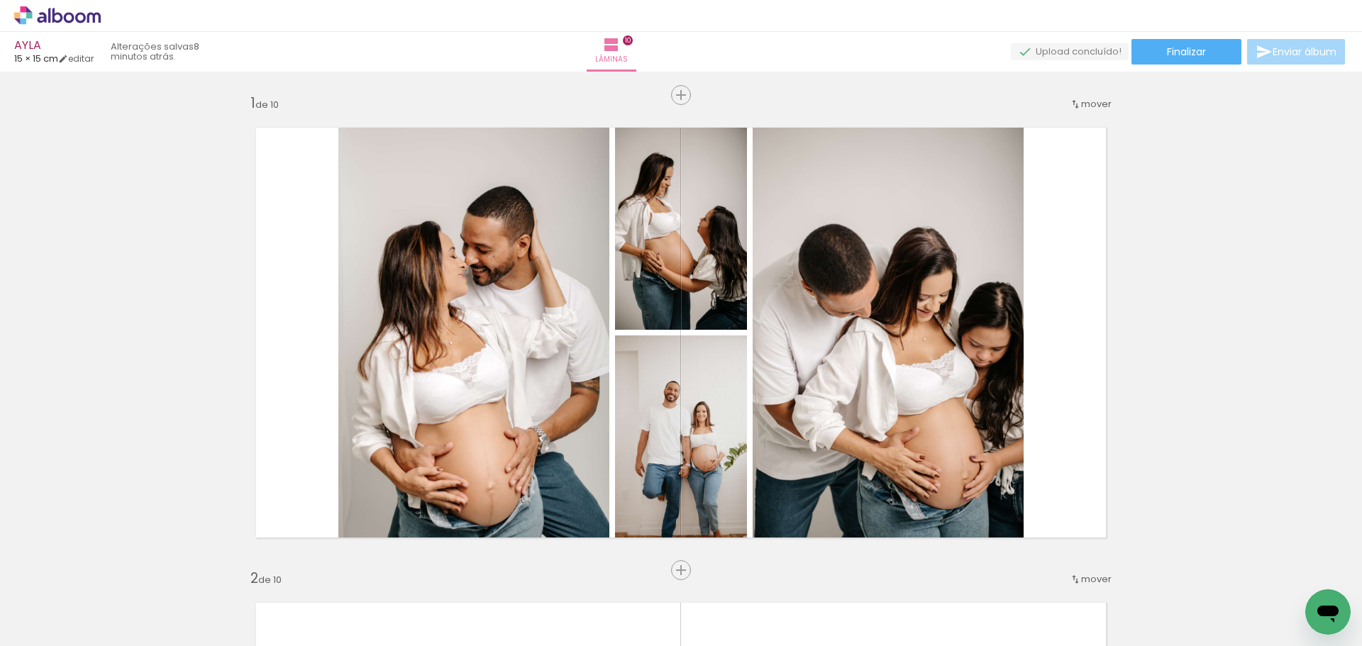
scroll to position [0, 359]
